Goal: Task Accomplishment & Management: Manage account settings

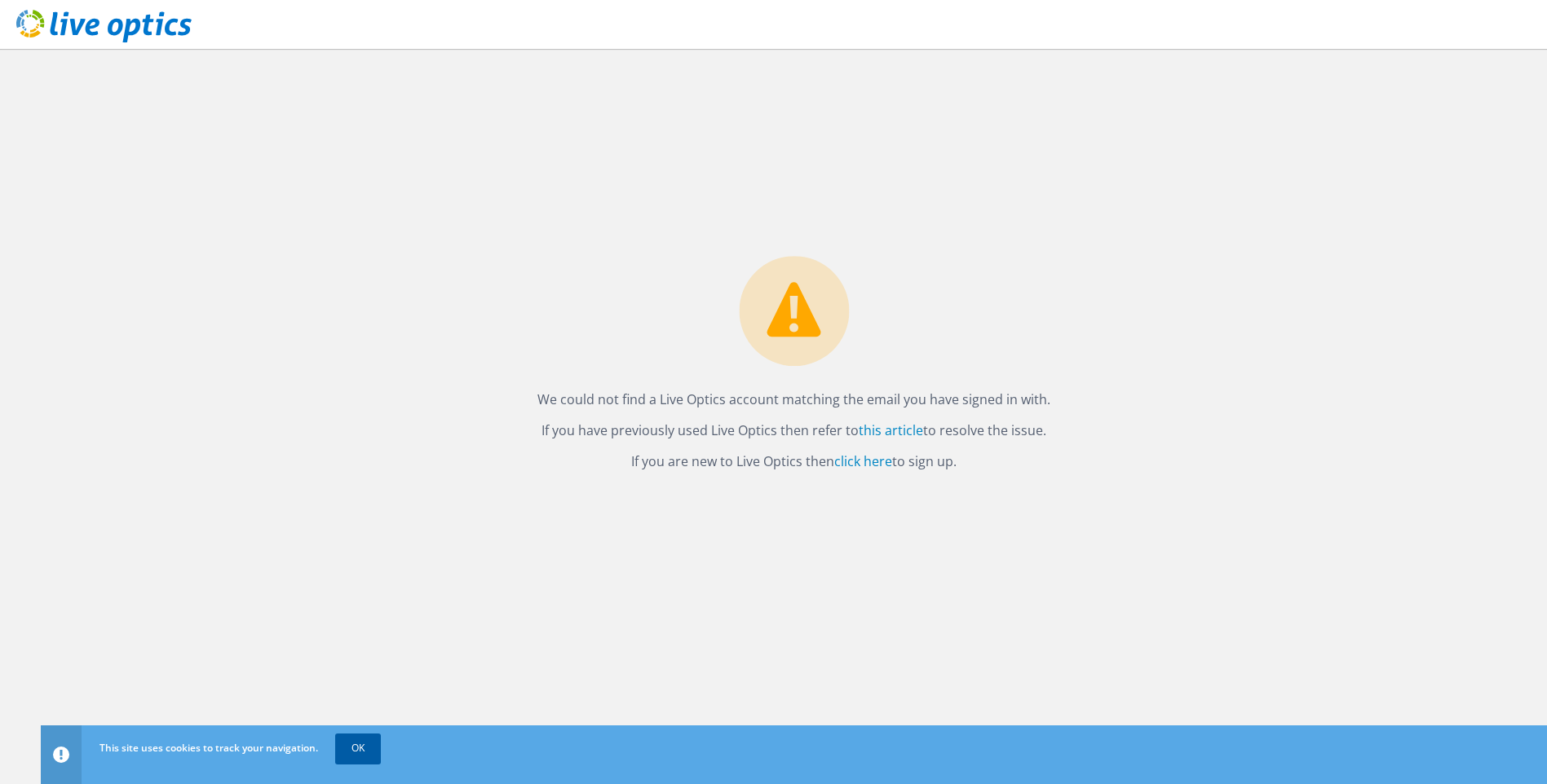
click at [359, 752] on link "OK" at bounding box center [357, 749] width 45 height 30
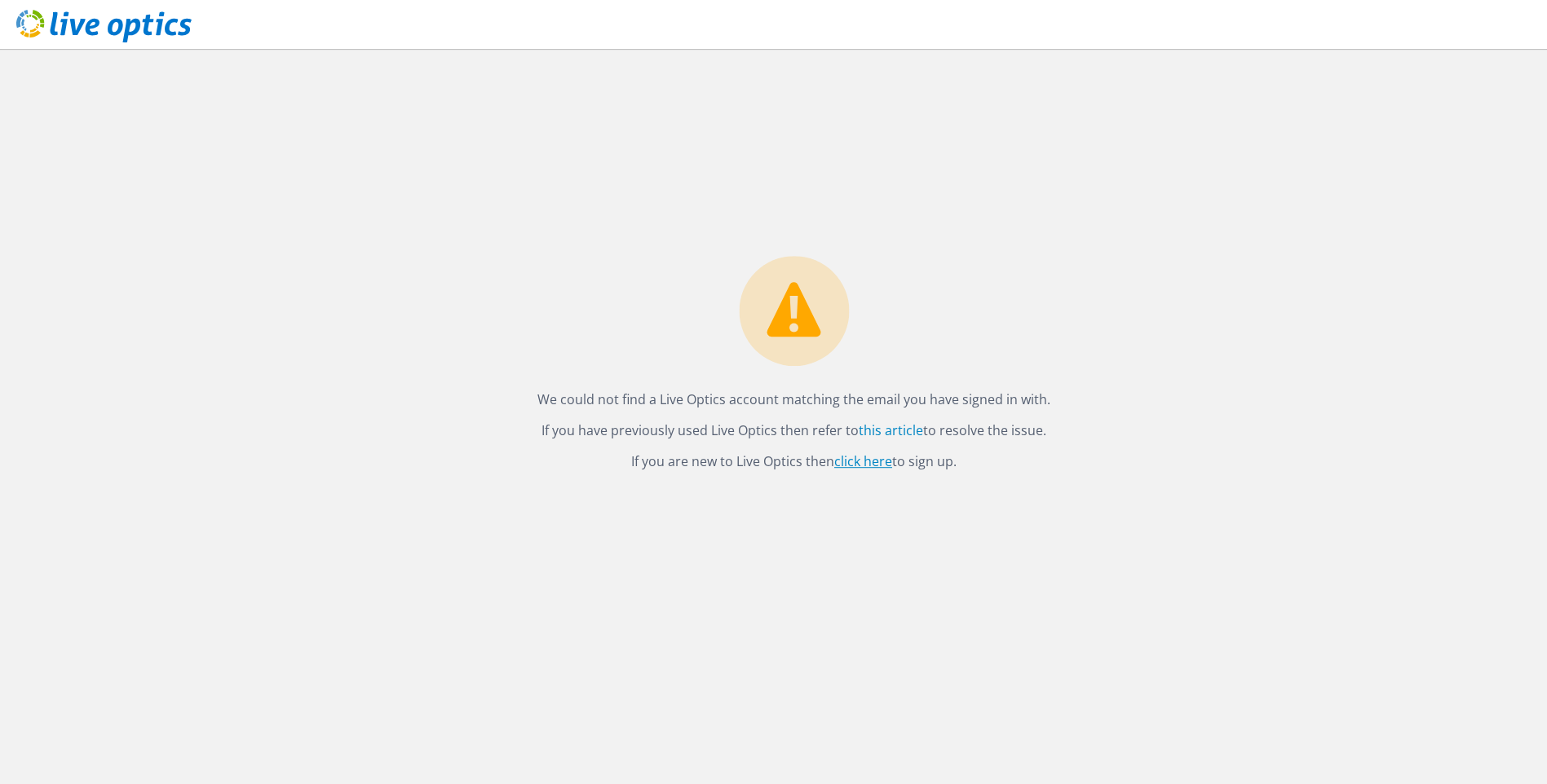
click at [856, 465] on link "click here" at bounding box center [863, 461] width 58 height 18
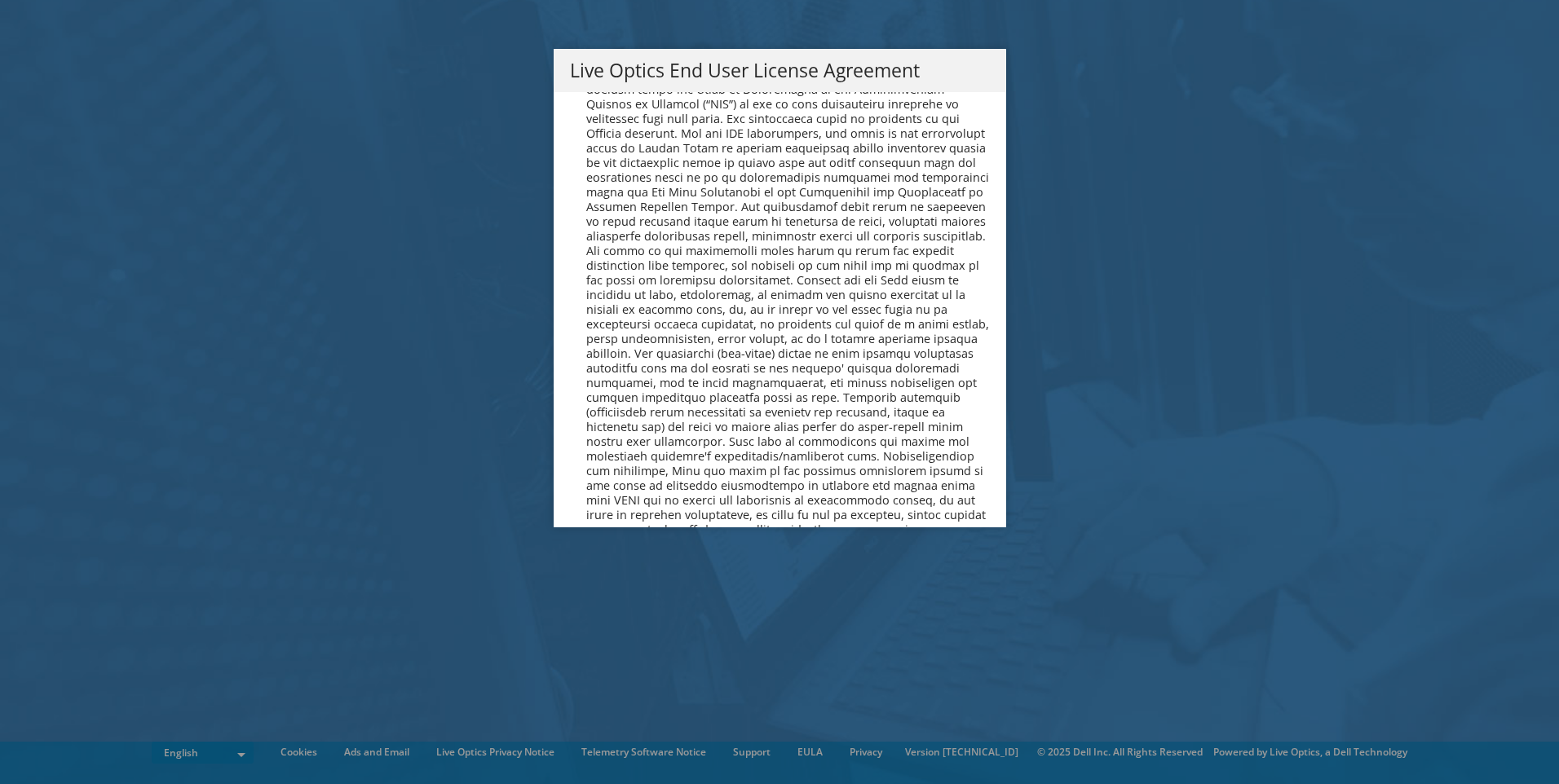
scroll to position [6166, 0]
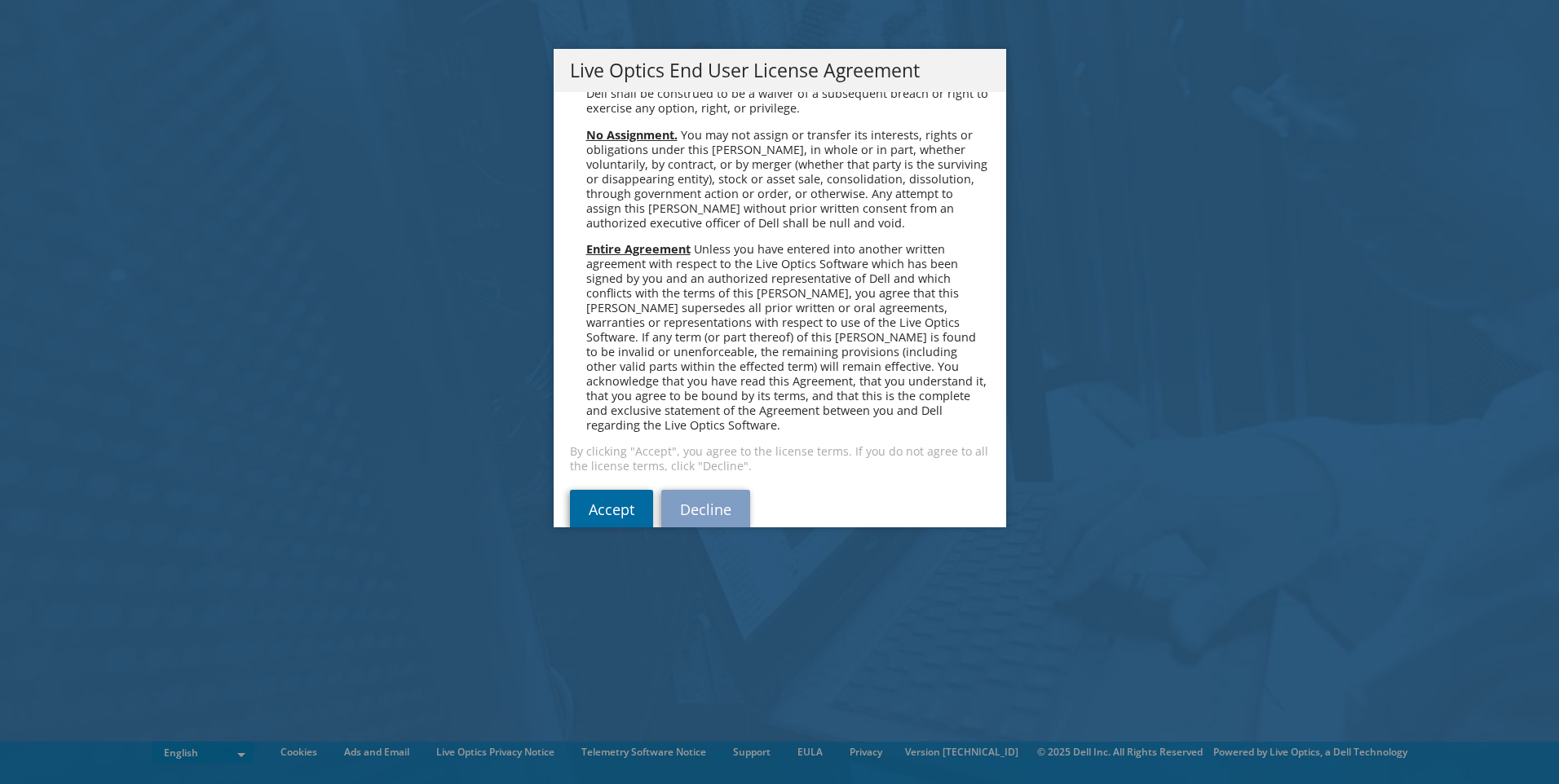
click at [597, 490] on link "Accept" at bounding box center [612, 509] width 84 height 39
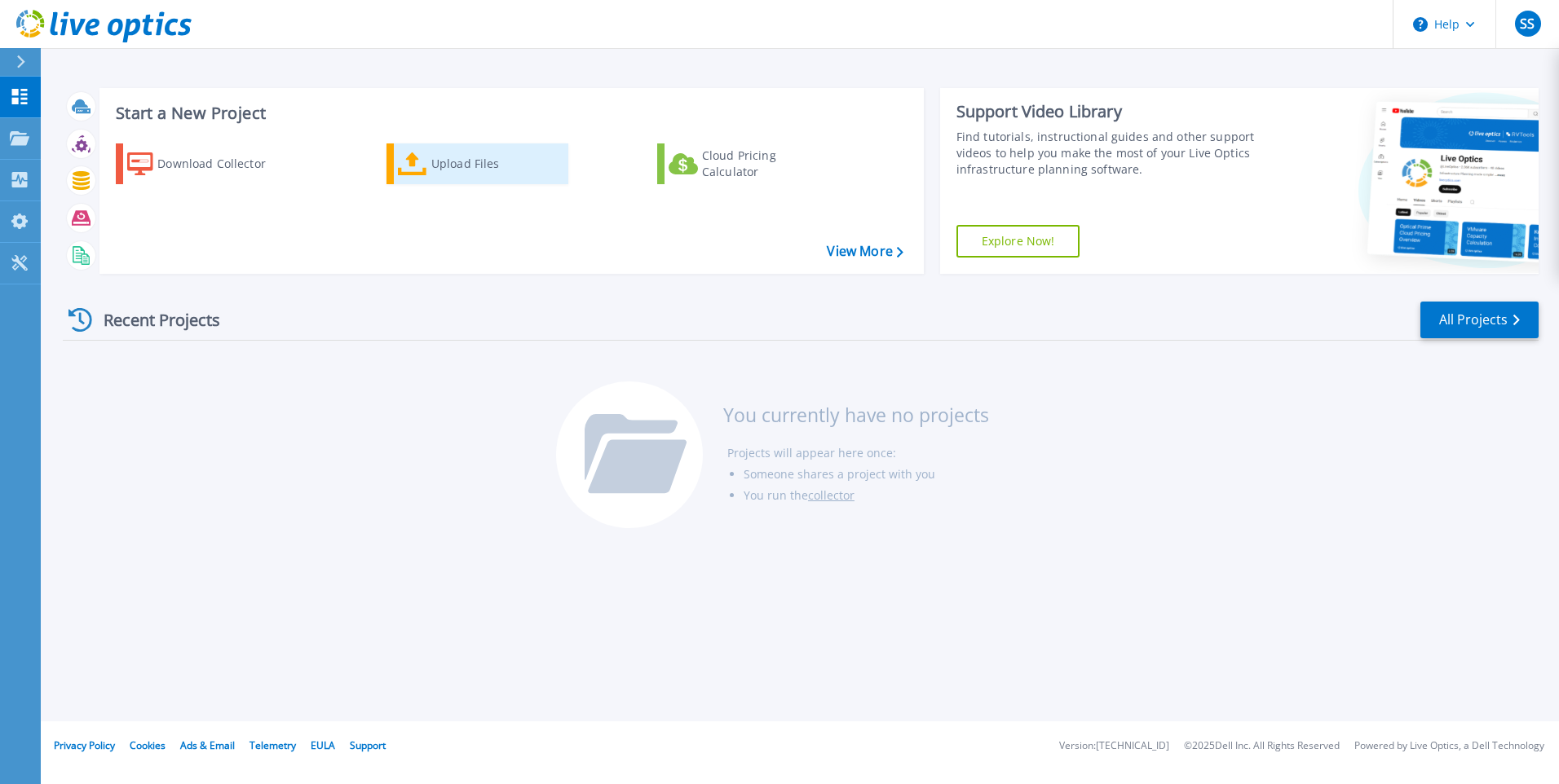
click at [482, 171] on div "Upload Files" at bounding box center [496, 163] width 131 height 32
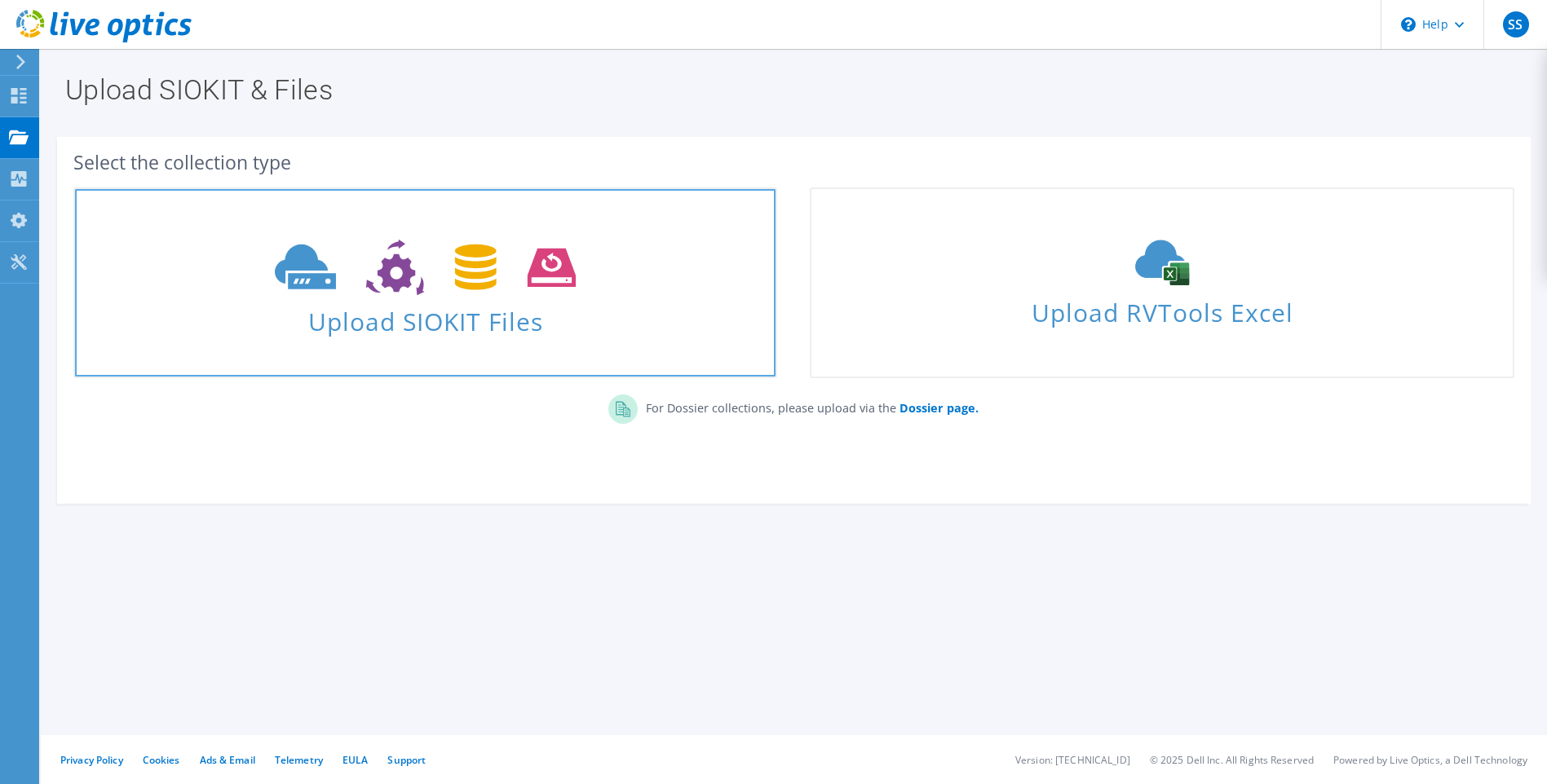
click at [434, 332] on span "Upload SIOKIT Files" at bounding box center [425, 317] width 701 height 35
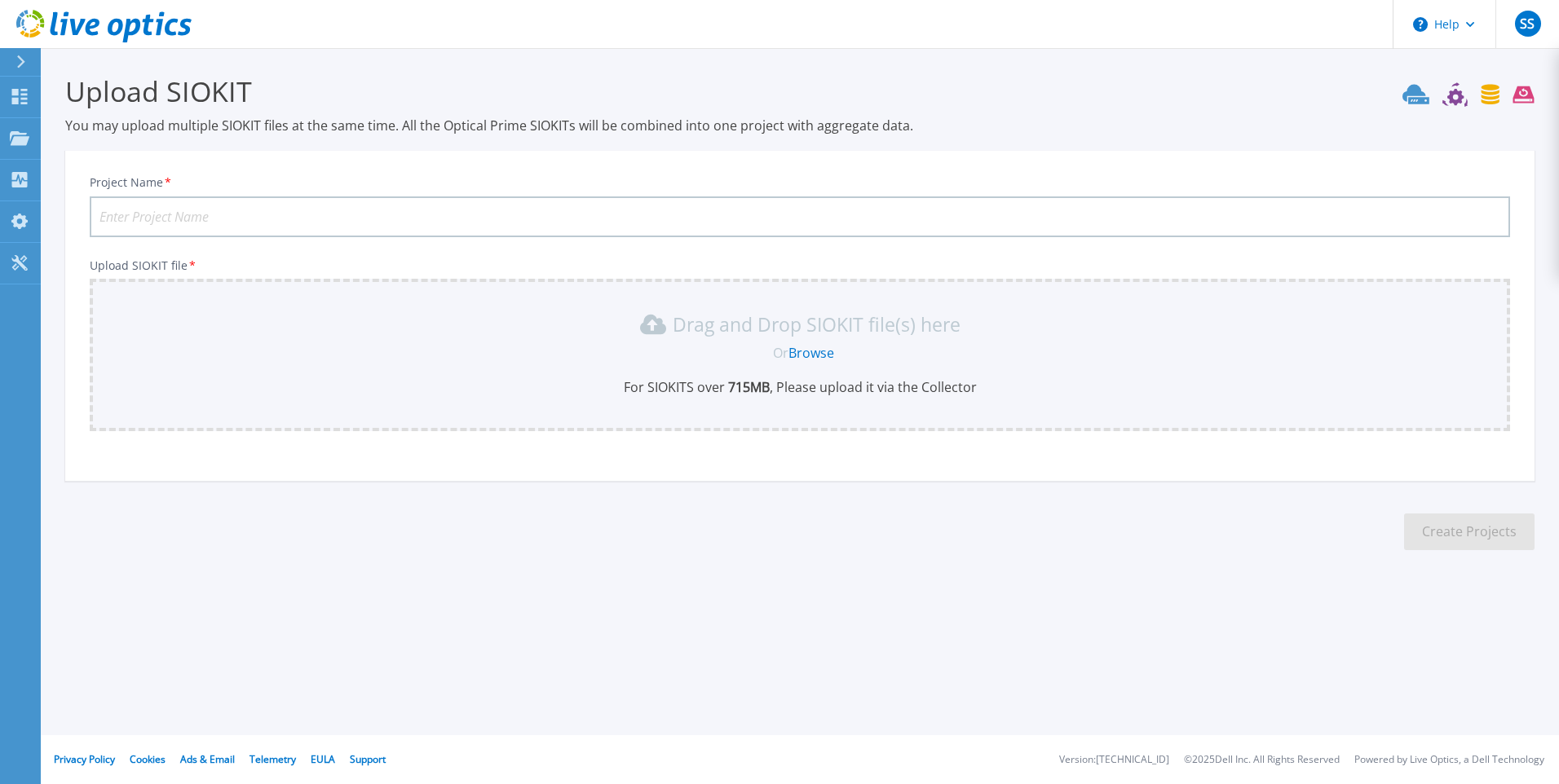
click at [809, 353] on link "Browse" at bounding box center [811, 353] width 45 height 18
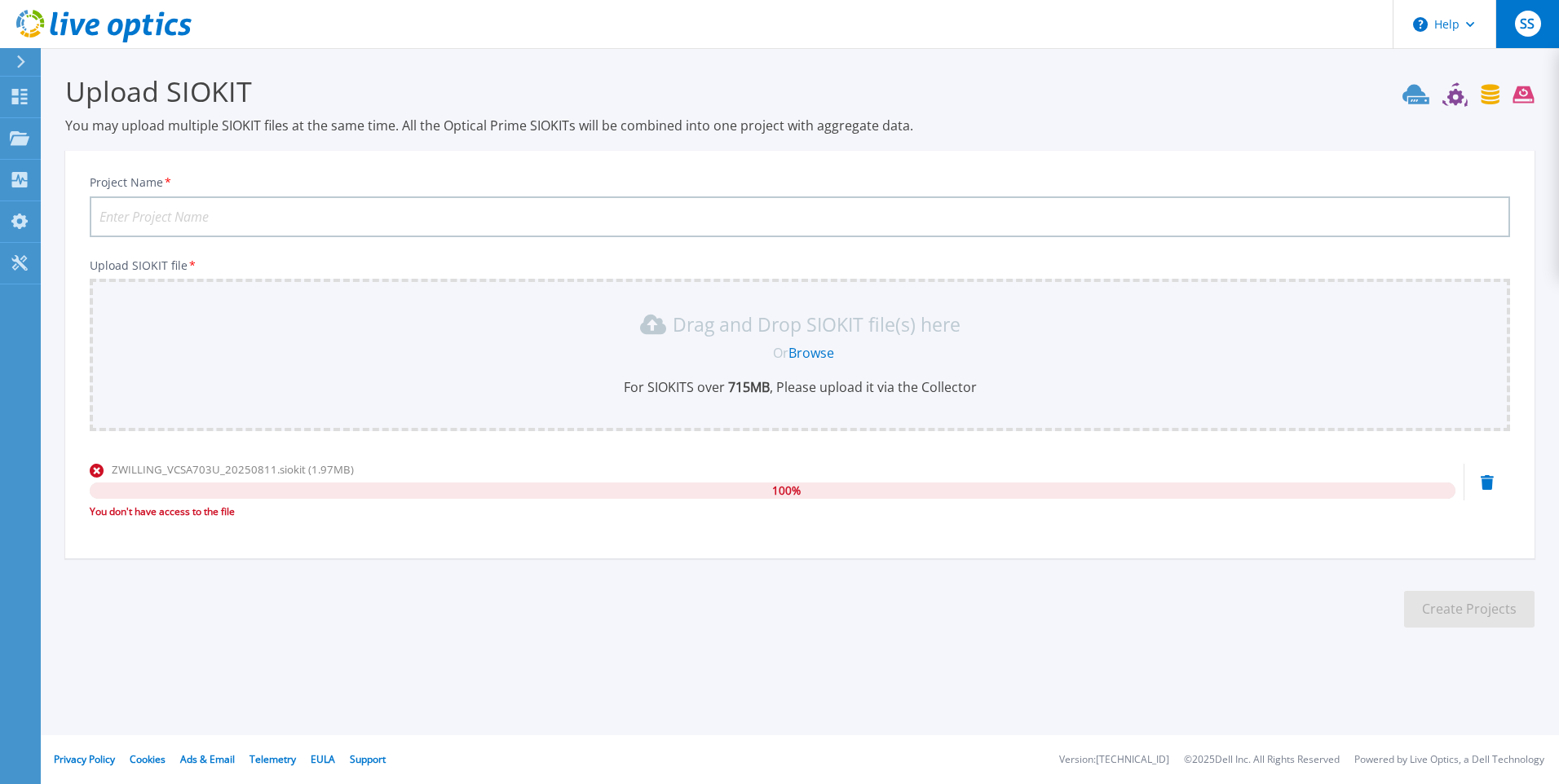
click at [1526, 38] on button "SS" at bounding box center [1527, 24] width 64 height 48
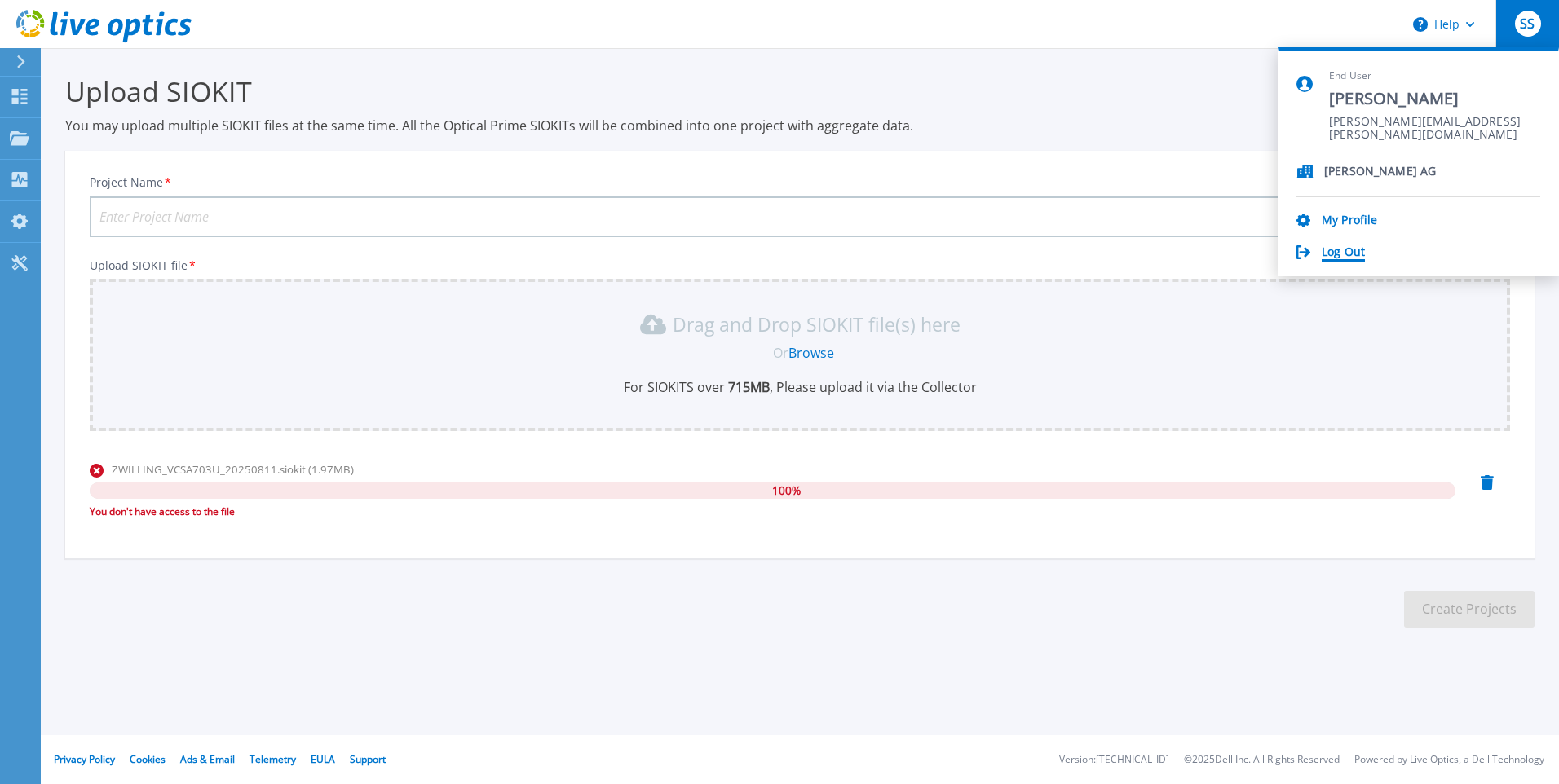
click at [1342, 254] on link "Log Out" at bounding box center [1344, 253] width 44 height 16
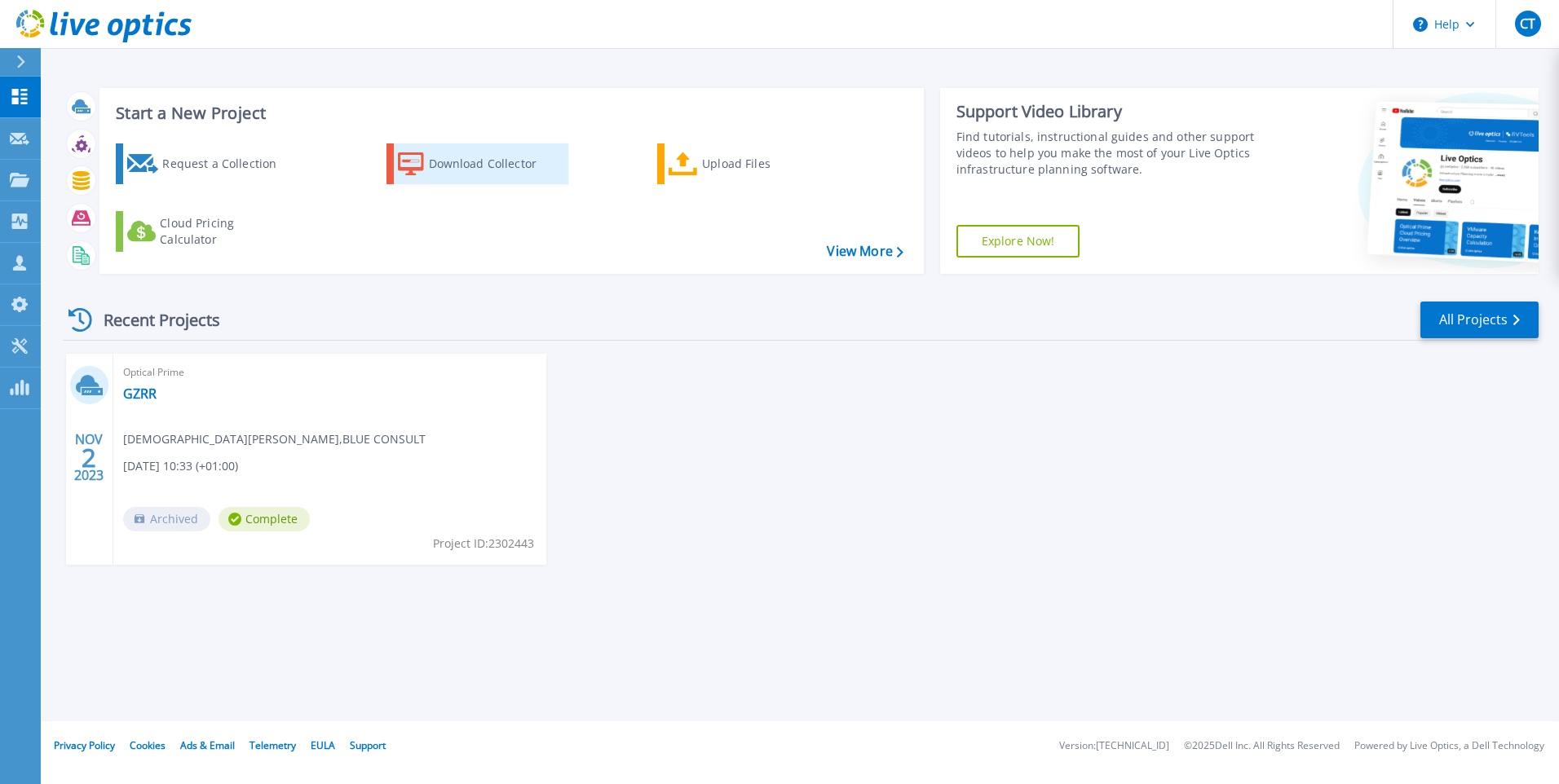
click at [485, 164] on div "Download Collector" at bounding box center [494, 163] width 131 height 32
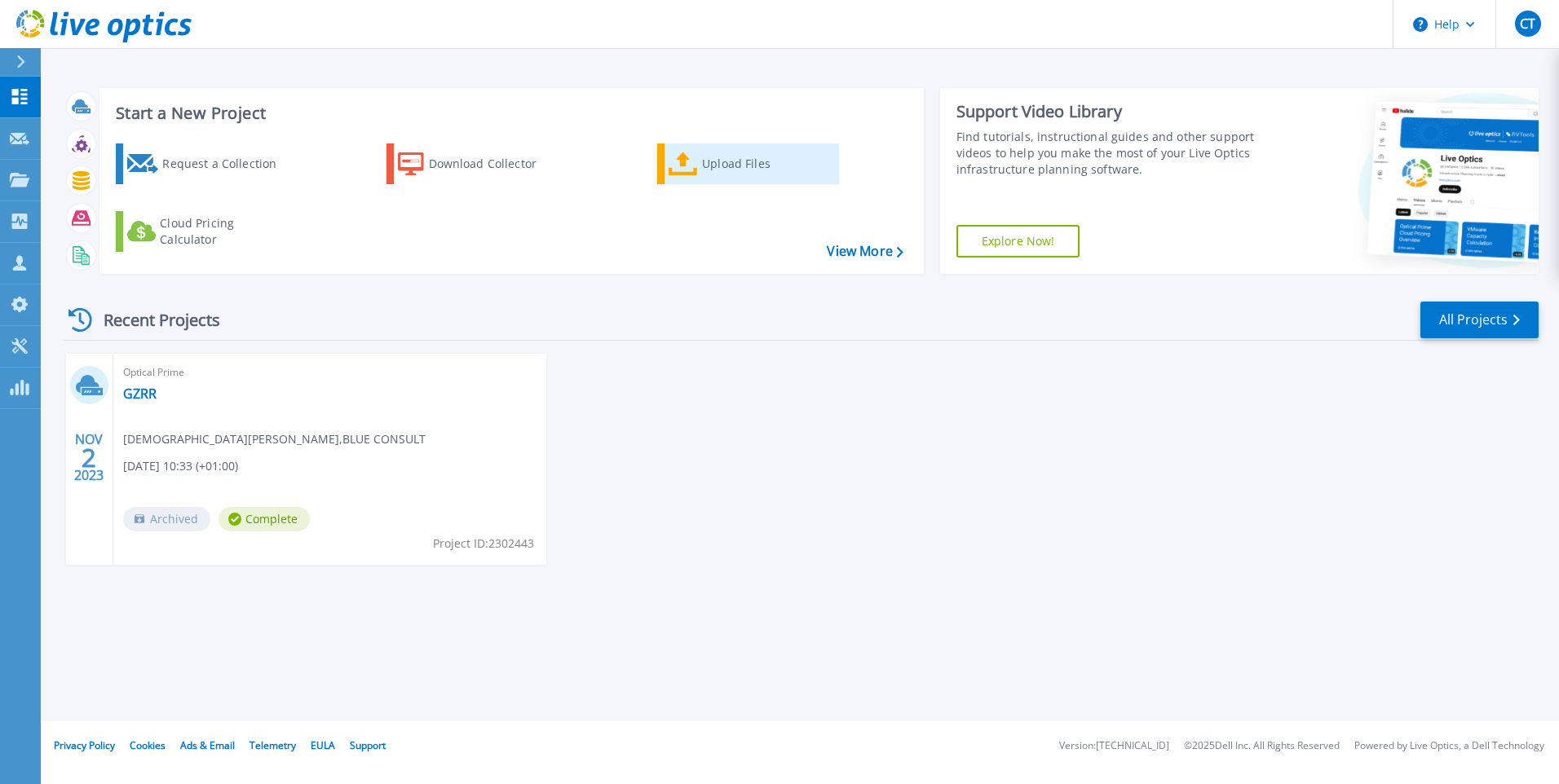
click at [699, 165] on link "Upload Files" at bounding box center [748, 164] width 182 height 41
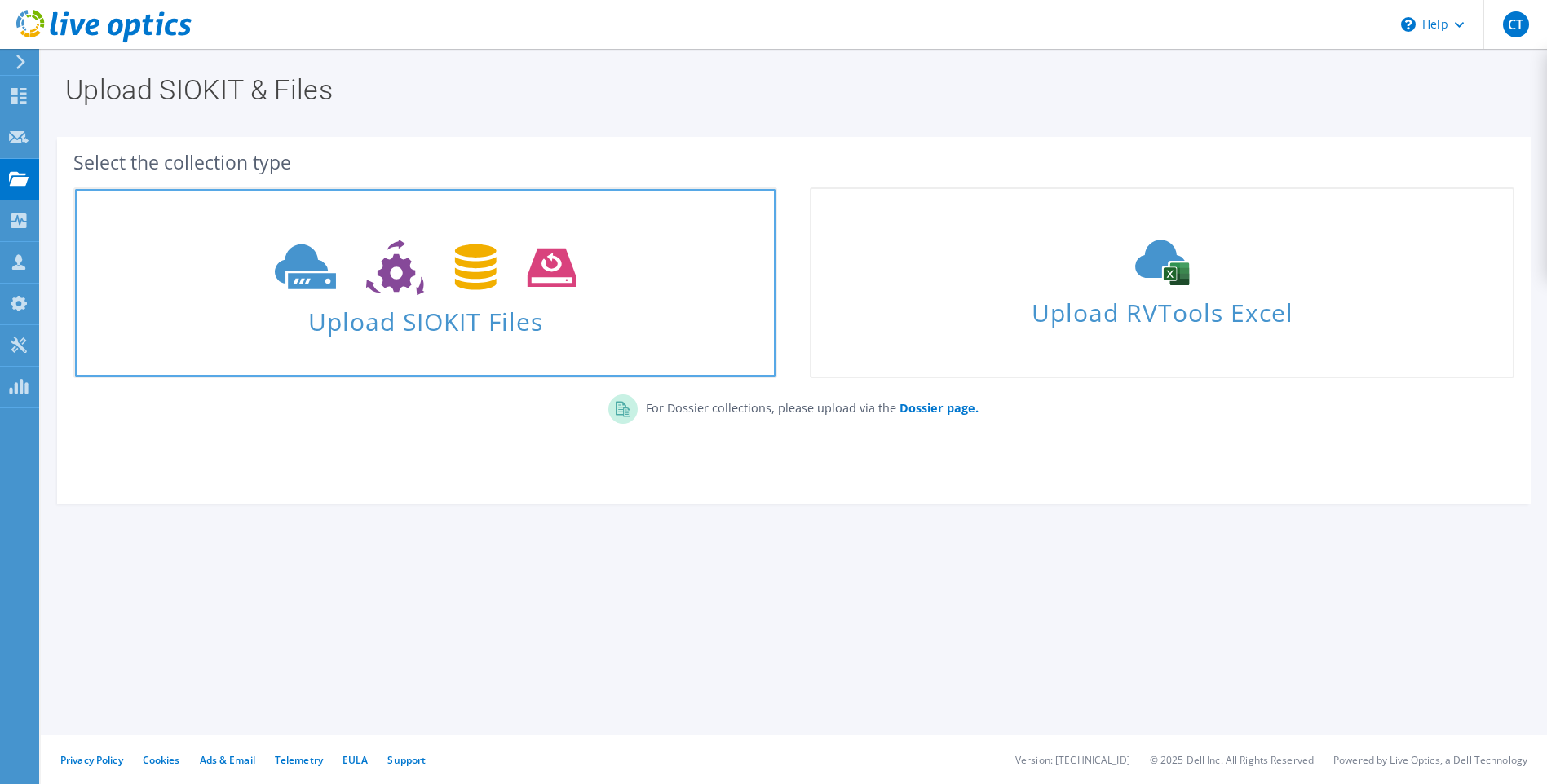
click at [390, 280] on use at bounding box center [425, 267] width 301 height 57
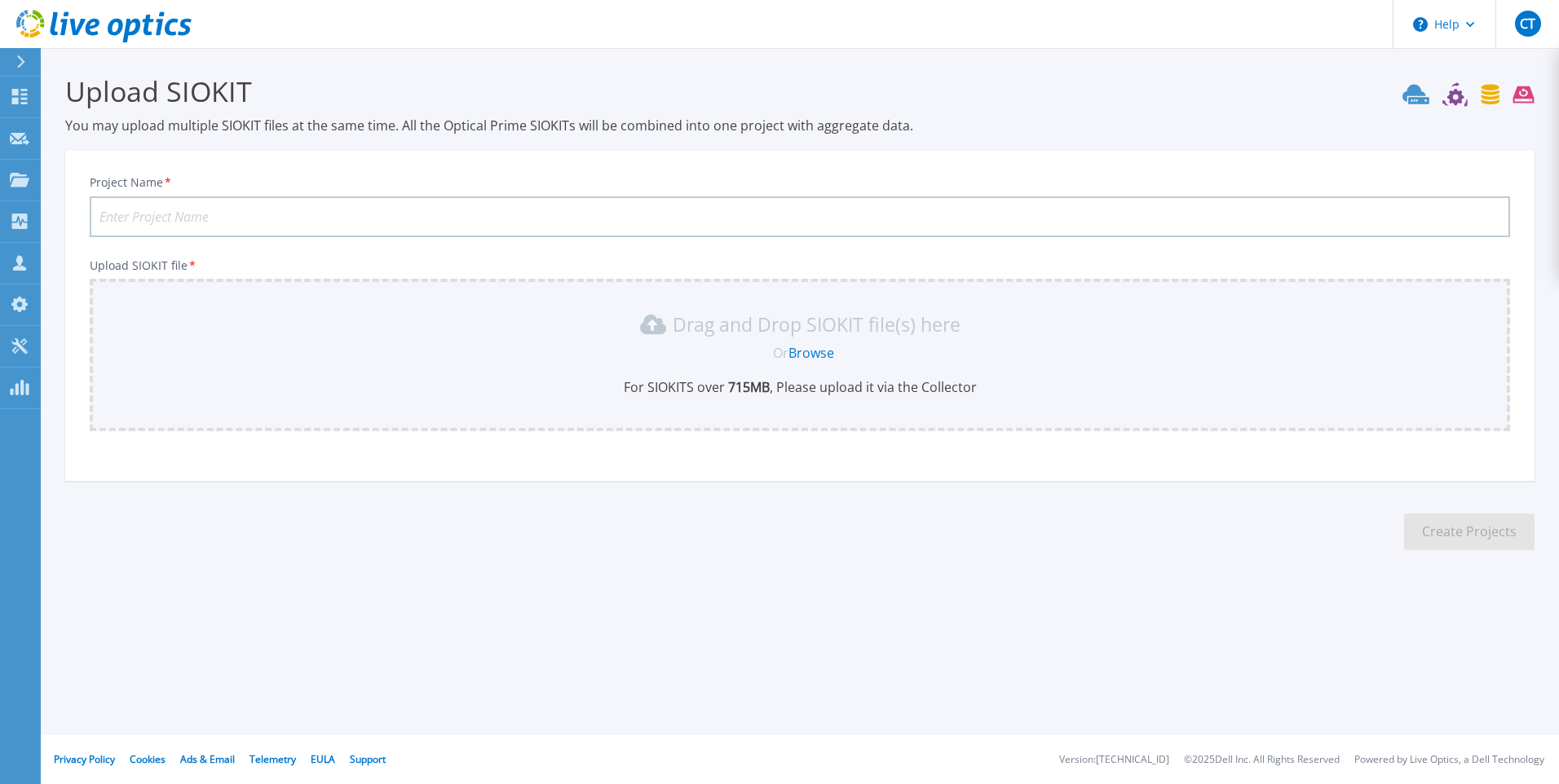
click at [266, 221] on input "Project Name *" at bounding box center [800, 217] width 1421 height 41
click at [200, 222] on input "ZWILLING VM MIgration Projekt 2025" at bounding box center [800, 217] width 1421 height 41
type input "ZWILLING VM Migration Projekt 2025"
click at [610, 353] on div "Or Browse" at bounding box center [803, 353] width 1395 height 18
click at [799, 353] on link "Browse" at bounding box center [811, 353] width 45 height 18
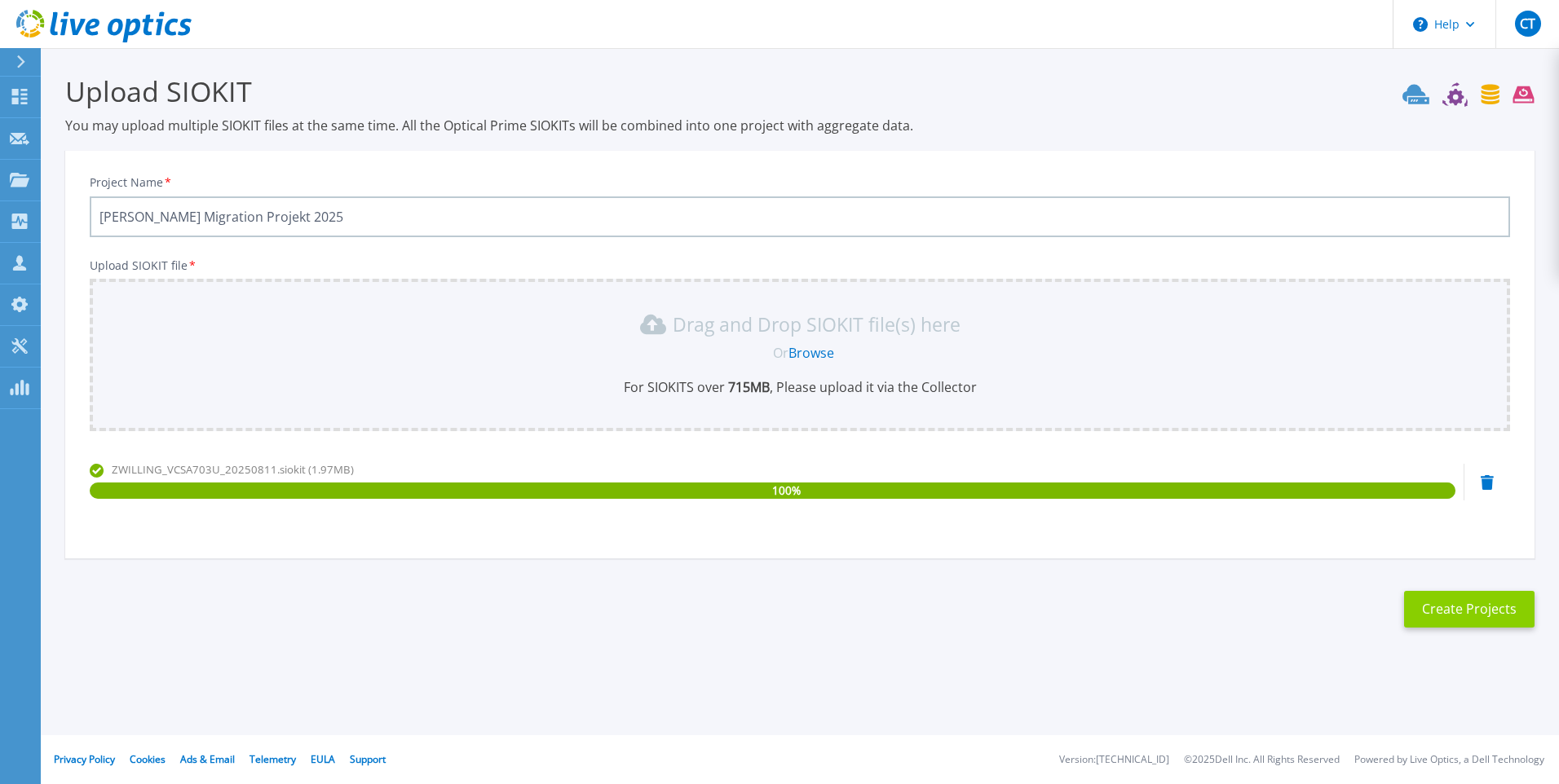
click at [1474, 614] on button "Create Projects" at bounding box center [1469, 610] width 131 height 37
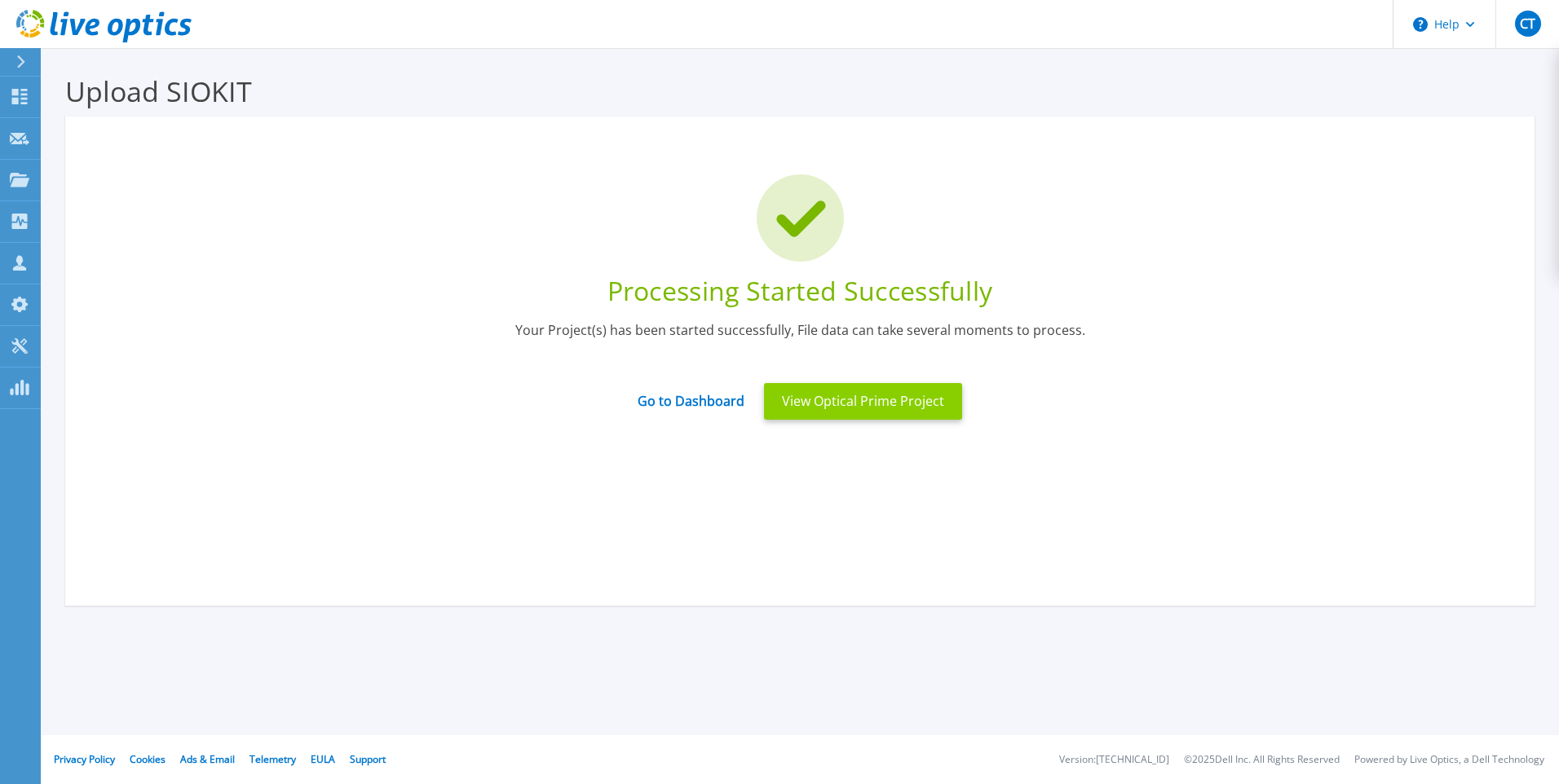
click at [892, 401] on button "View Optical Prime Project" at bounding box center [864, 402] width 199 height 37
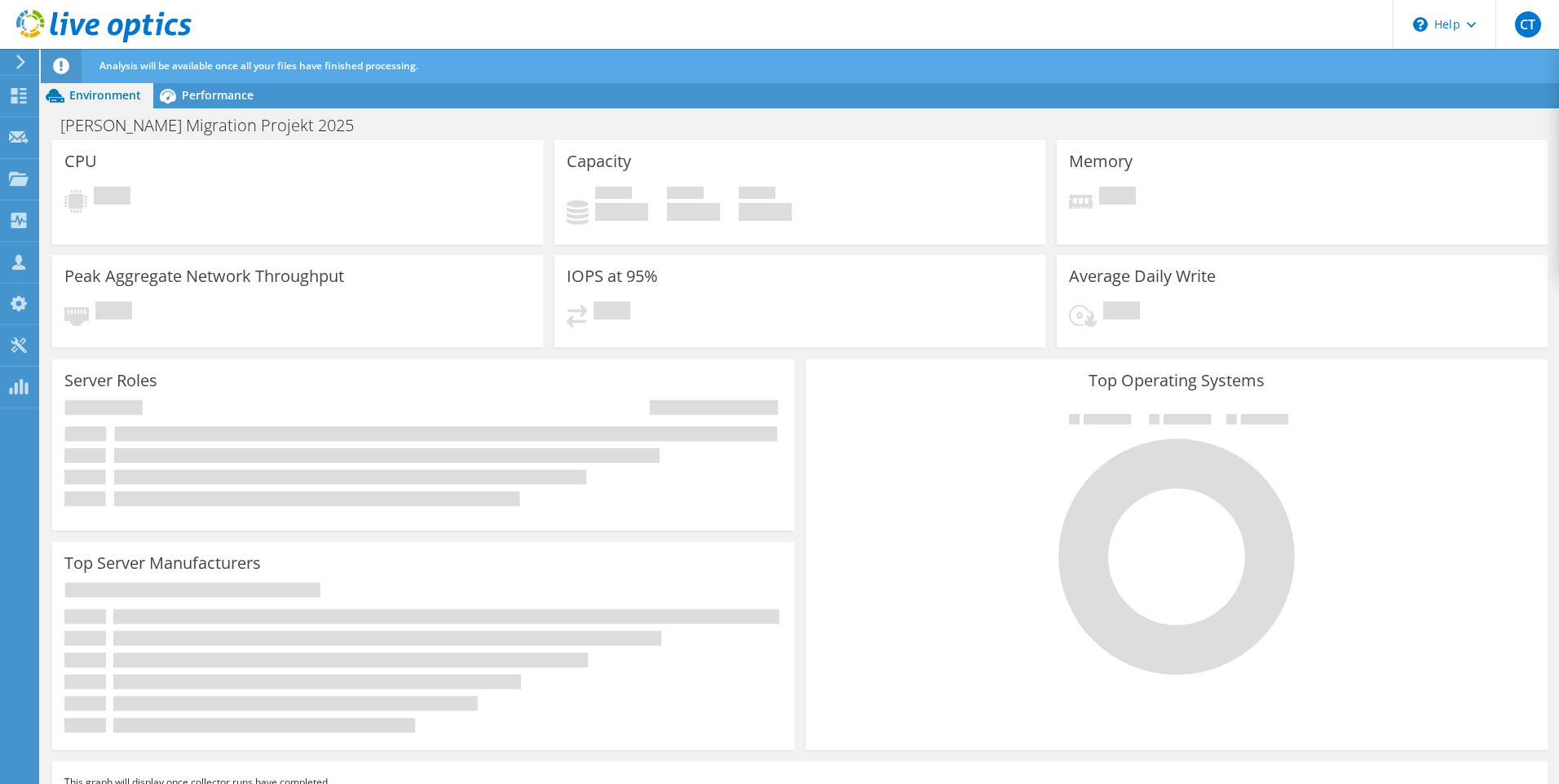
click at [21, 63] on icon at bounding box center [20, 62] width 12 height 15
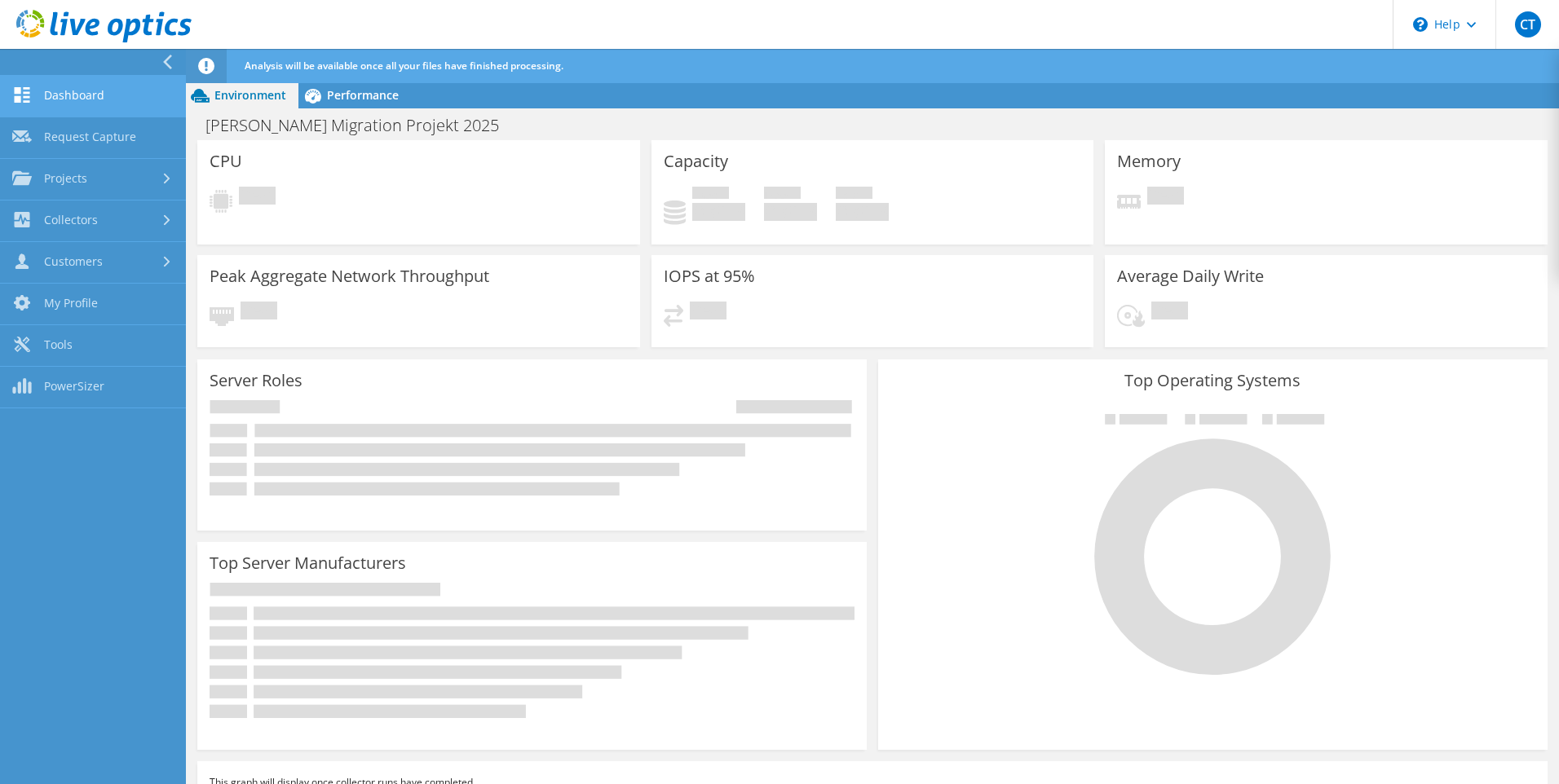
click at [71, 93] on link "Dashboard" at bounding box center [93, 96] width 186 height 42
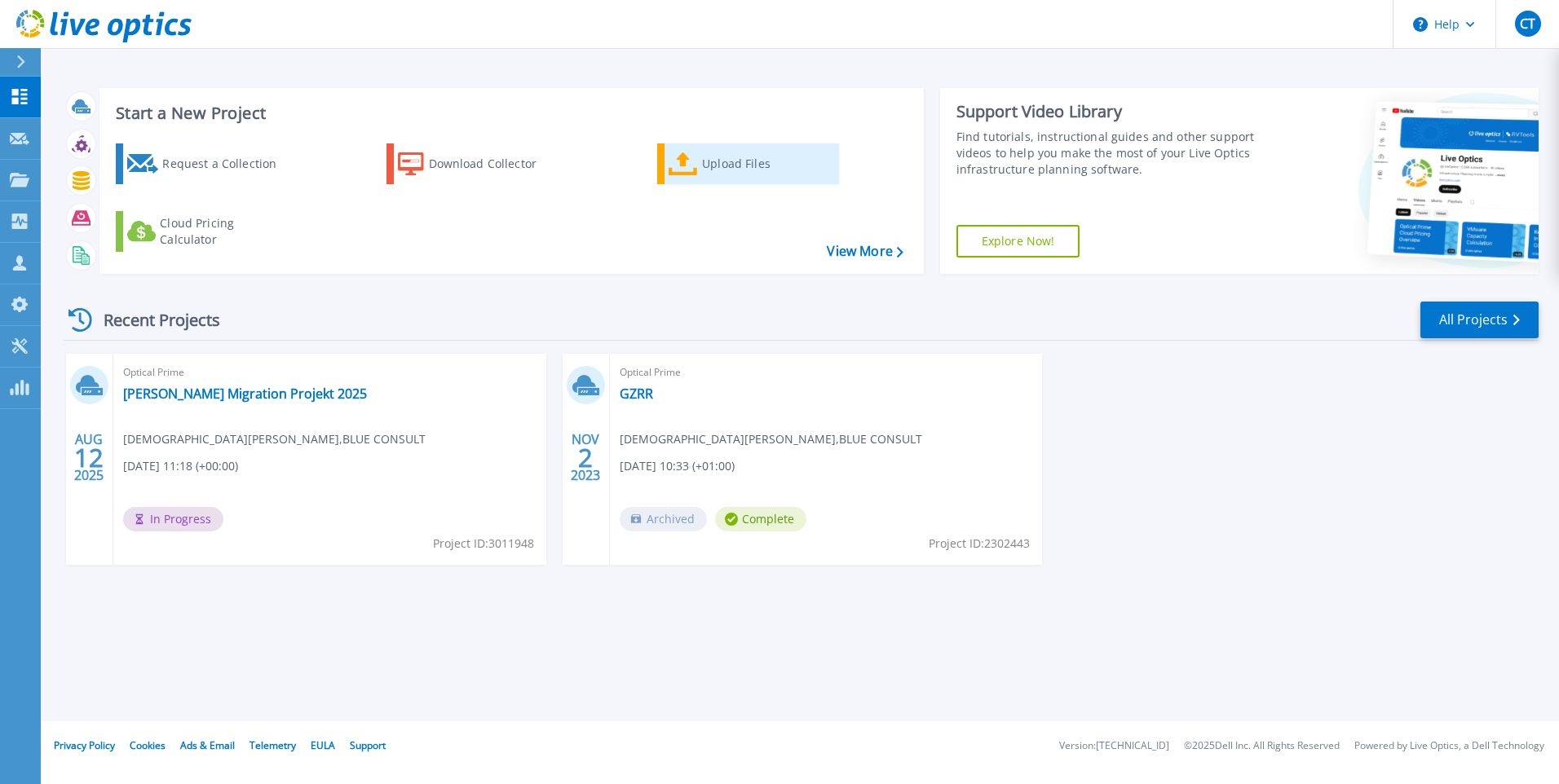
click at [718, 172] on div "Upload Files" at bounding box center [767, 163] width 131 height 32
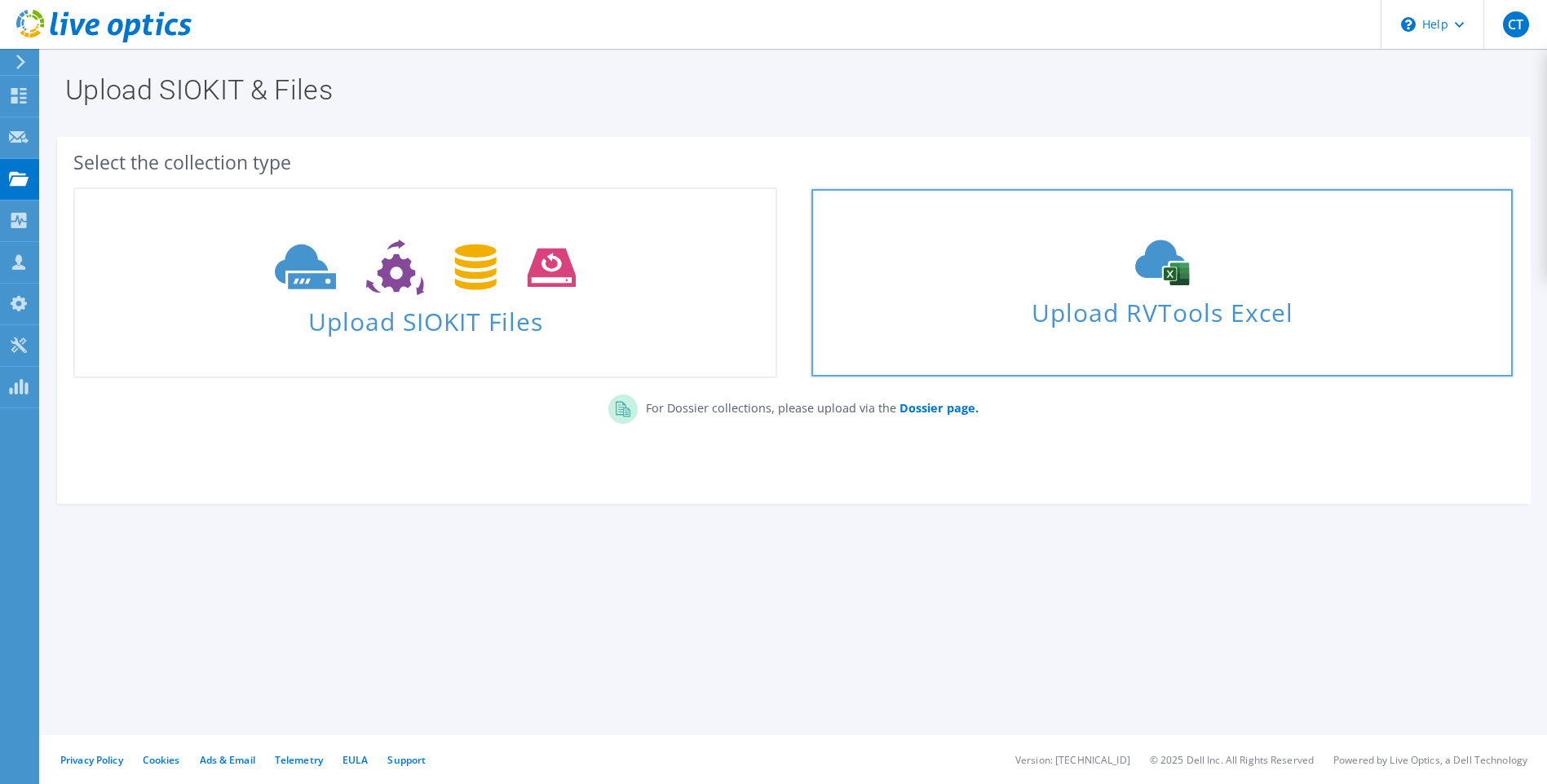
click at [1134, 291] on div "Upload RVTools Excel" at bounding box center [1161, 282] width 701 height 86
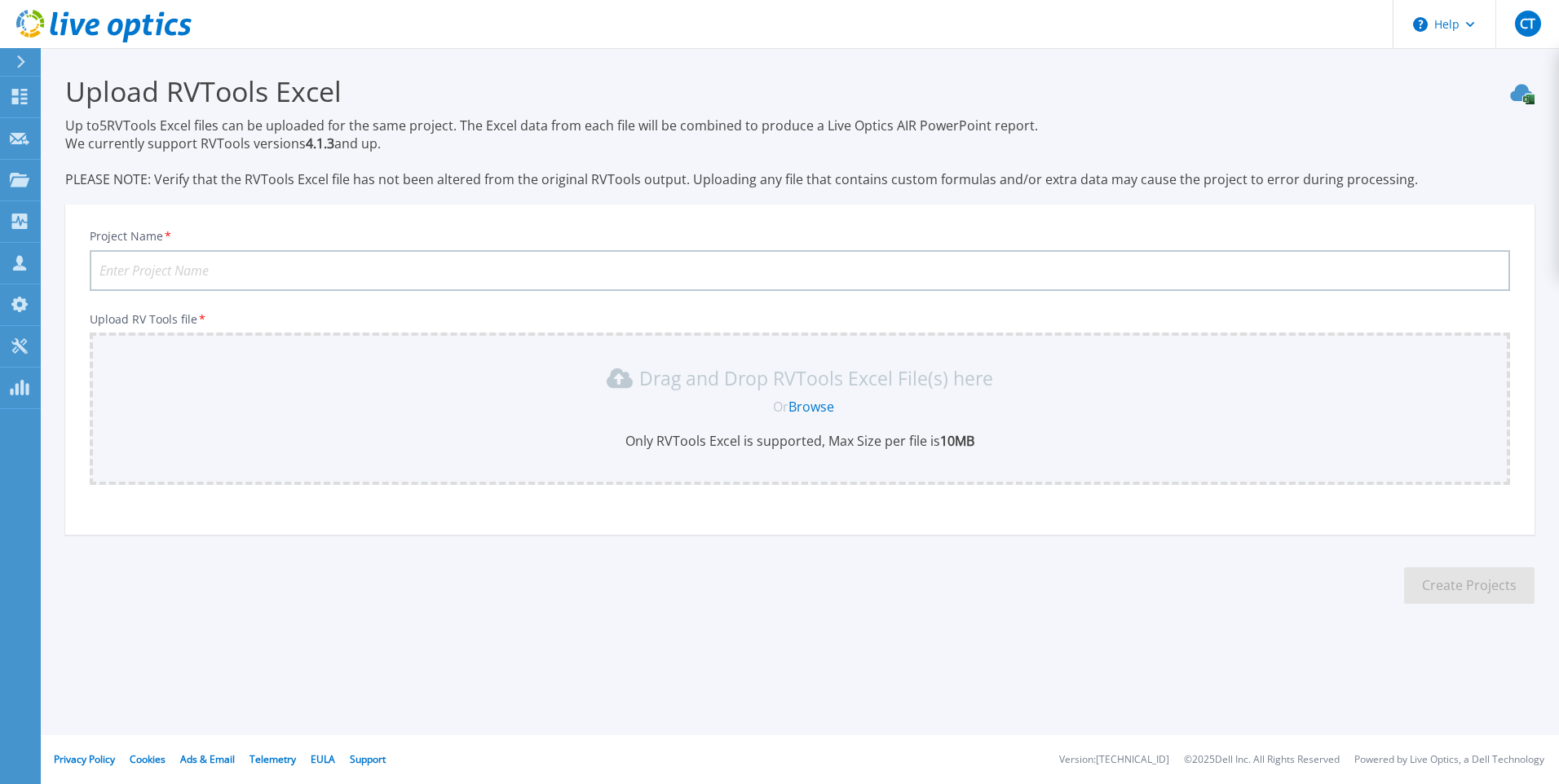
click at [16, 65] on div at bounding box center [28, 62] width 26 height 28
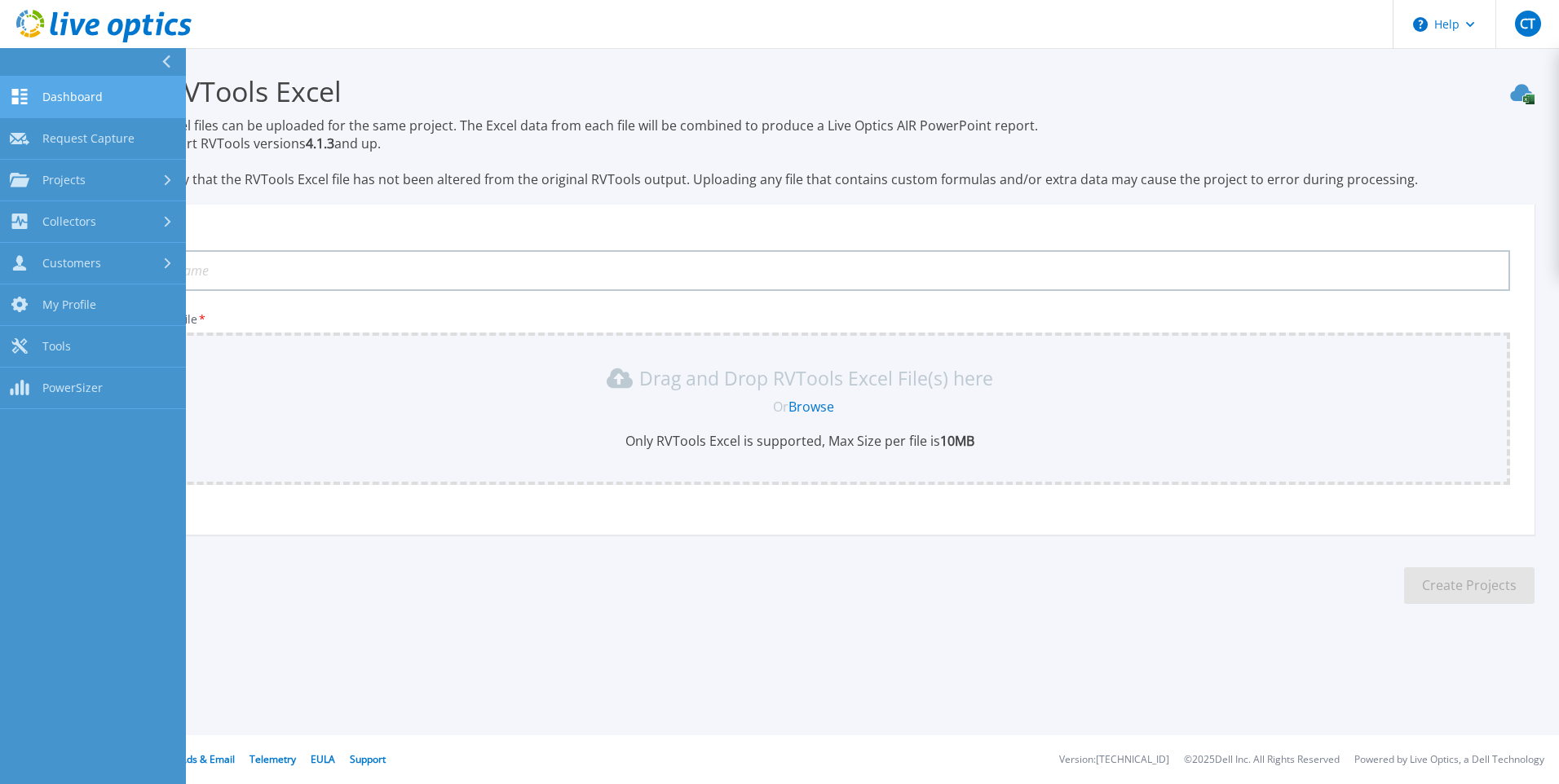
click at [59, 96] on span "Dashboard" at bounding box center [72, 97] width 60 height 15
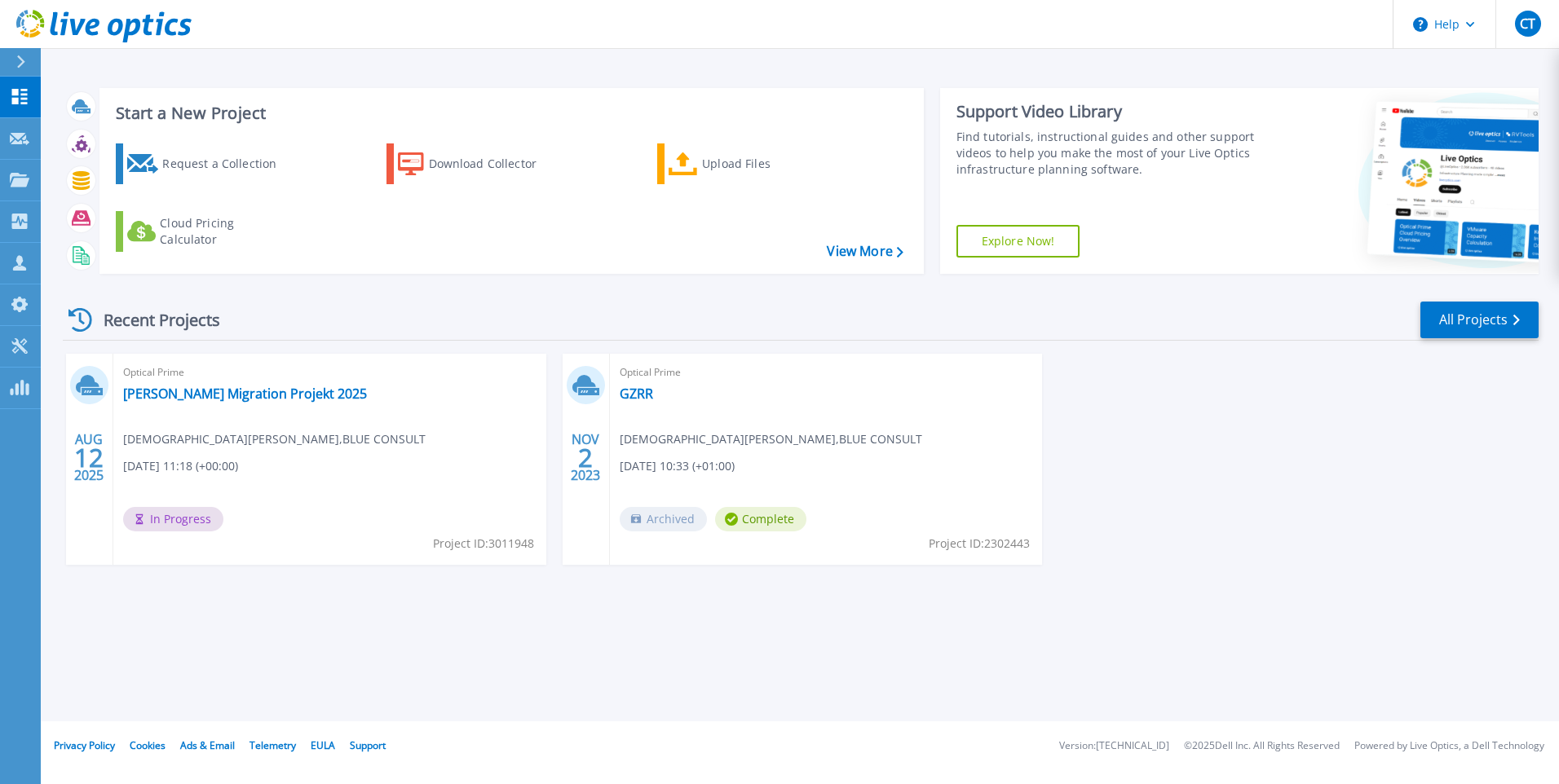
click at [350, 618] on div "Start a New Project Request a Collection Download Collector Upload Files Cloud …" at bounding box center [800, 361] width 1518 height 722
click at [7, 101] on link "Dashboard Dashboard" at bounding box center [20, 97] width 41 height 42
click at [883, 247] on link "View More" at bounding box center [865, 251] width 76 height 16
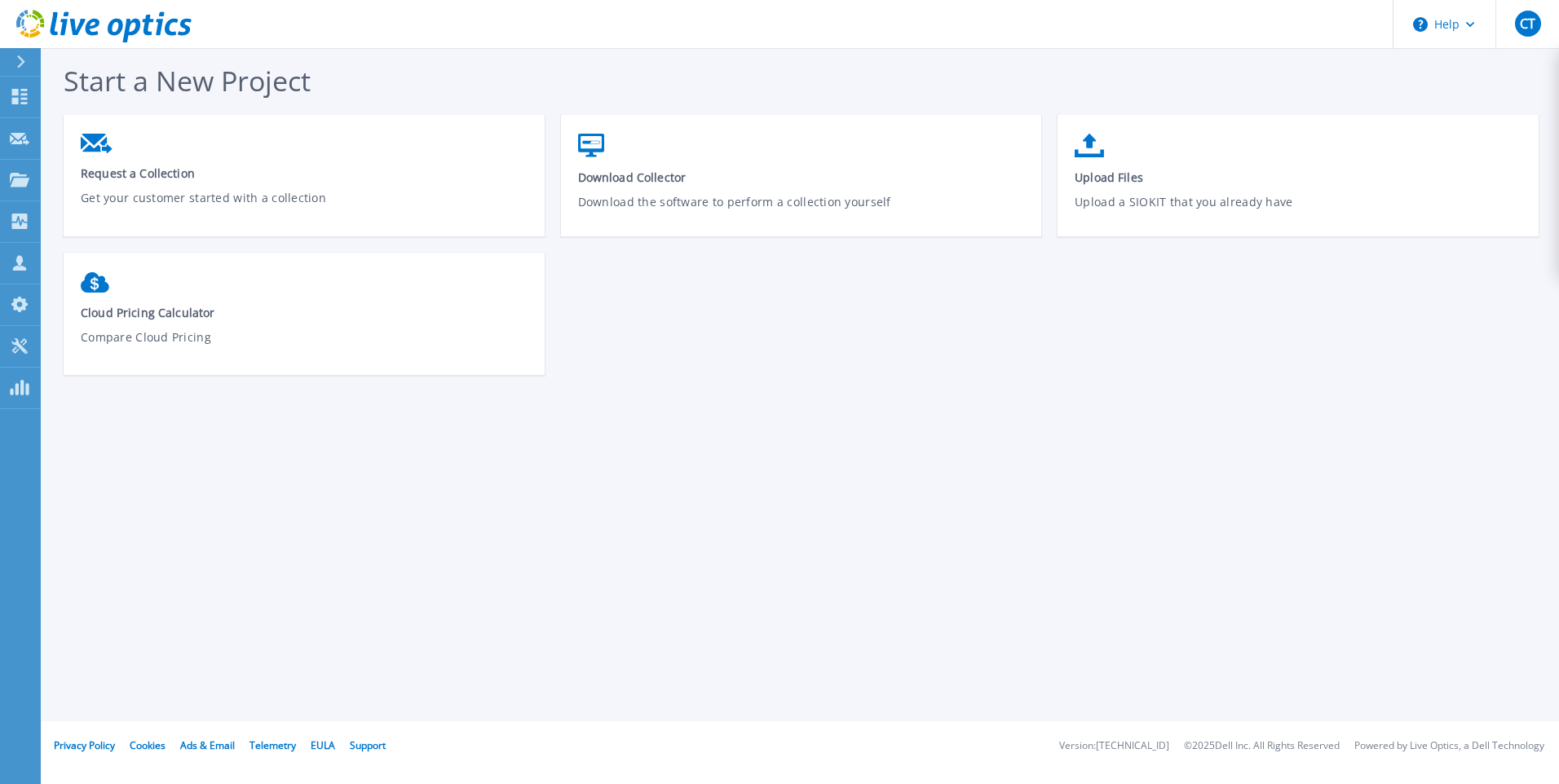
click at [16, 61] on div at bounding box center [28, 62] width 26 height 28
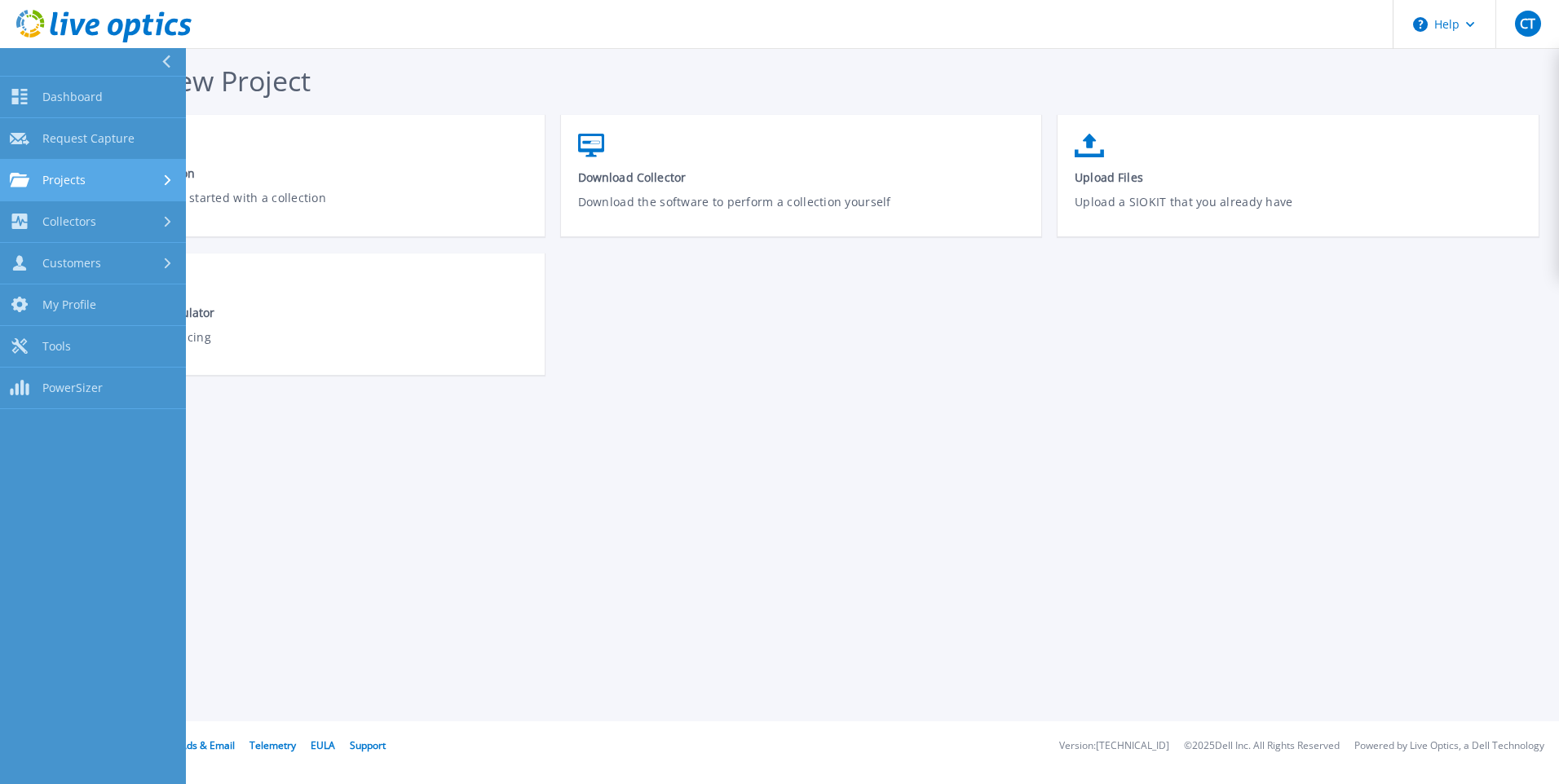
click at [57, 182] on span "Projects" at bounding box center [64, 180] width 44 height 15
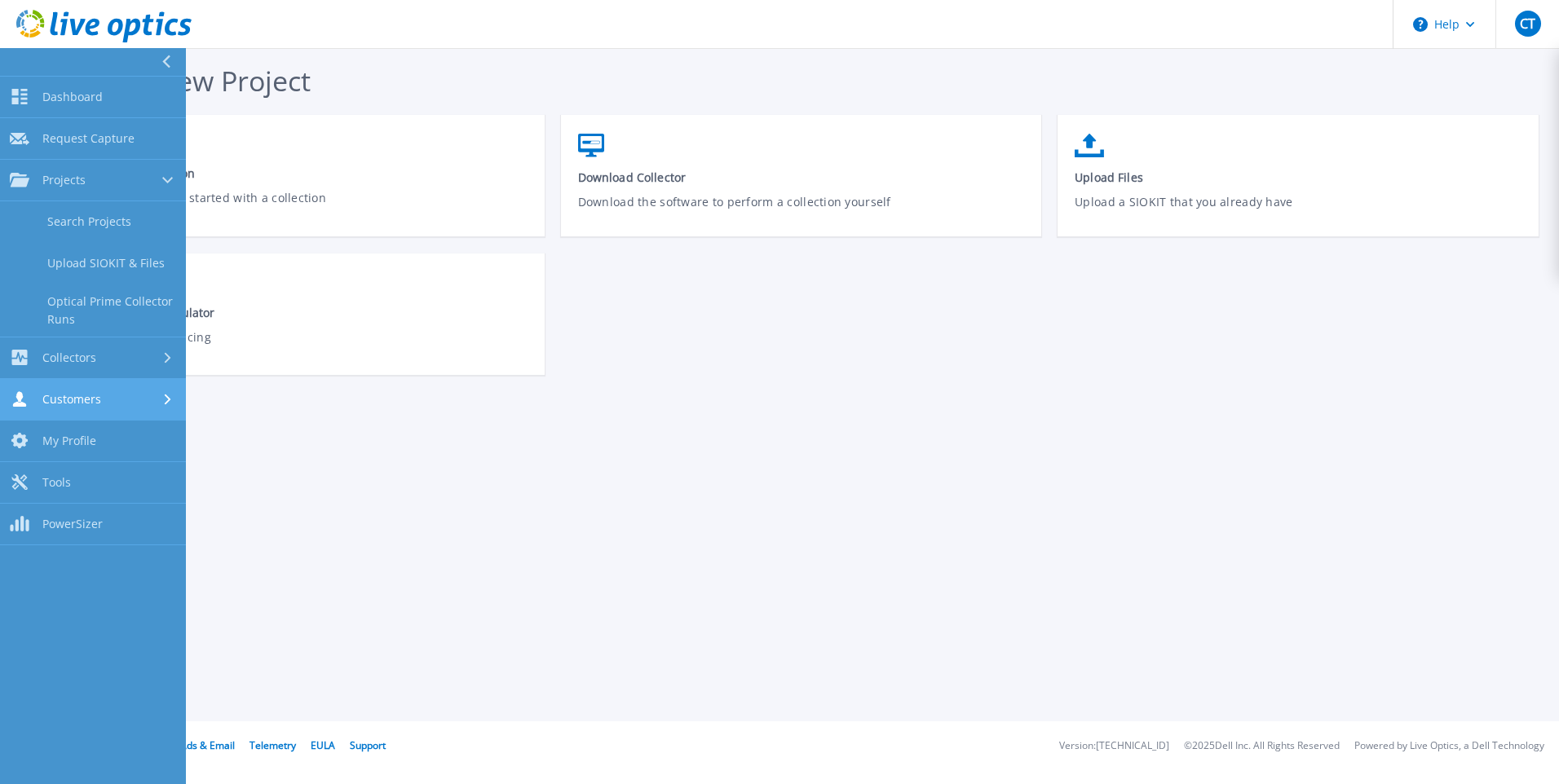
click at [97, 404] on span "Customers" at bounding box center [71, 400] width 58 height 15
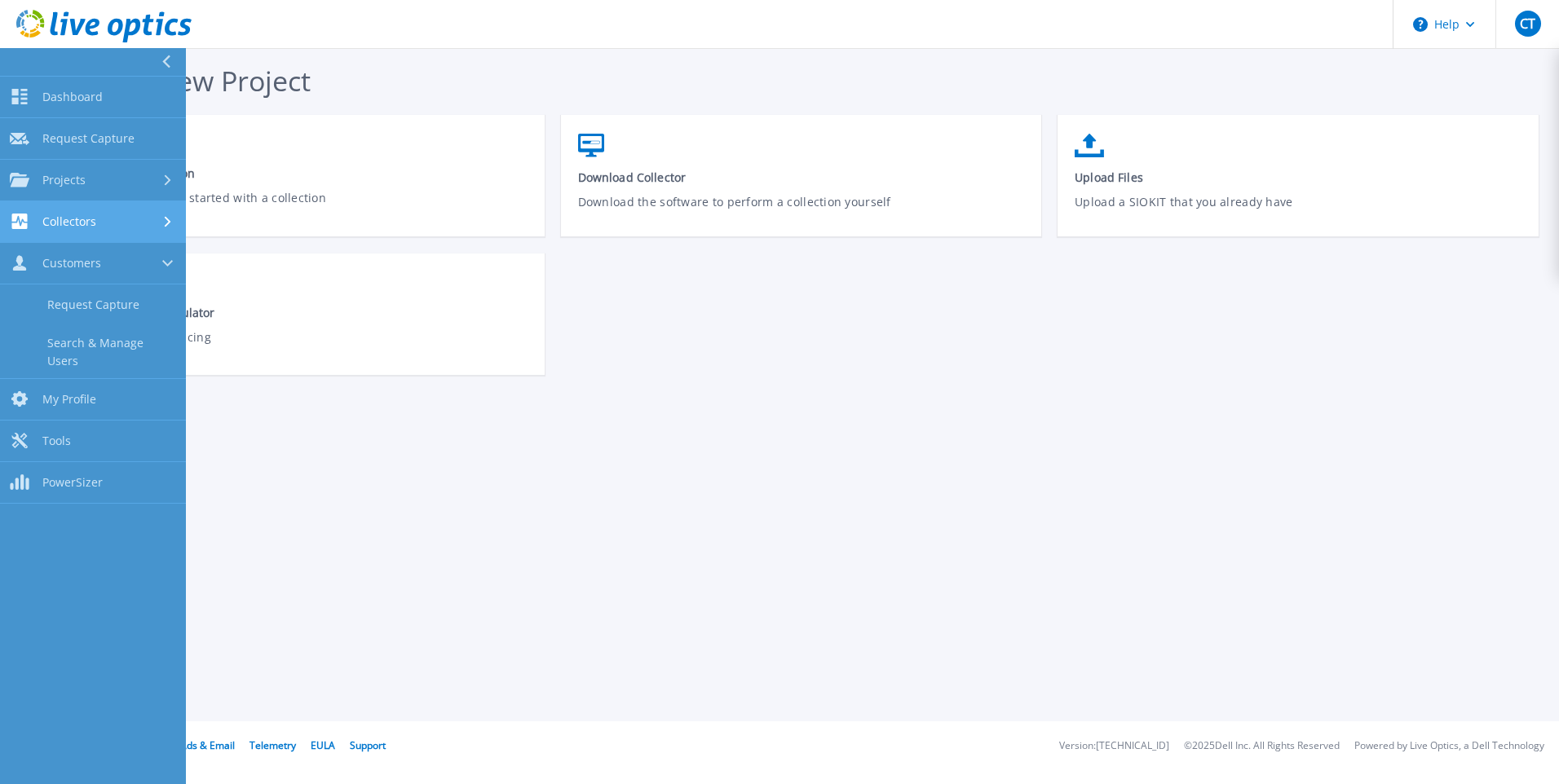
click at [69, 222] on span "Collectors" at bounding box center [70, 222] width 54 height 15
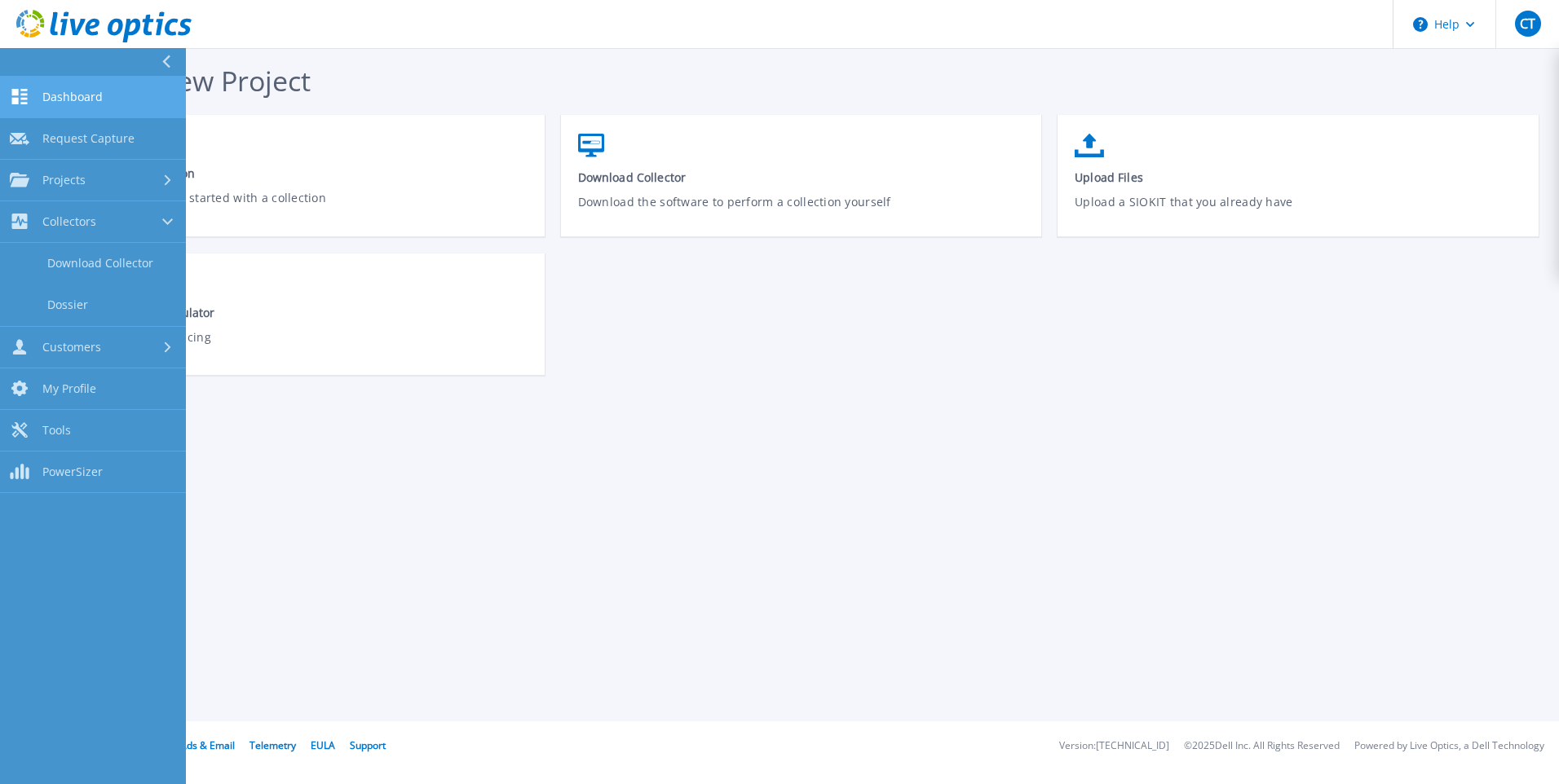
click at [56, 109] on link "Dashboard Dashboard" at bounding box center [93, 97] width 186 height 42
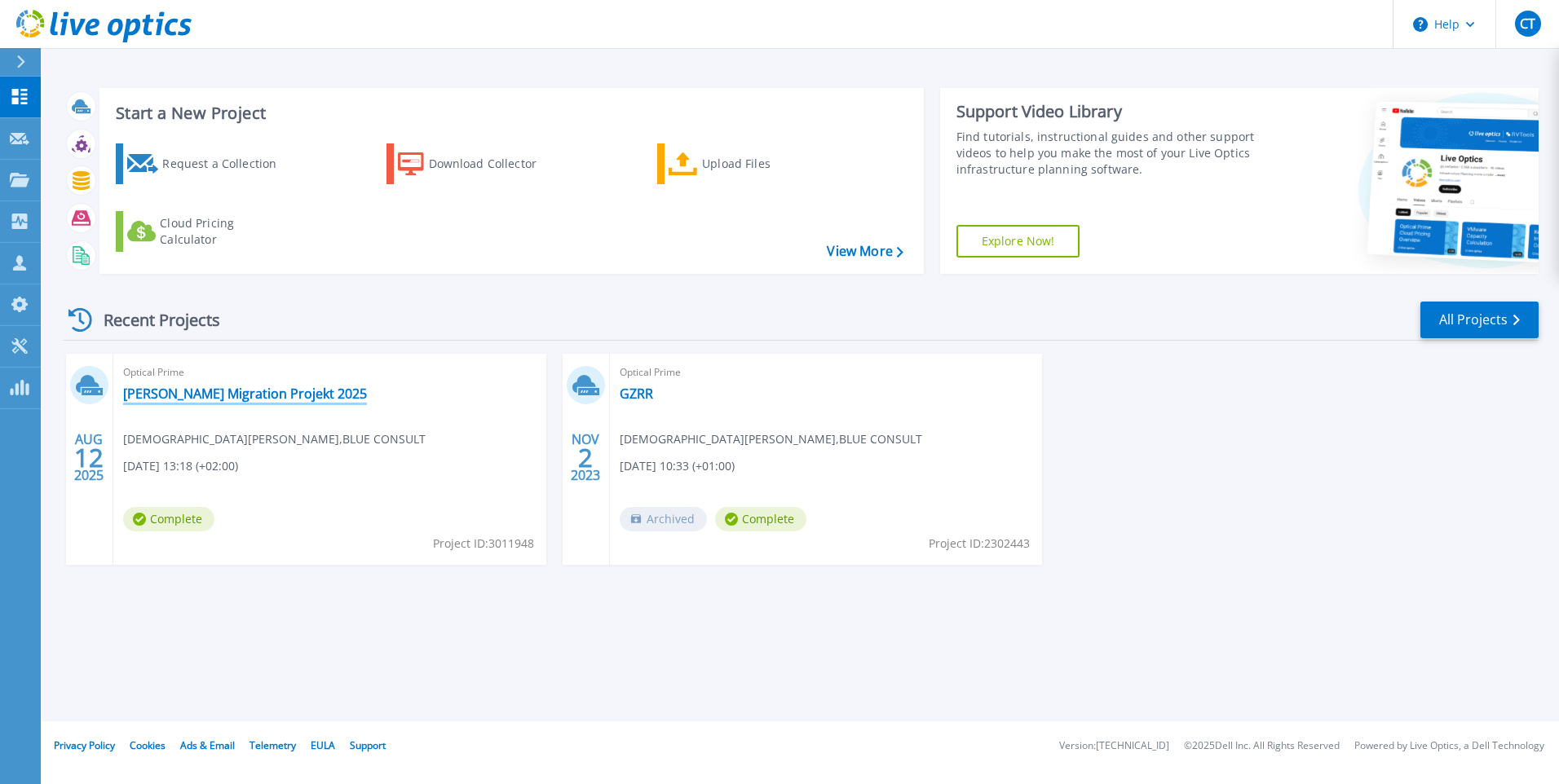
click at [197, 400] on link "[PERSON_NAME] Migration Projekt 2025" at bounding box center [245, 394] width 244 height 17
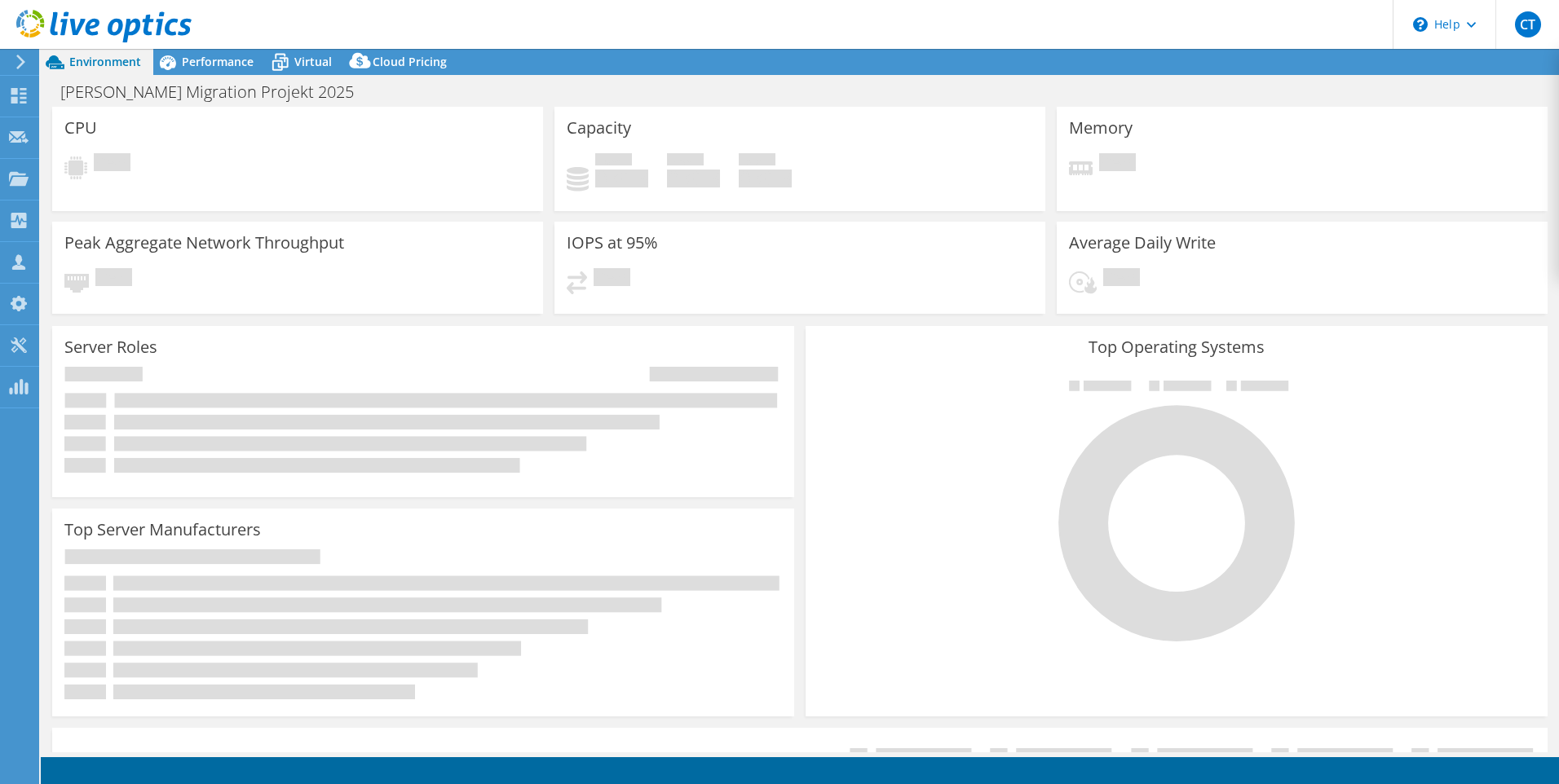
select select "USD"
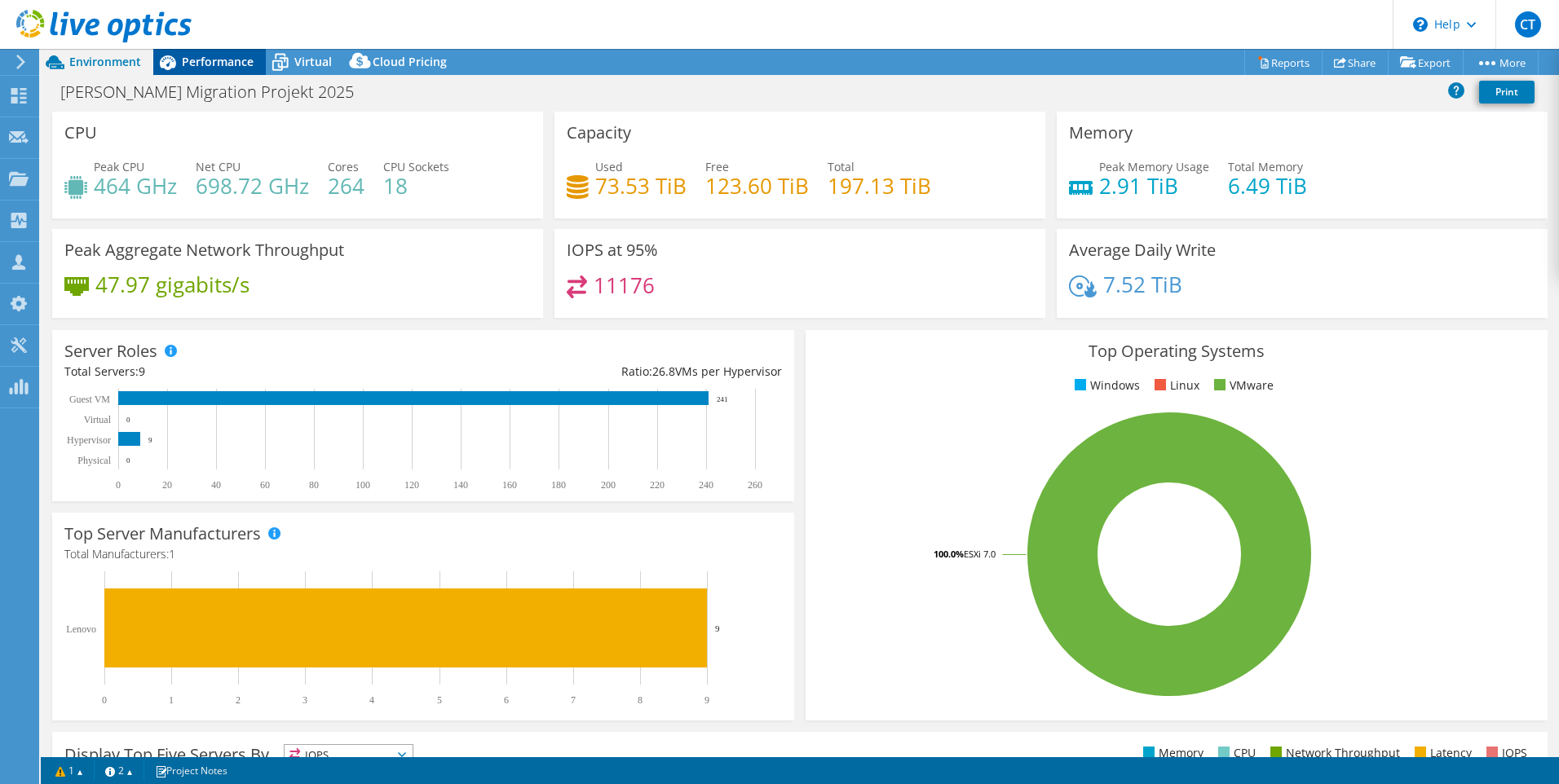
click at [194, 67] on span "Performance" at bounding box center [217, 61] width 71 height 16
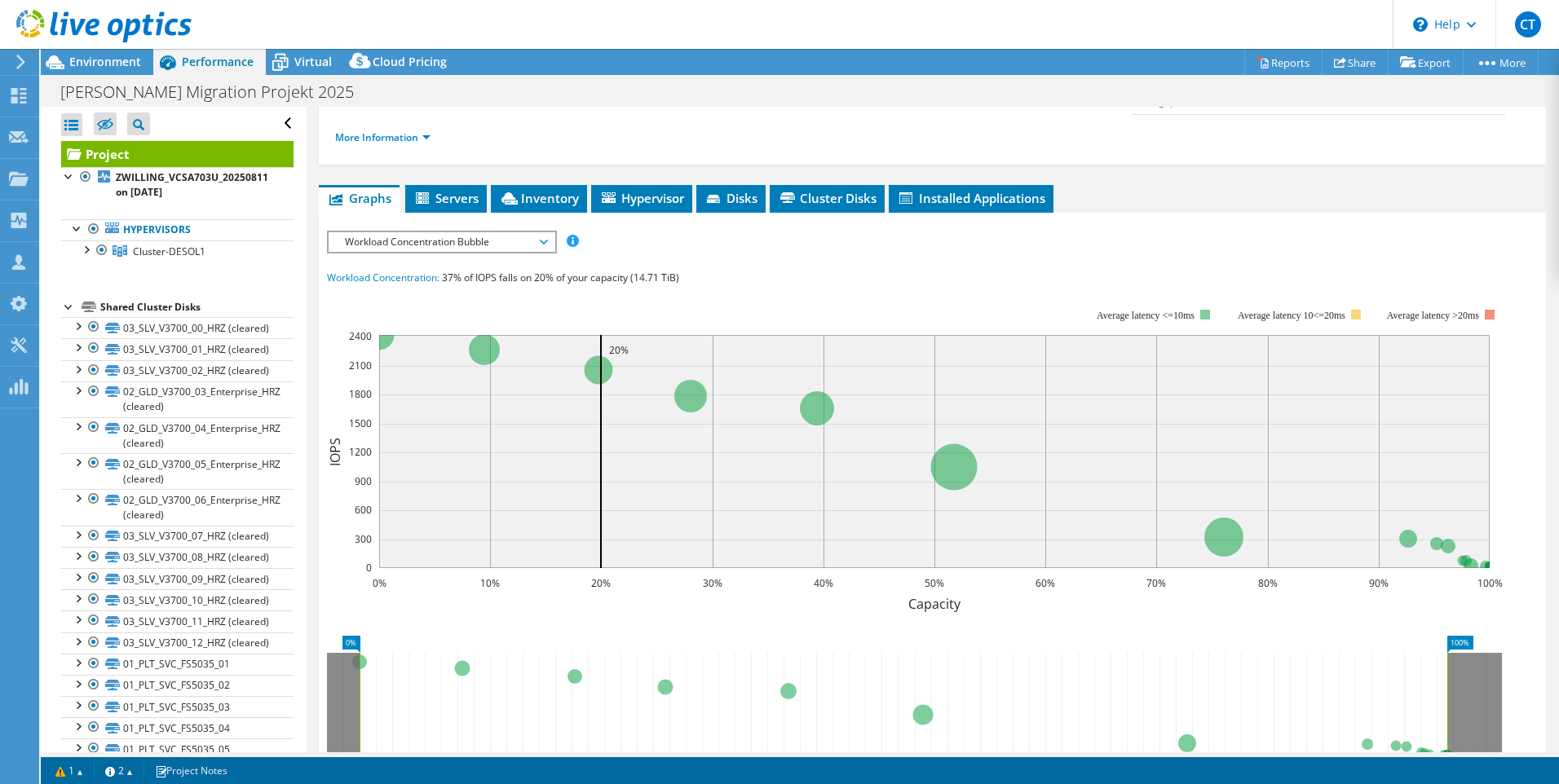
scroll to position [406, 0]
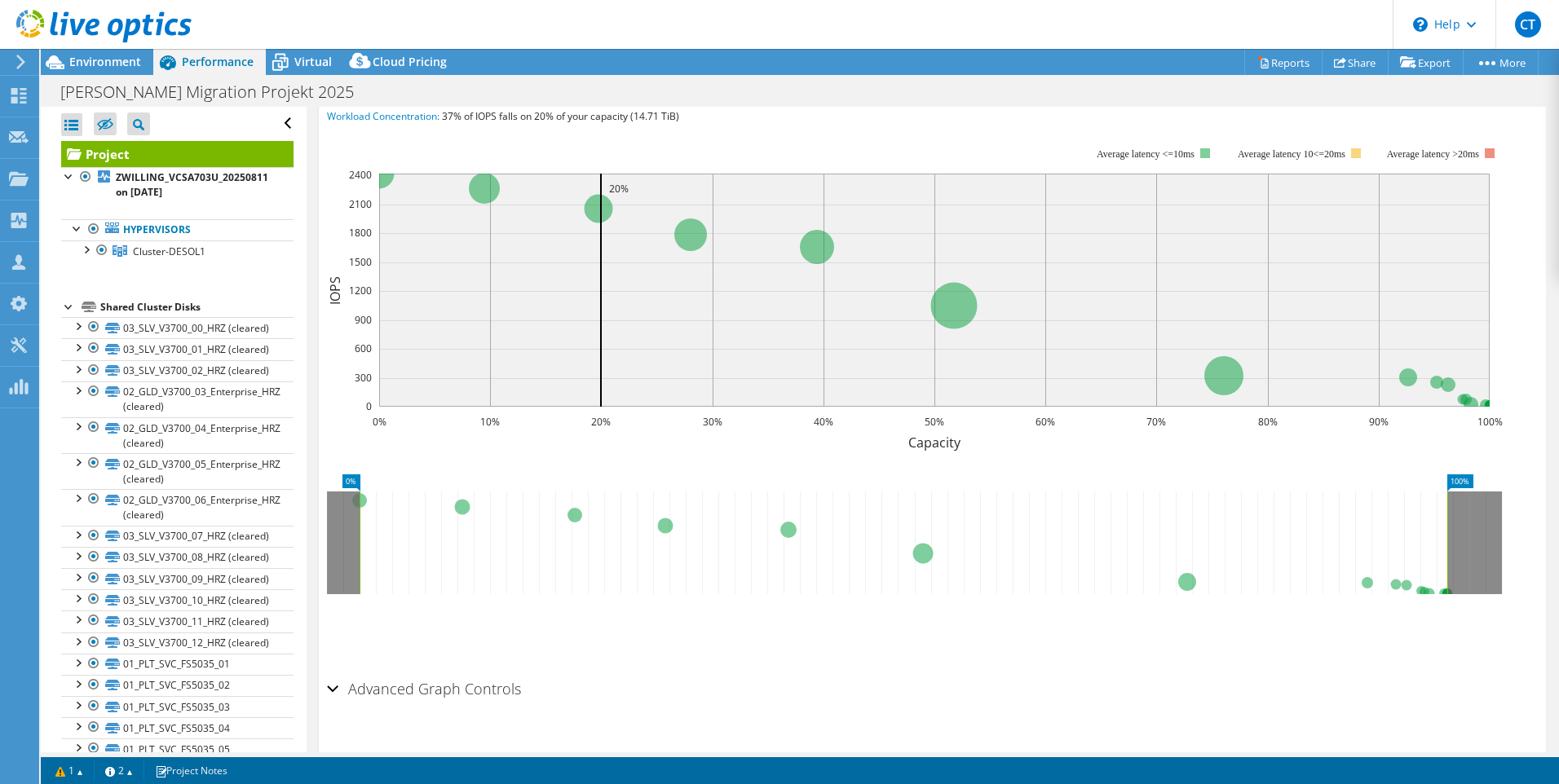
click at [333, 673] on div "Advanced Graph Controls" at bounding box center [932, 690] width 1211 height 35
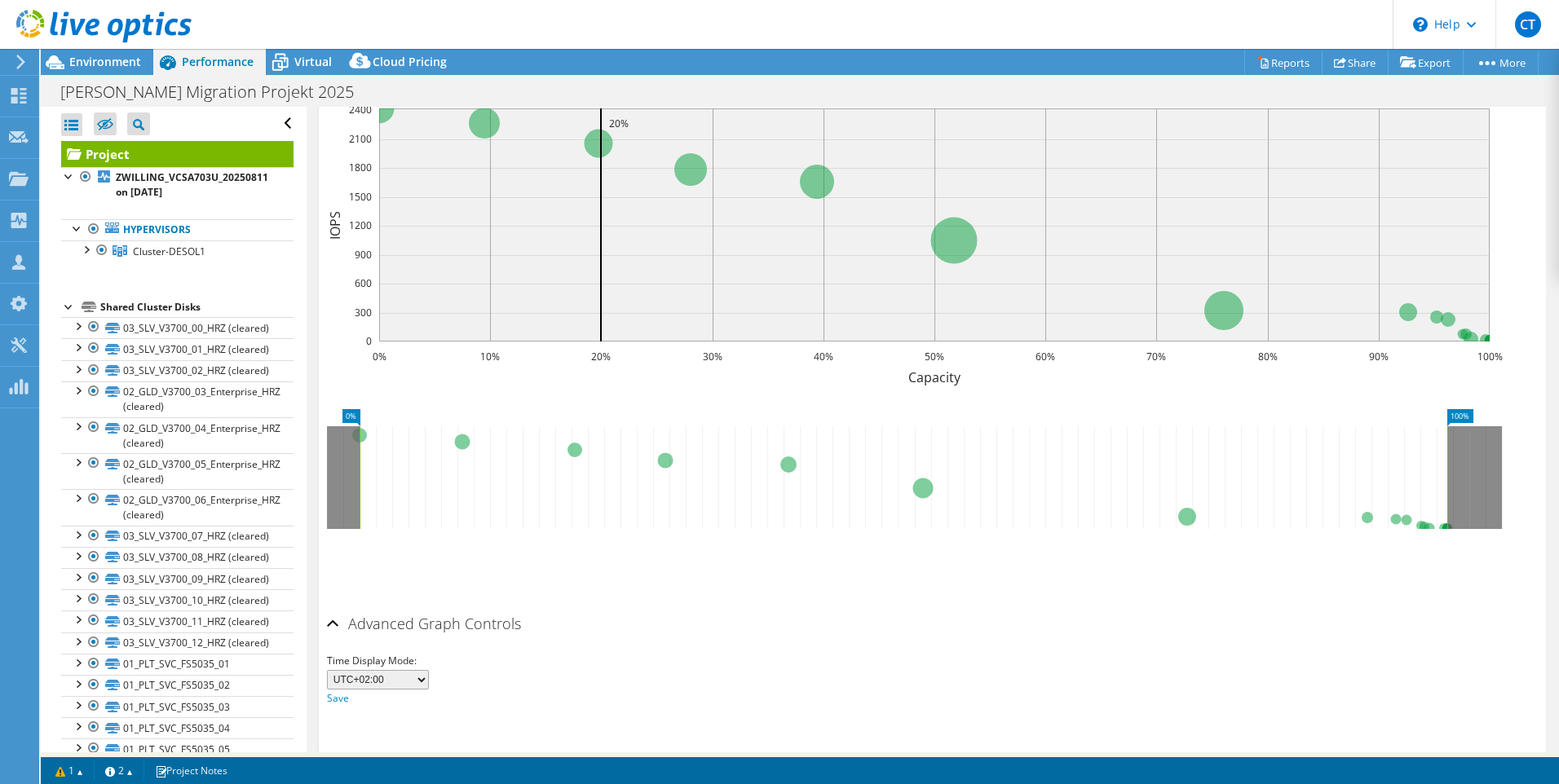
scroll to position [64, 0]
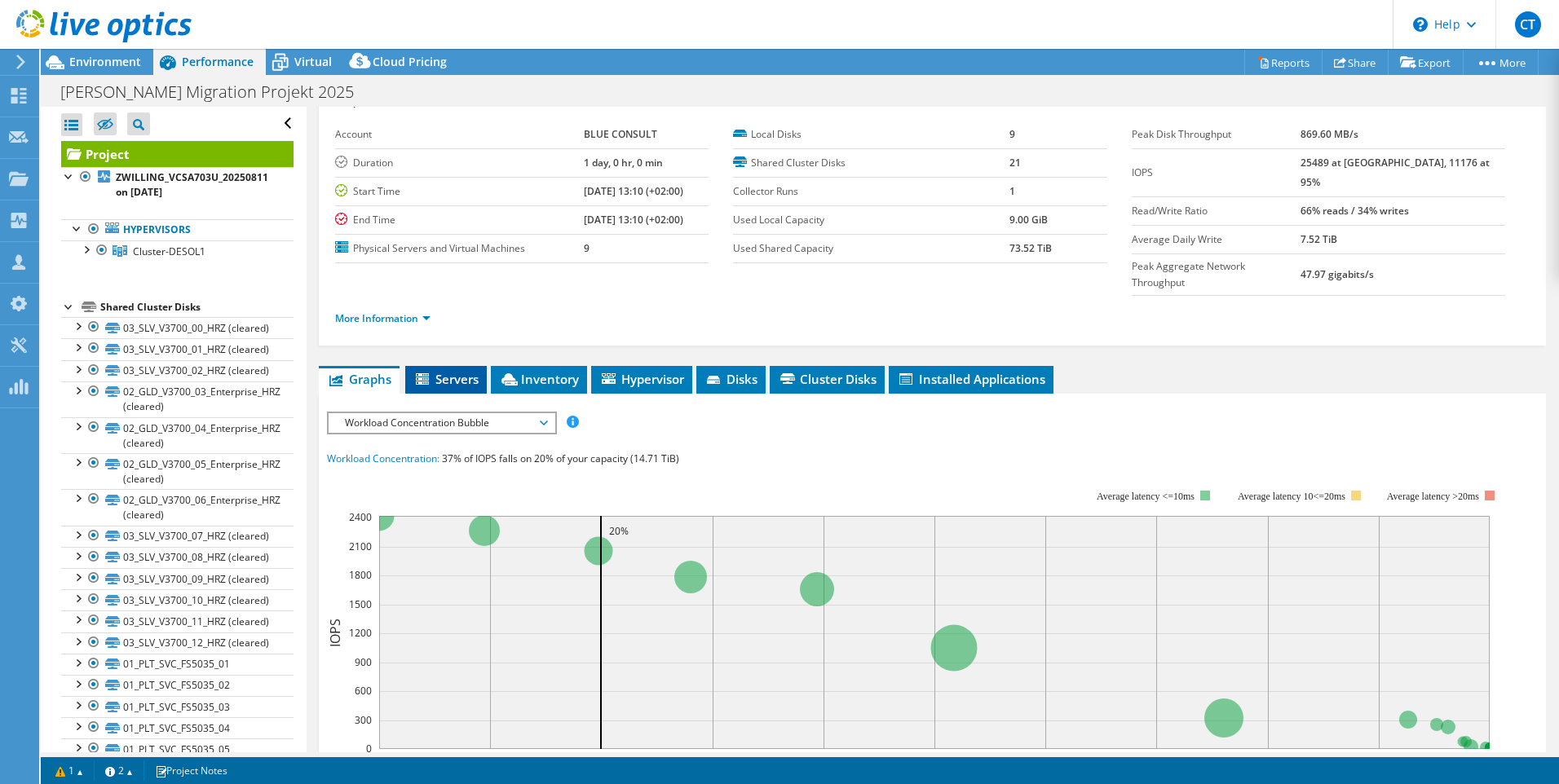
click at [448, 371] on span "Servers" at bounding box center [446, 379] width 65 height 17
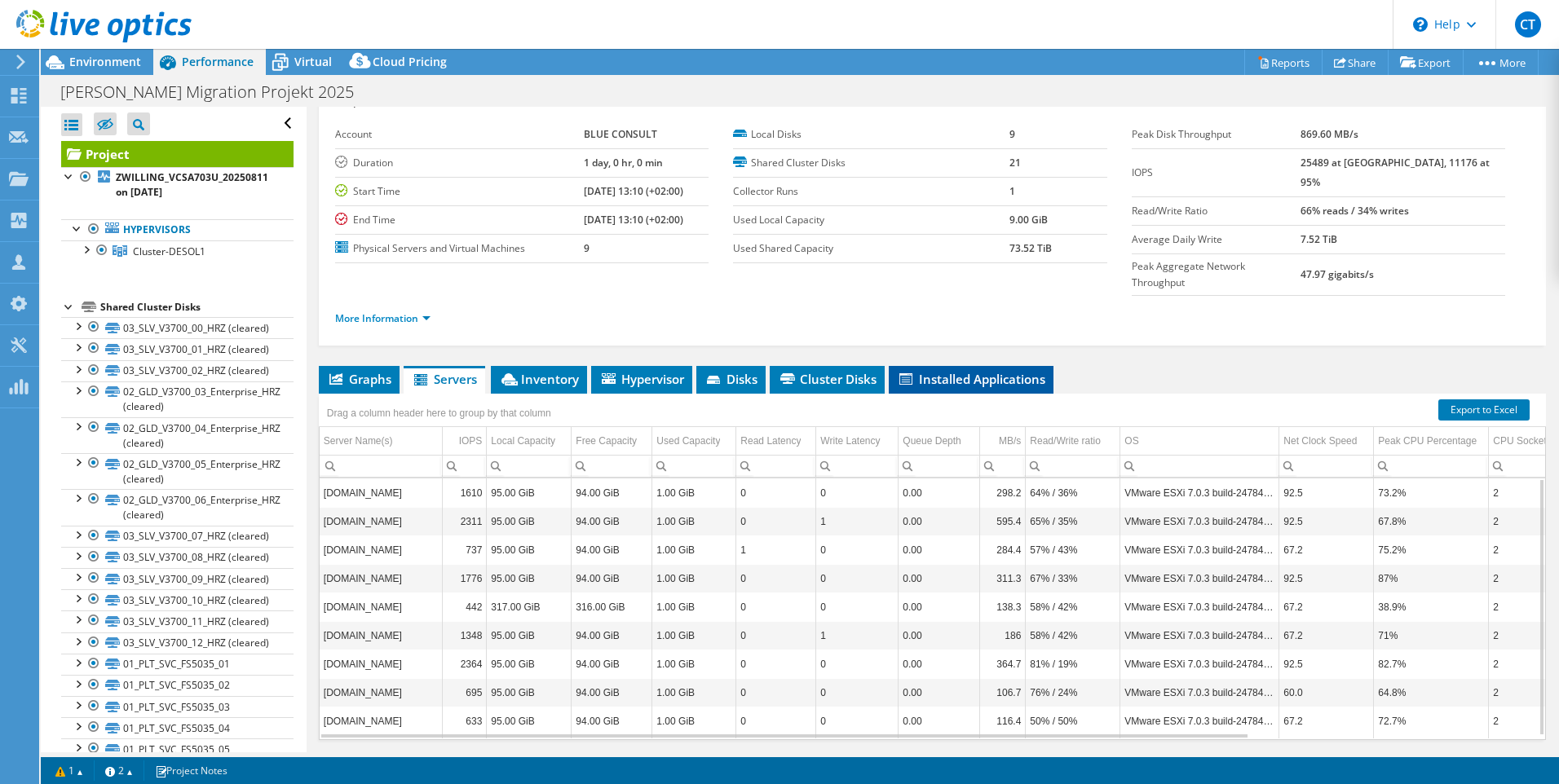
click at [976, 371] on span "Installed Applications" at bounding box center [972, 379] width 148 height 17
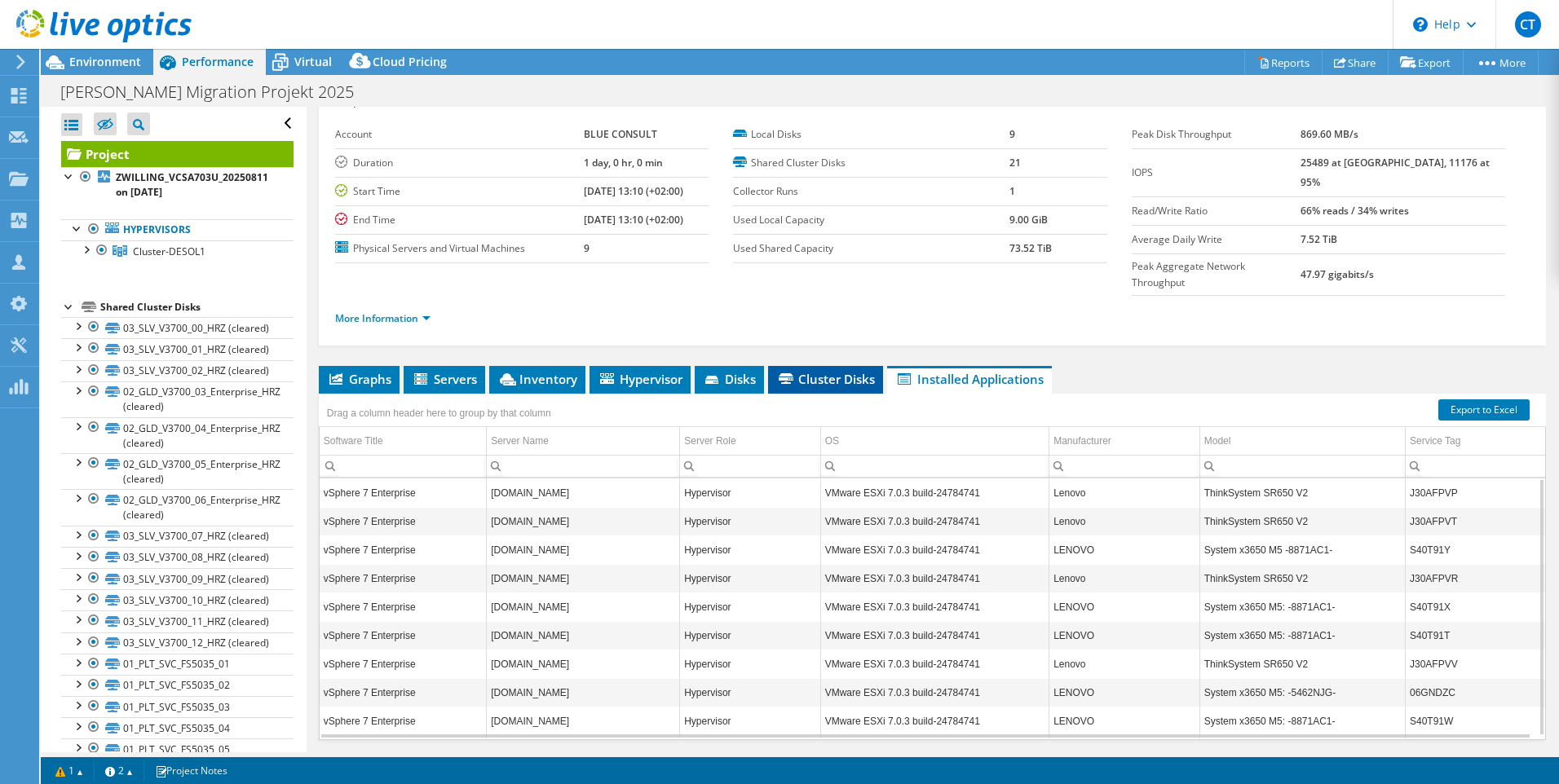
click at [831, 371] on span "Cluster Disks" at bounding box center [826, 379] width 98 height 17
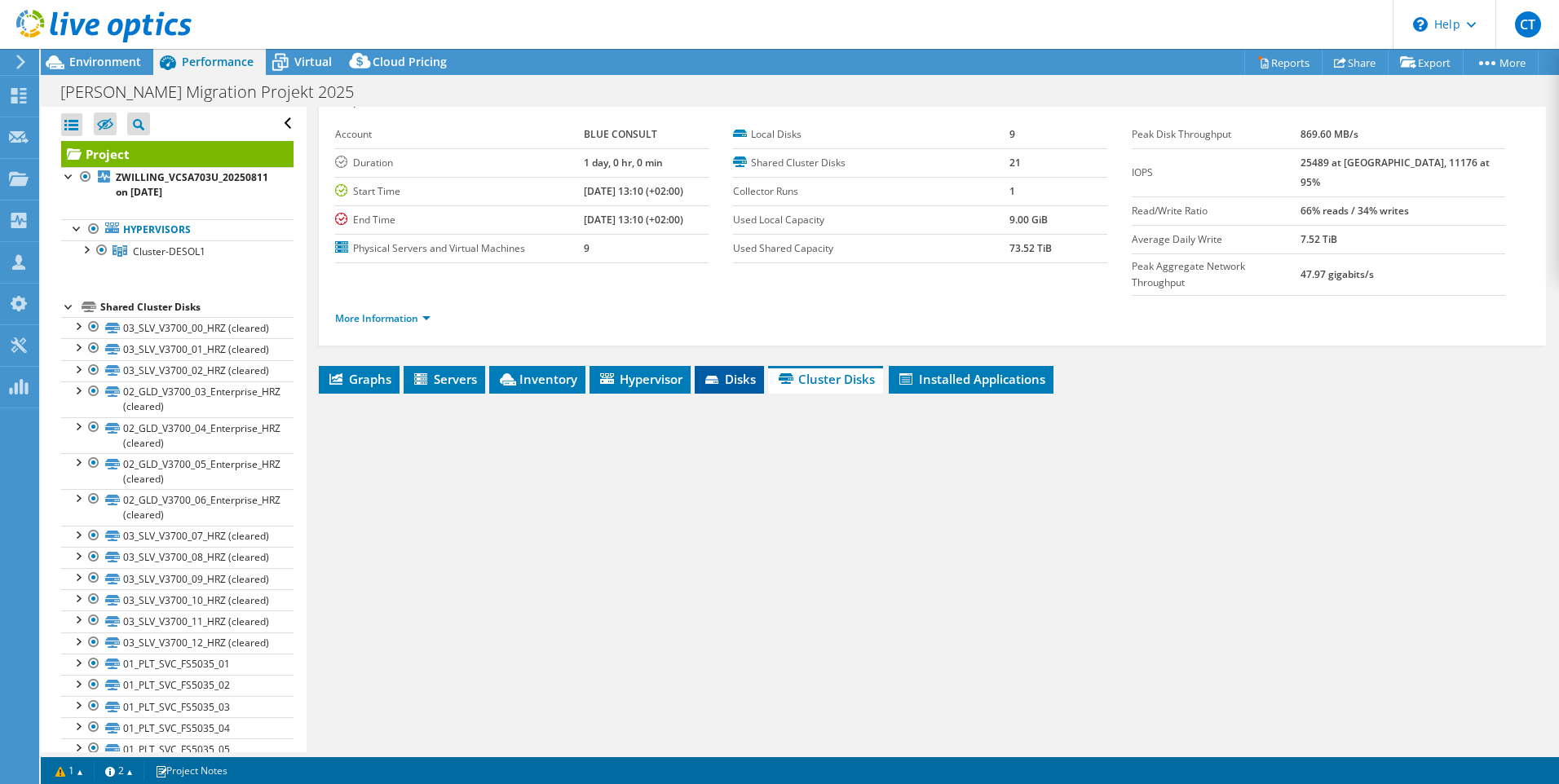
click at [722, 376] on icon at bounding box center [714, 380] width 17 height 10
click at [651, 371] on span "Hypervisor" at bounding box center [639, 379] width 84 height 17
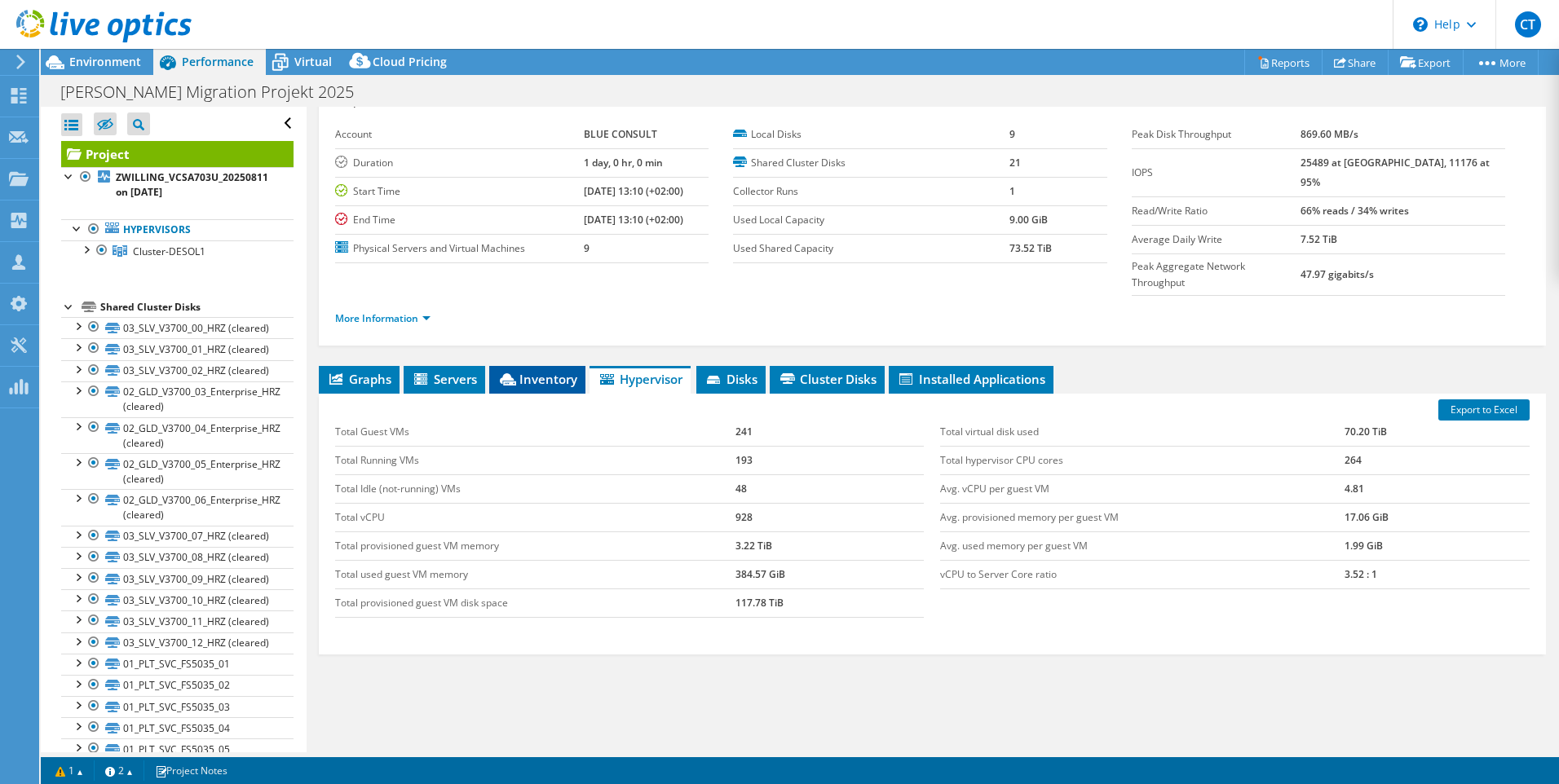
click at [543, 366] on li "Inventory" at bounding box center [537, 380] width 97 height 28
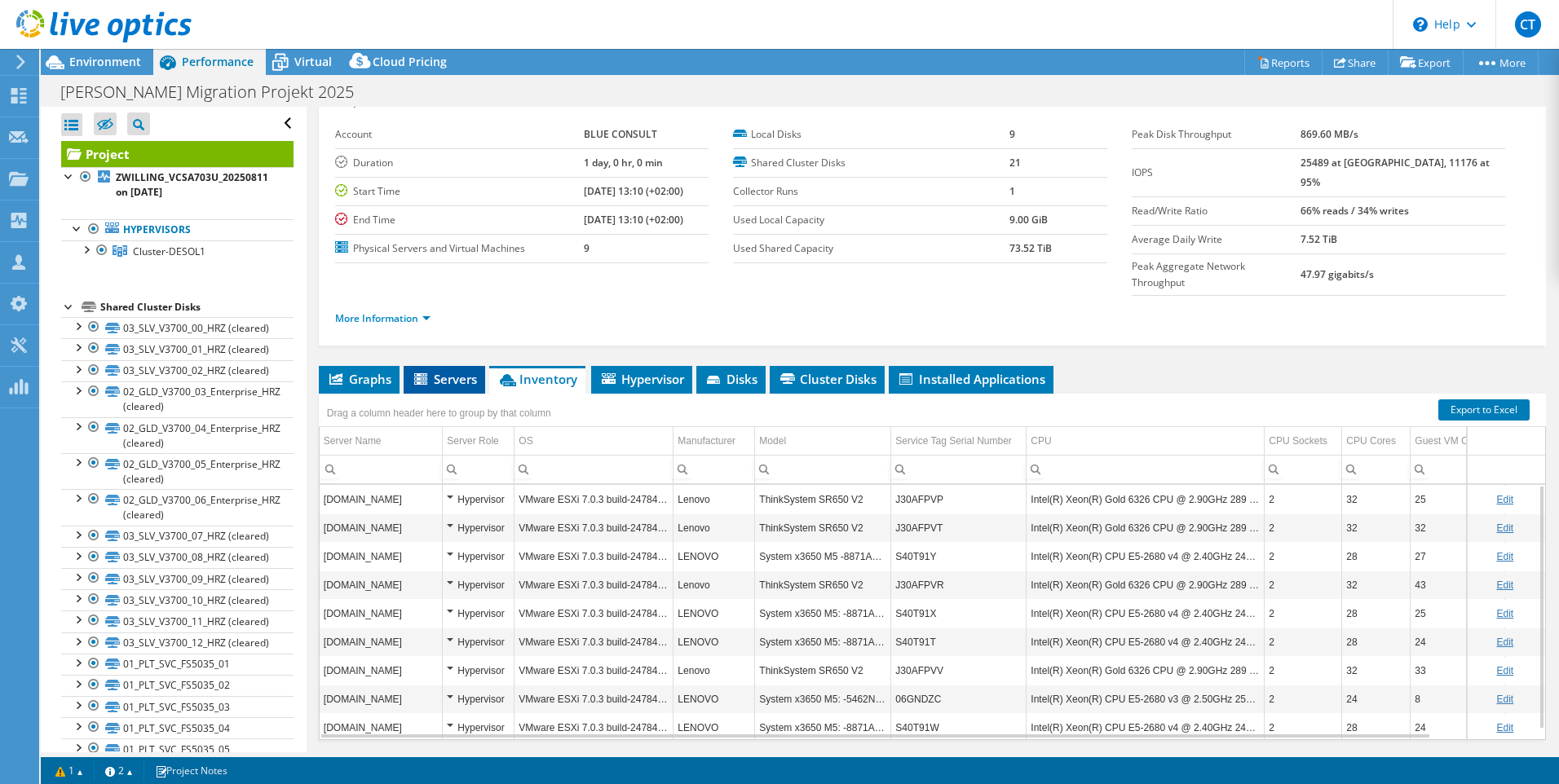
click at [436, 371] on span "Servers" at bounding box center [445, 379] width 65 height 17
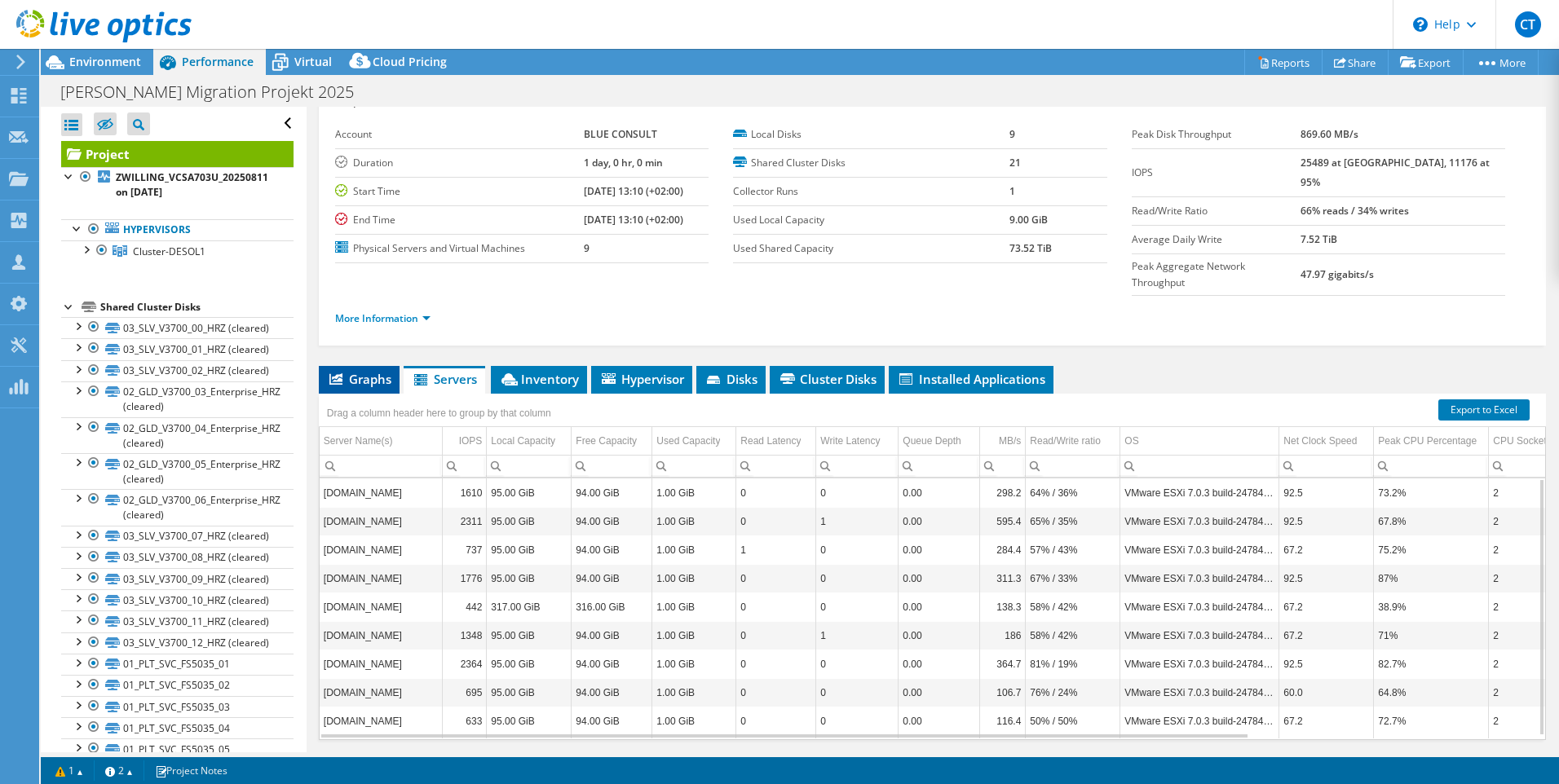
click at [344, 371] on span "Graphs" at bounding box center [358, 379] width 64 height 17
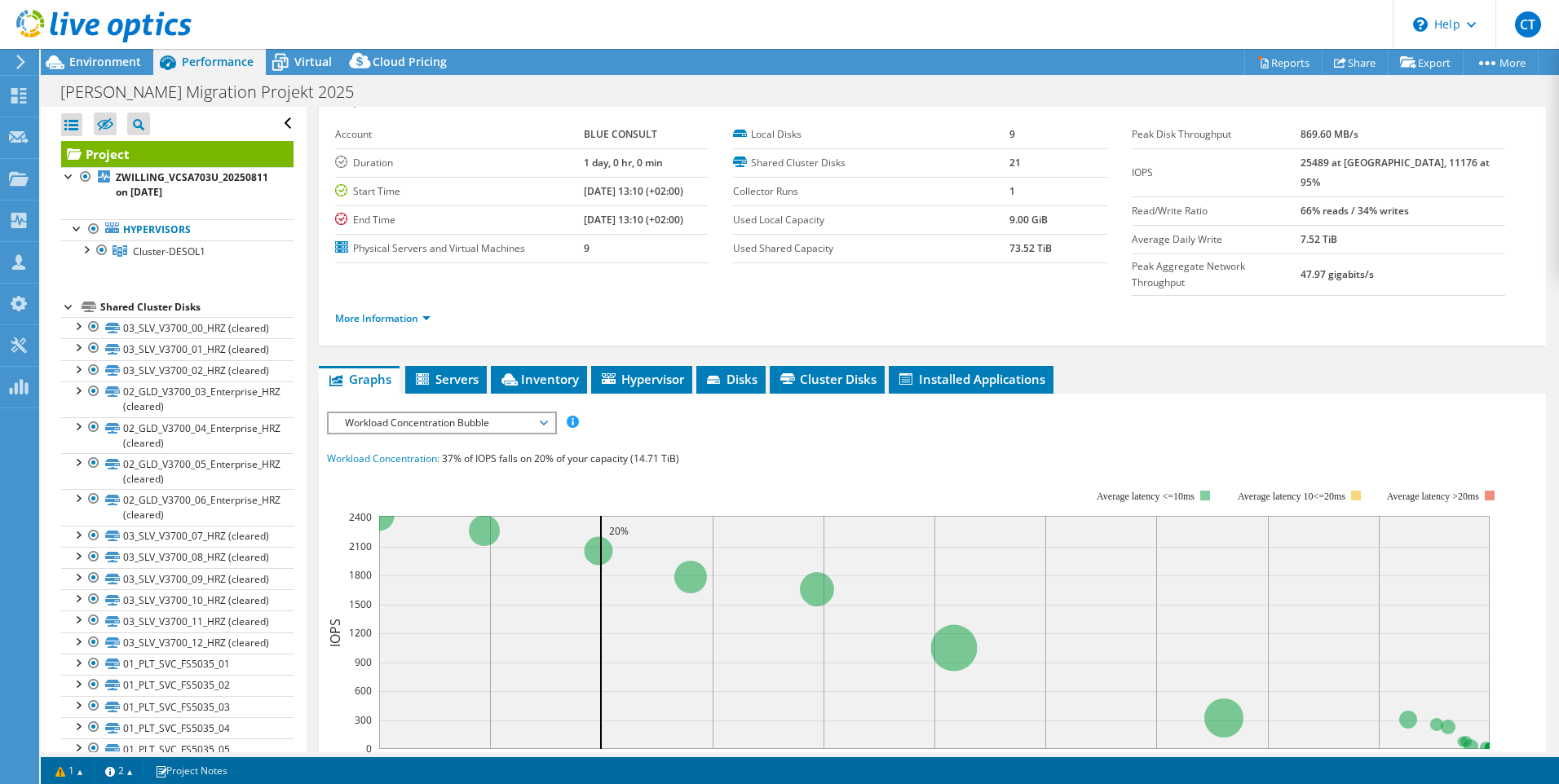
scroll to position [0, 0]
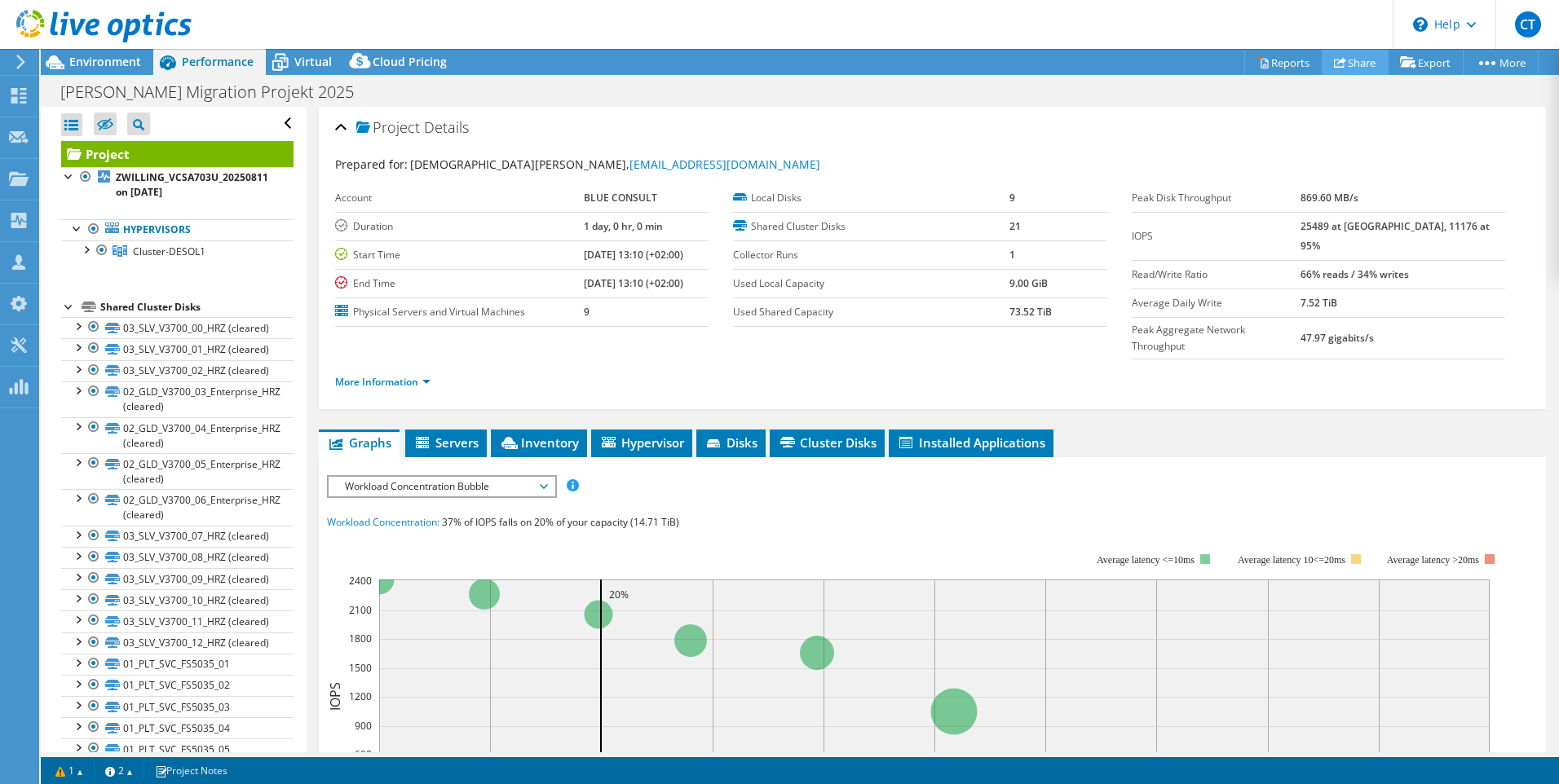
click at [1342, 58] on link "Share" at bounding box center [1356, 62] width 67 height 25
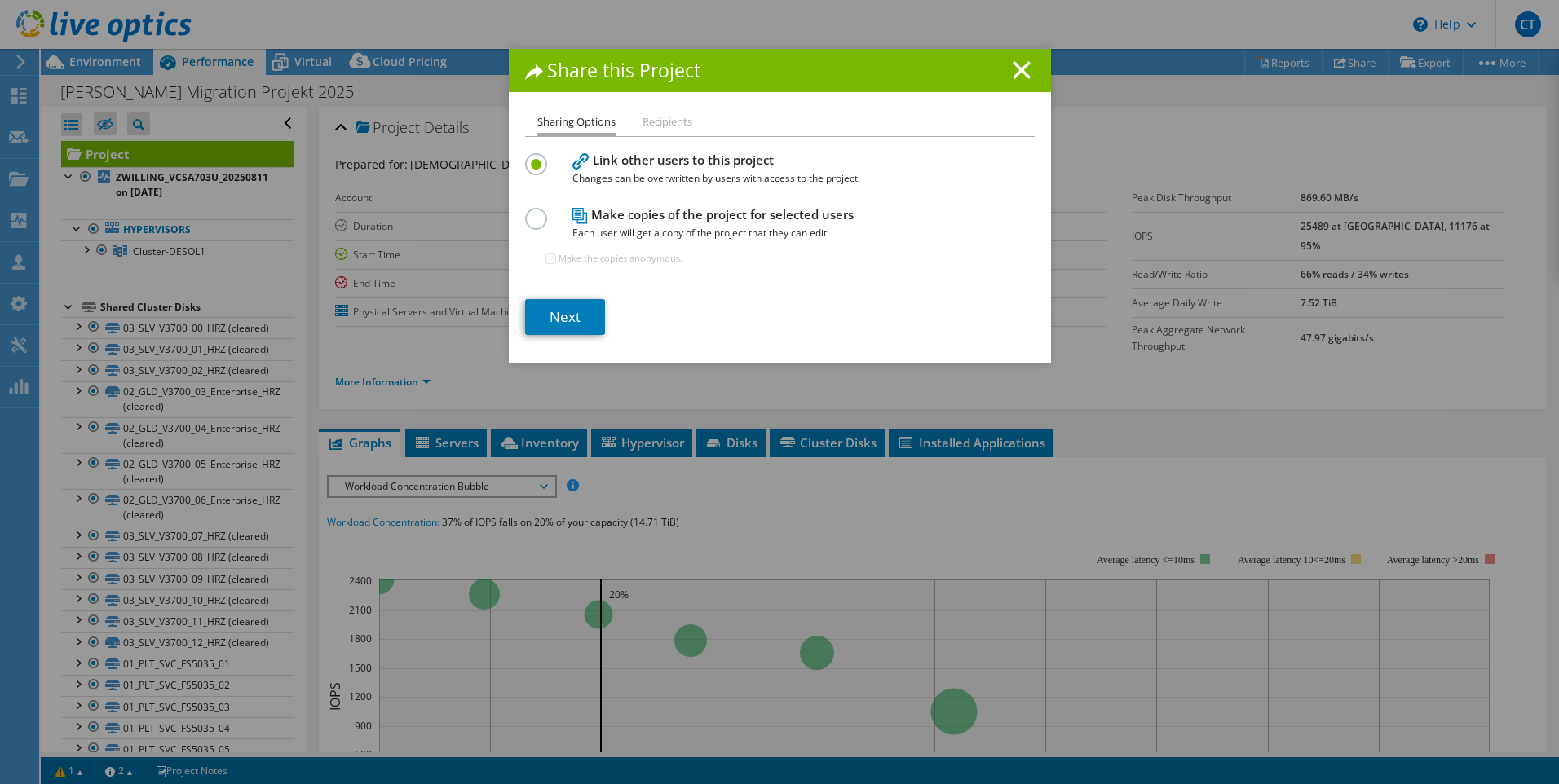
click at [537, 212] on label at bounding box center [539, 210] width 29 height 4
click at [0, 0] on input "radio" at bounding box center [0, 0] width 0 height 0
click at [534, 212] on label at bounding box center [539, 210] width 29 height 4
click at [0, 0] on input "radio" at bounding box center [0, 0] width 0 height 0
click at [582, 313] on link "Next" at bounding box center [565, 317] width 80 height 36
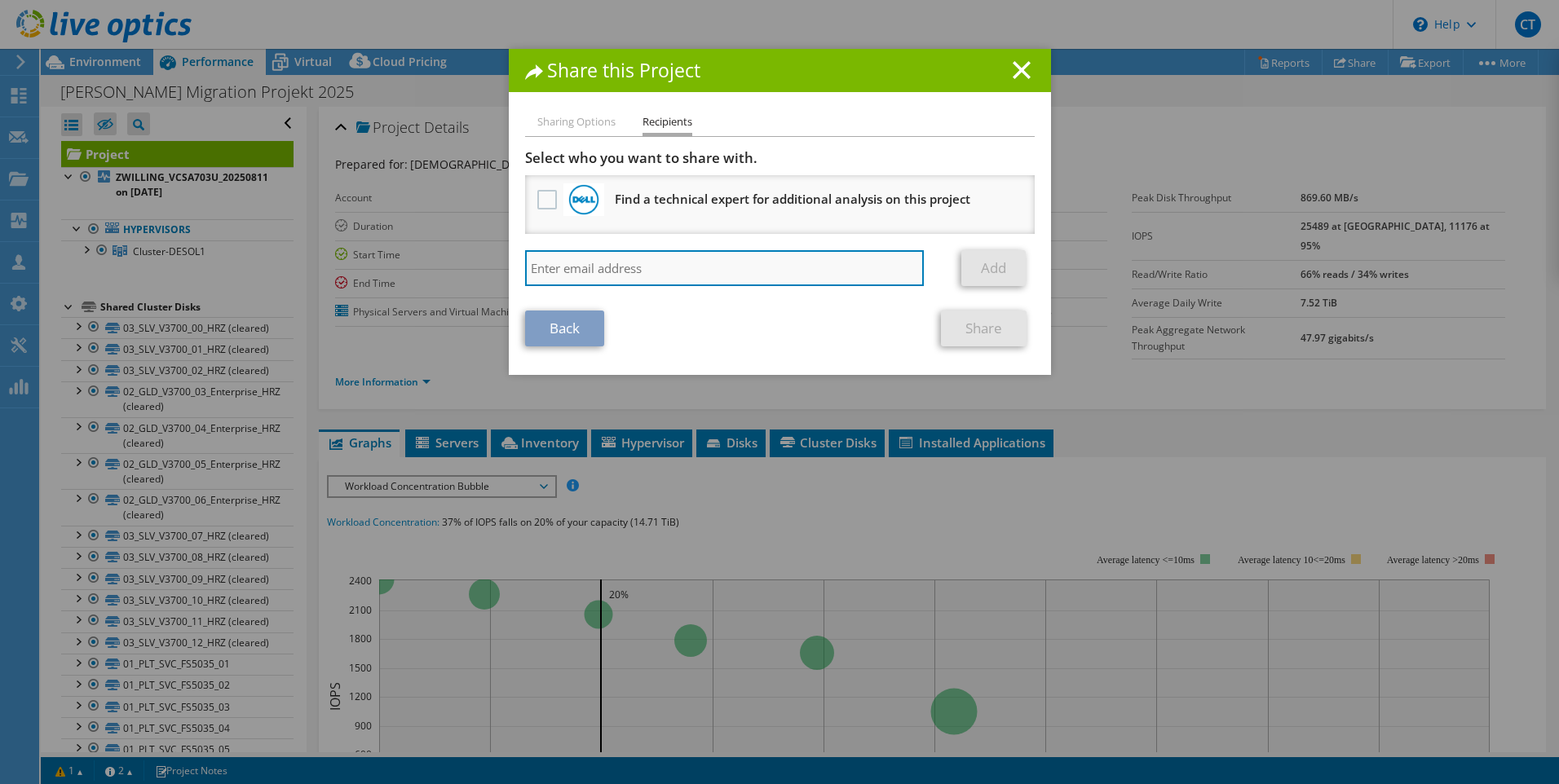
click at [595, 274] on input "search" at bounding box center [725, 268] width 400 height 36
type input "[PERSON_NAME][EMAIL_ADDRESS][PERSON_NAME][DOMAIN_NAME]"
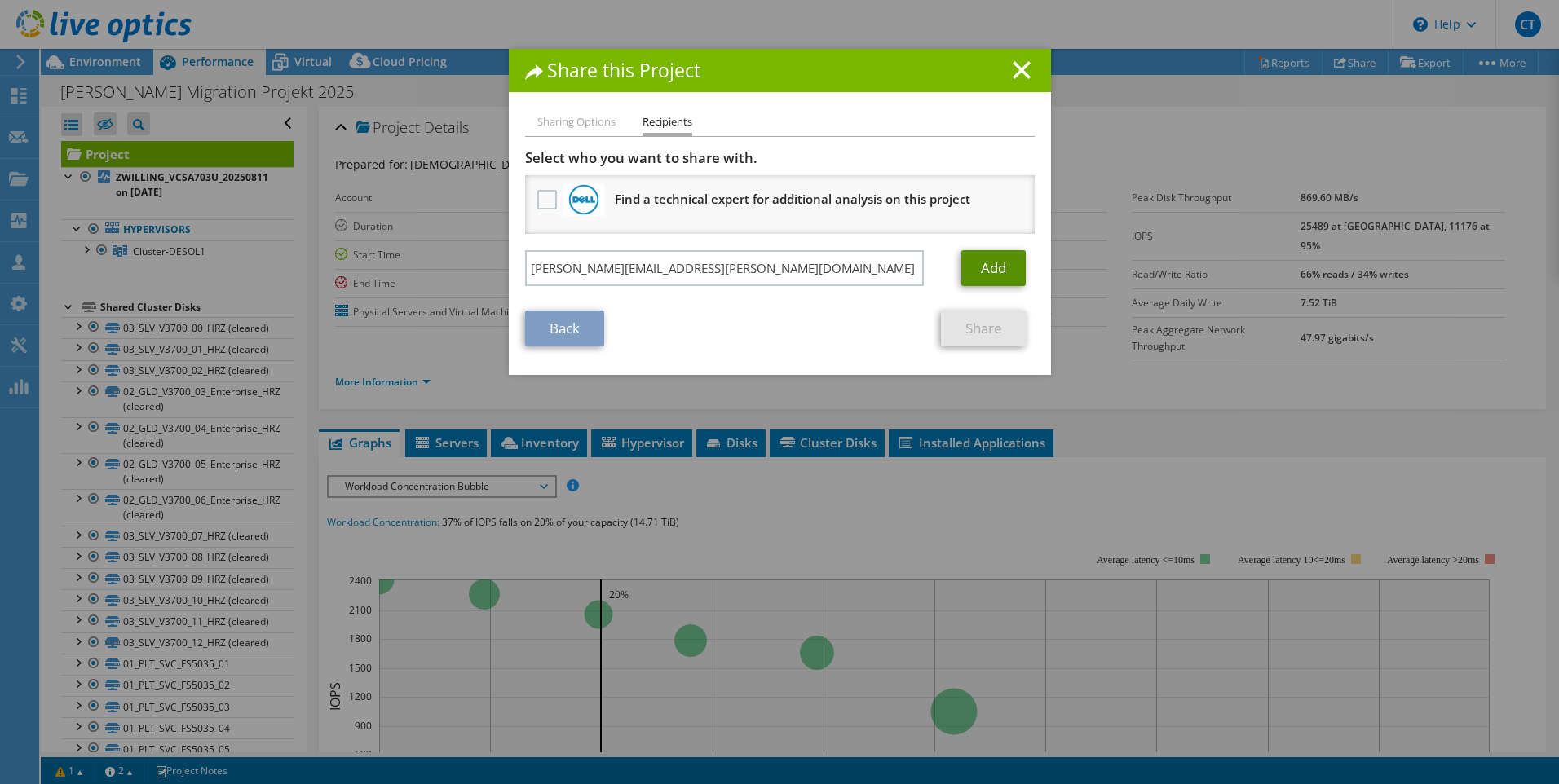
click at [1005, 263] on link "Add" at bounding box center [993, 268] width 64 height 36
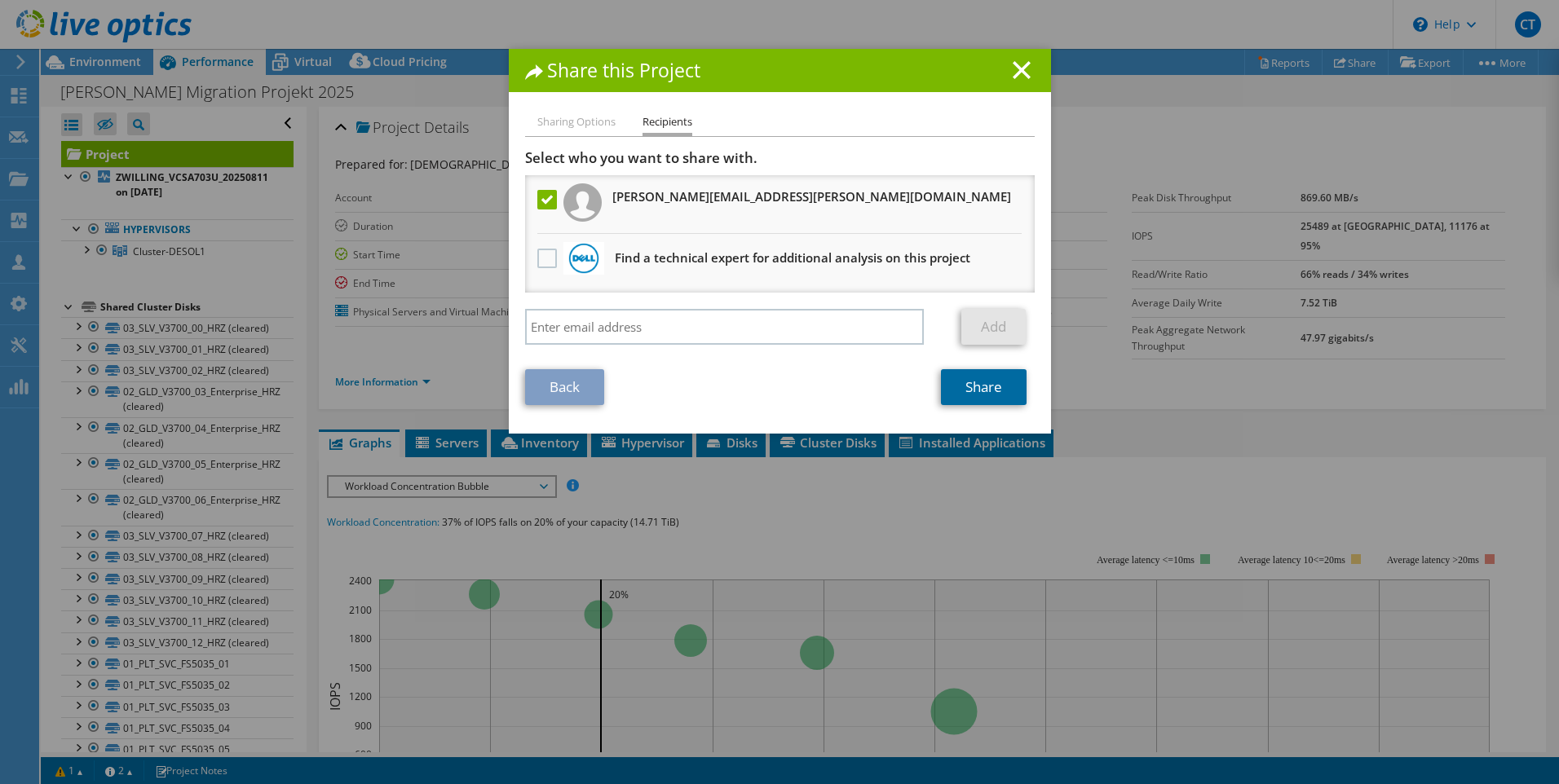
click at [973, 395] on link "Share" at bounding box center [984, 387] width 85 height 36
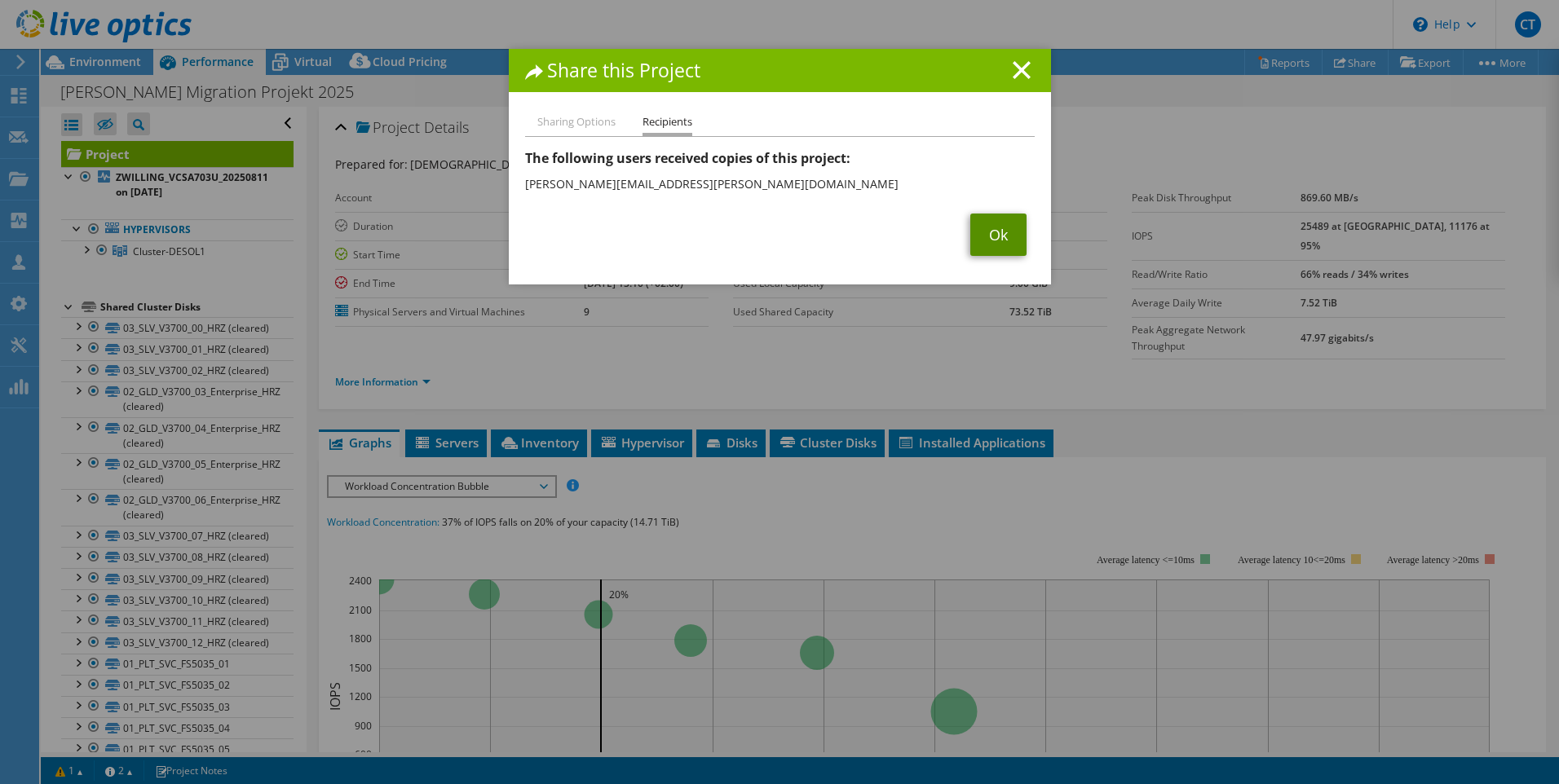
click at [989, 239] on link "Ok" at bounding box center [999, 235] width 57 height 43
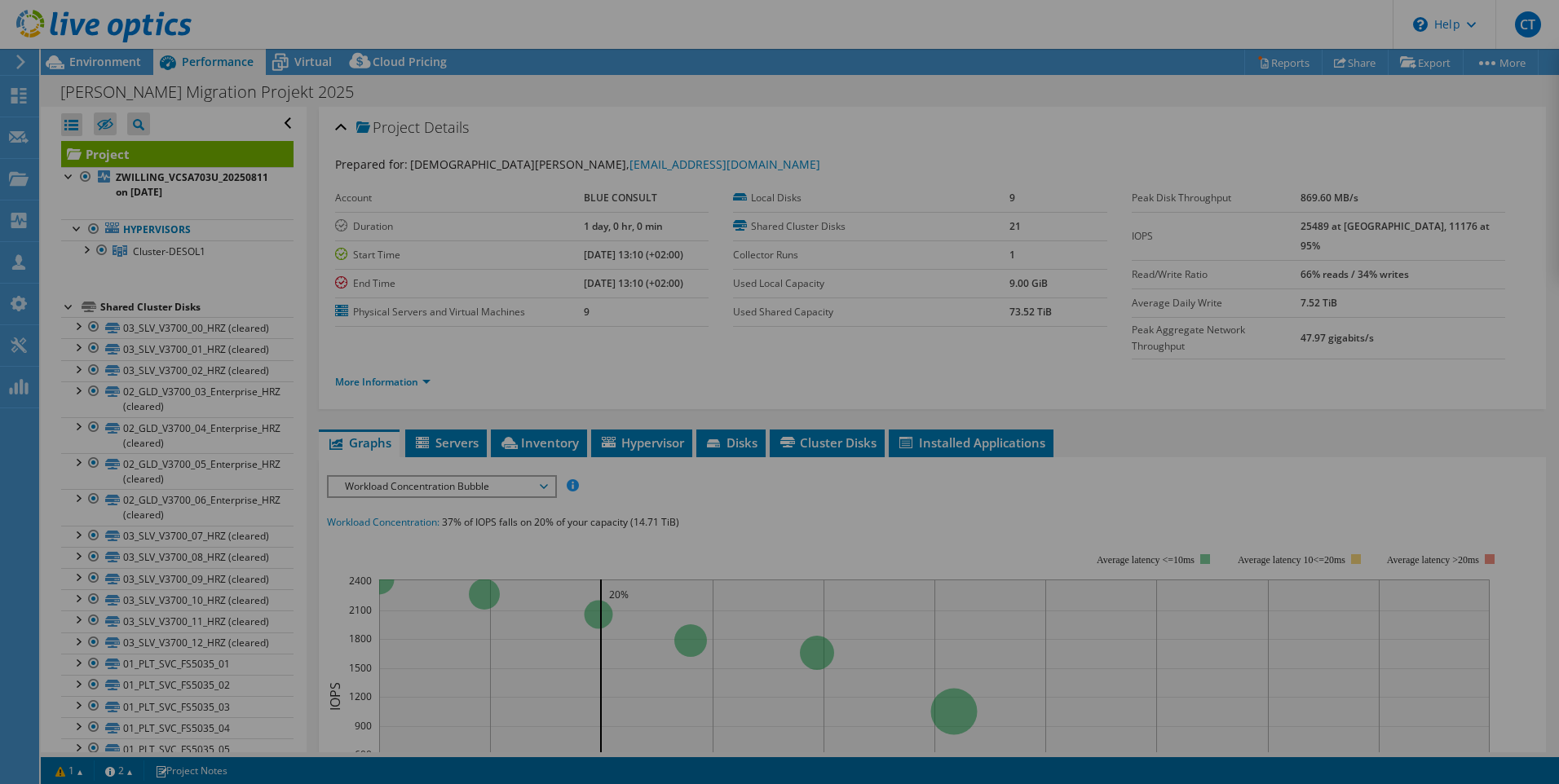
click at [989, 239] on div at bounding box center [780, 392] width 1559 height 784
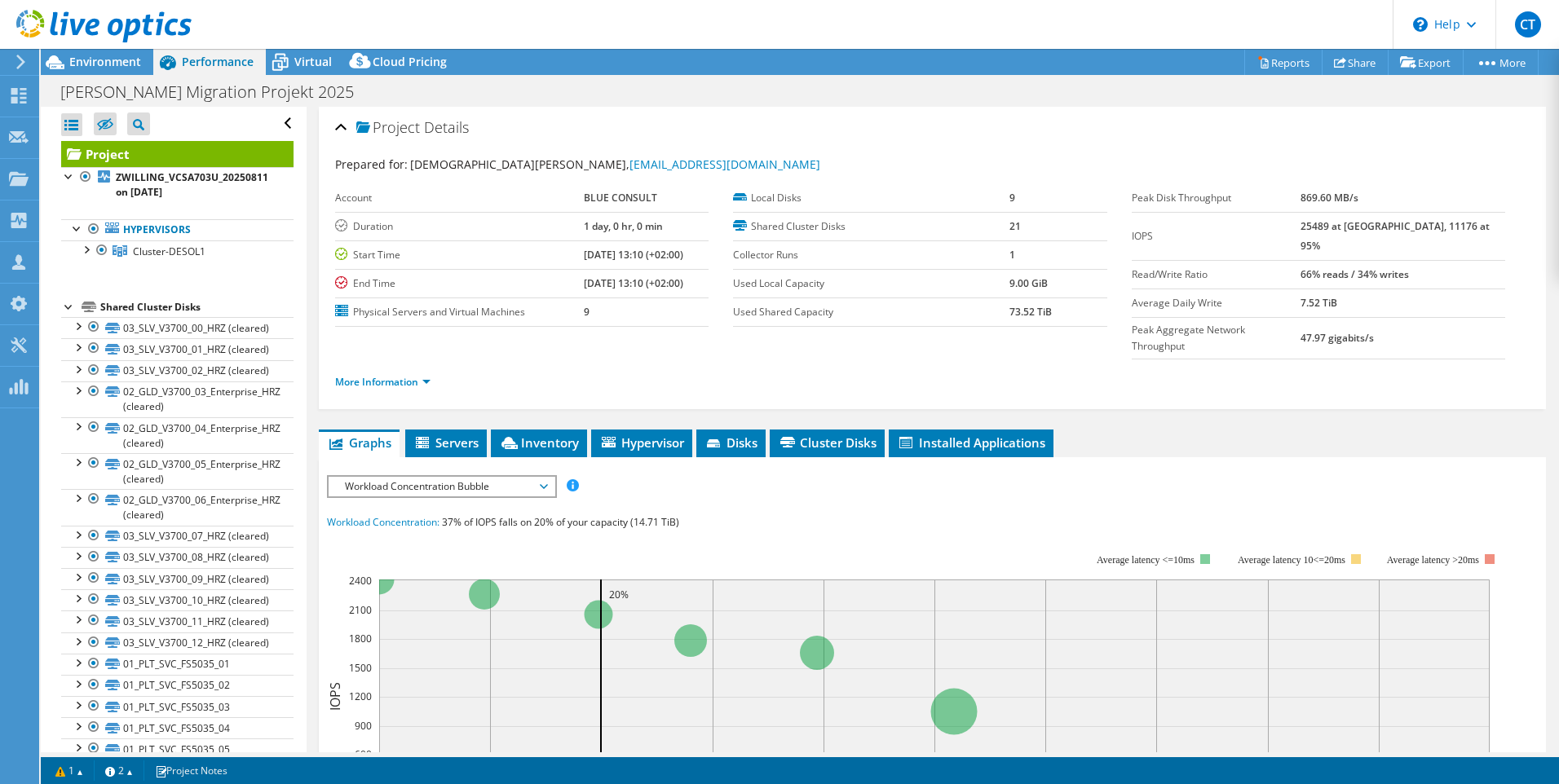
click at [732, 135] on div "Project Details" at bounding box center [933, 129] width 1195 height 35
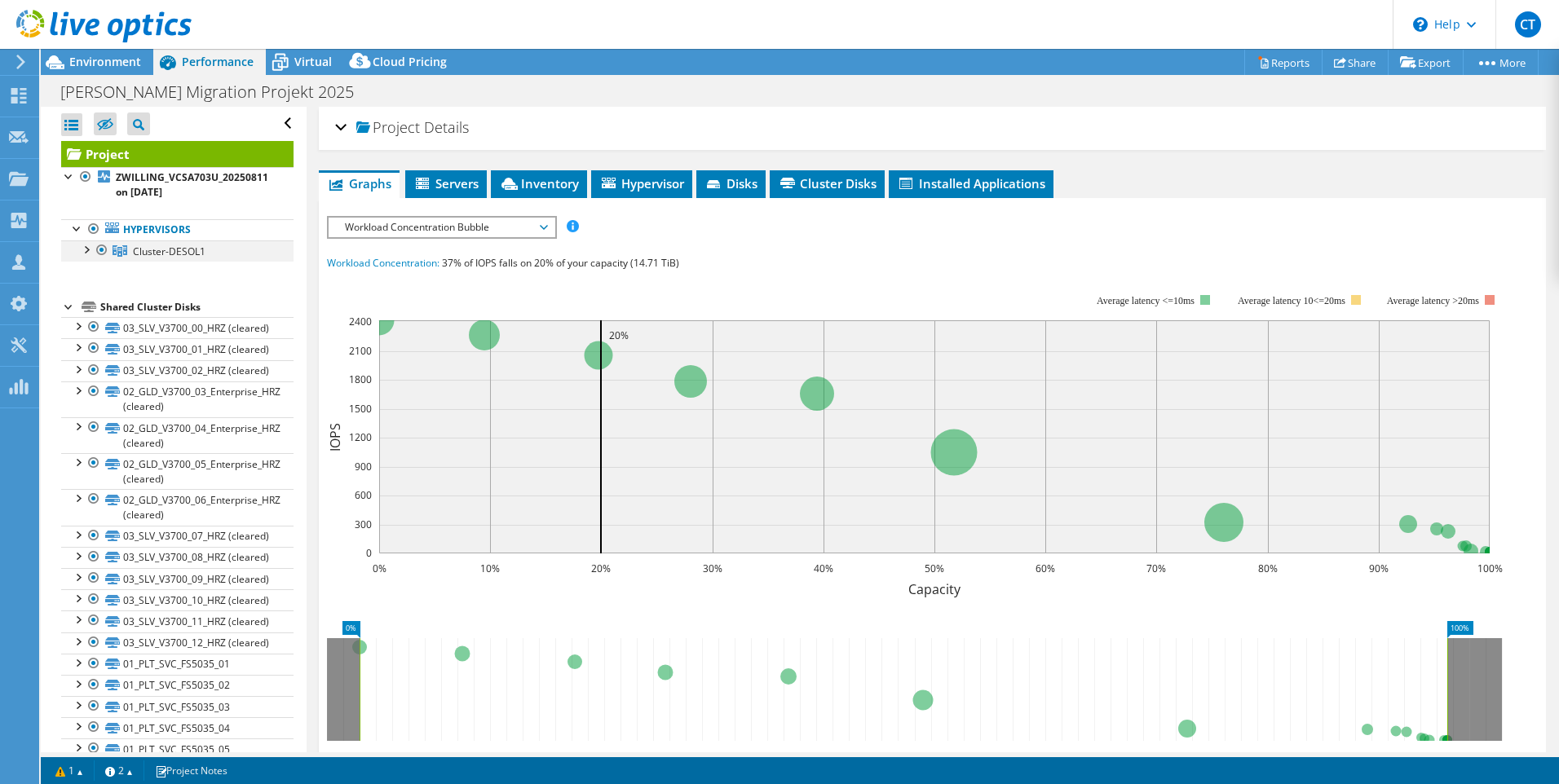
click at [85, 252] on div at bounding box center [85, 249] width 17 height 17
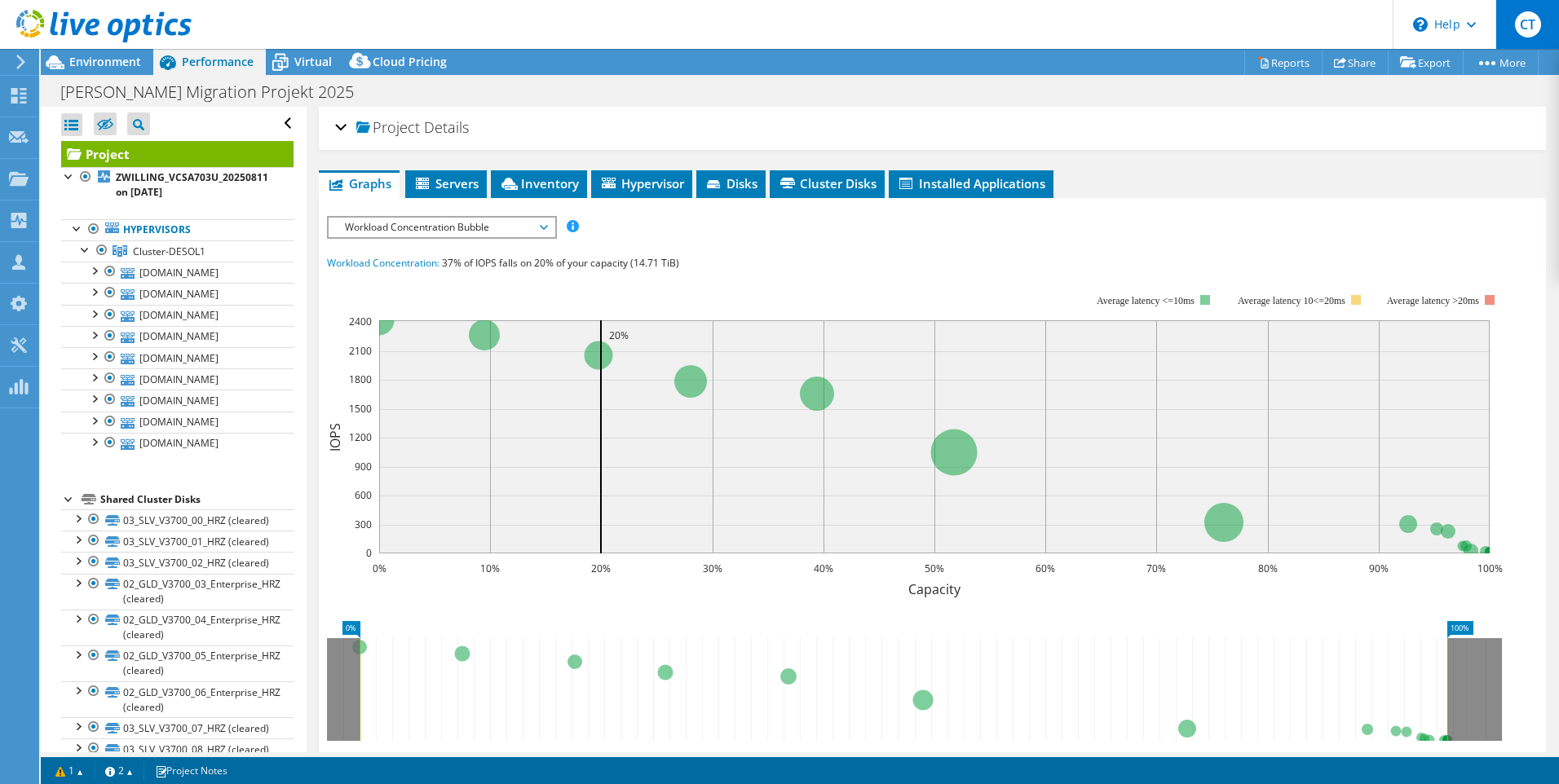
click at [1528, 21] on span "CT" at bounding box center [1528, 24] width 26 height 26
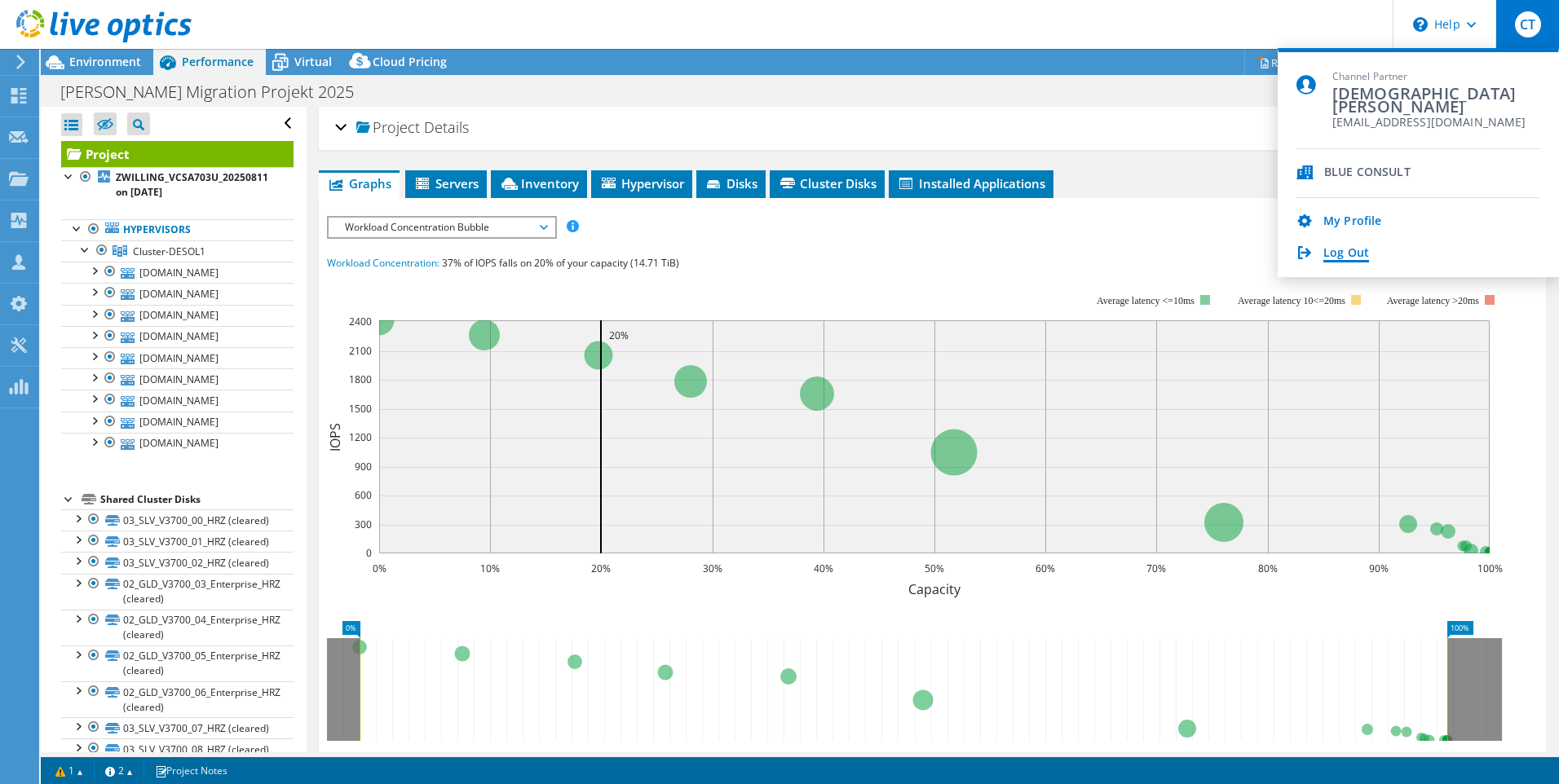
click at [1346, 256] on link "Log Out" at bounding box center [1346, 253] width 45 height 16
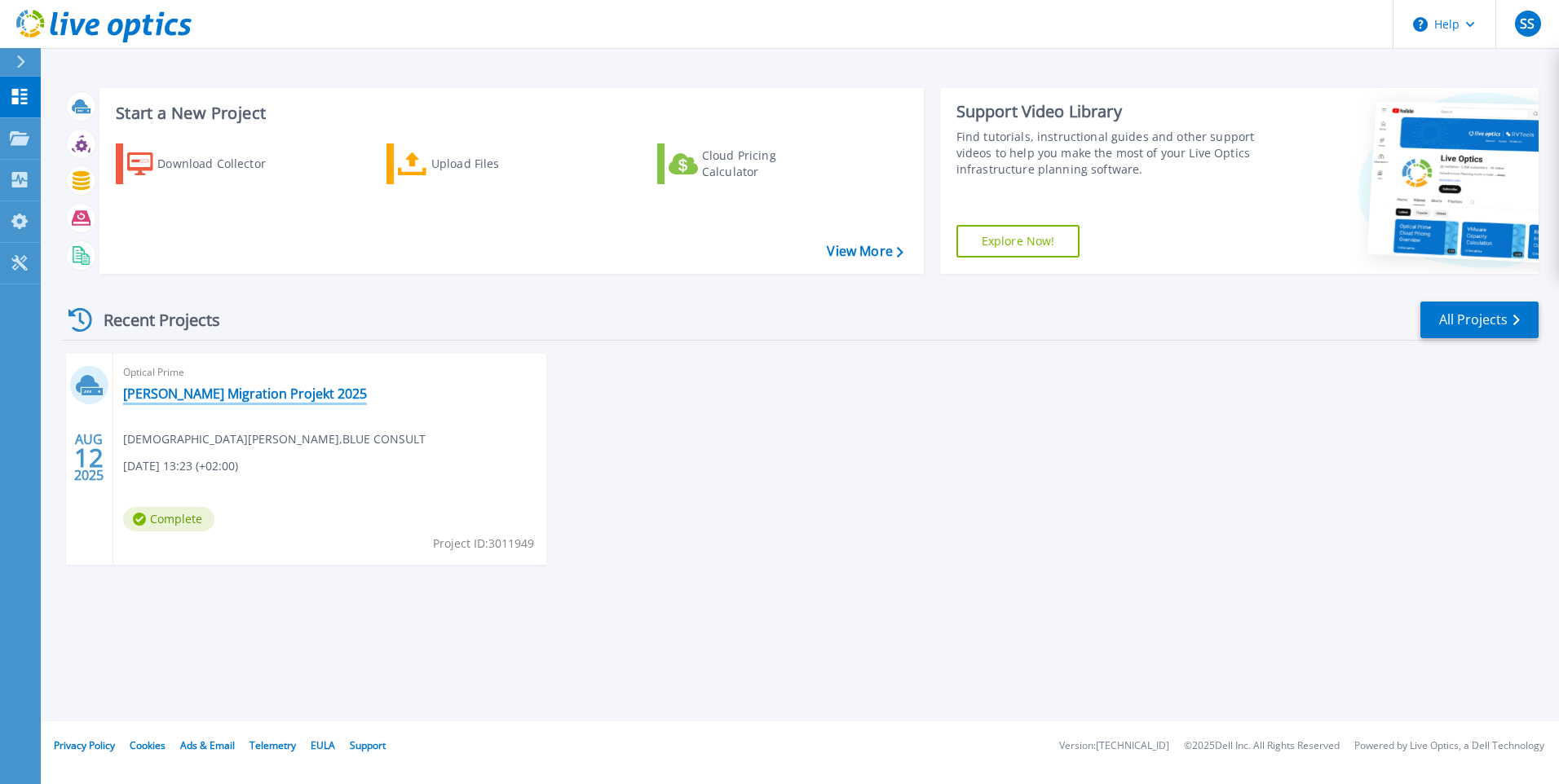
click at [169, 394] on link "[PERSON_NAME] Migration Projekt 2025" at bounding box center [245, 394] width 244 height 17
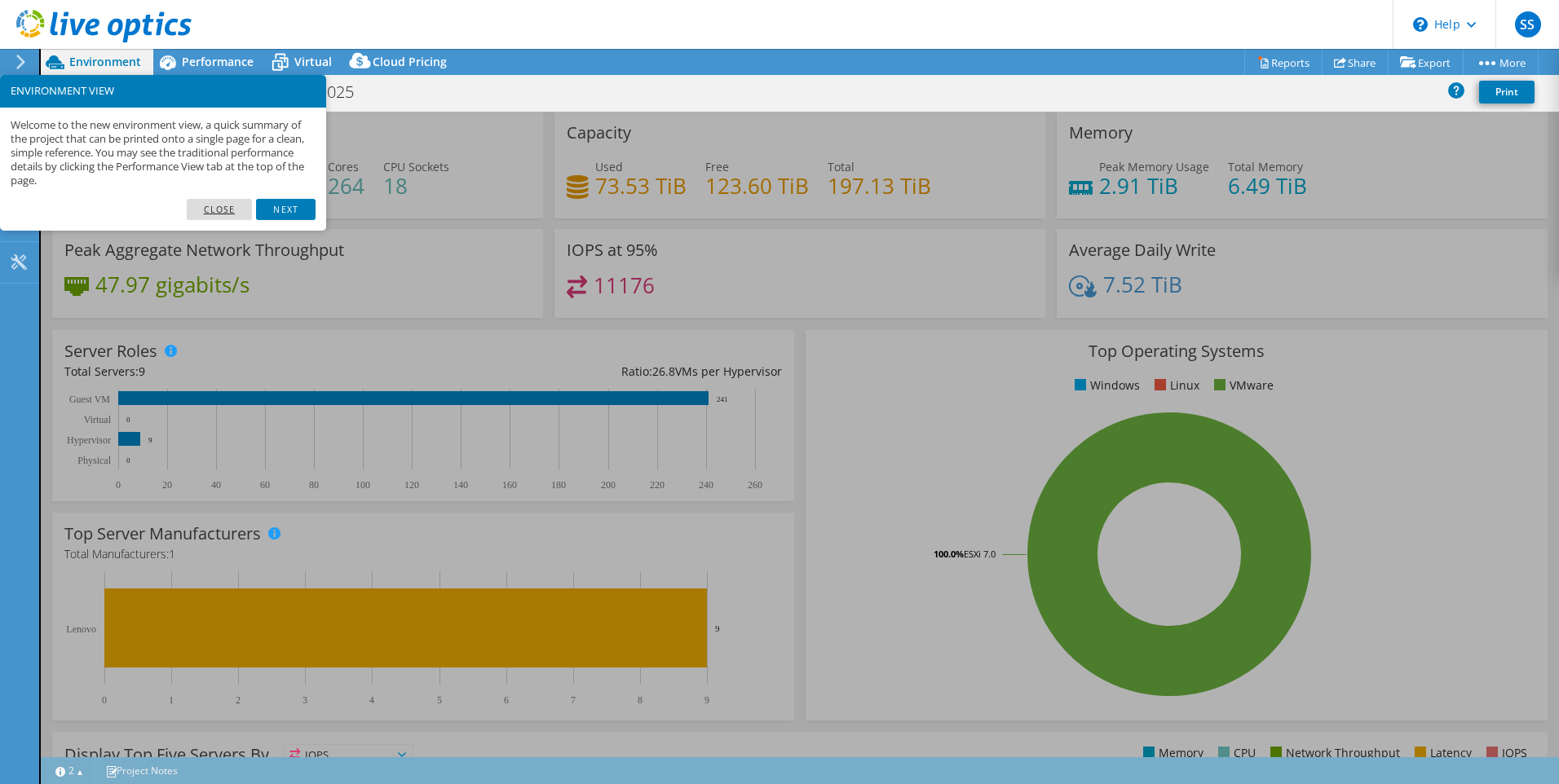
click at [234, 206] on link "Close" at bounding box center [219, 209] width 66 height 21
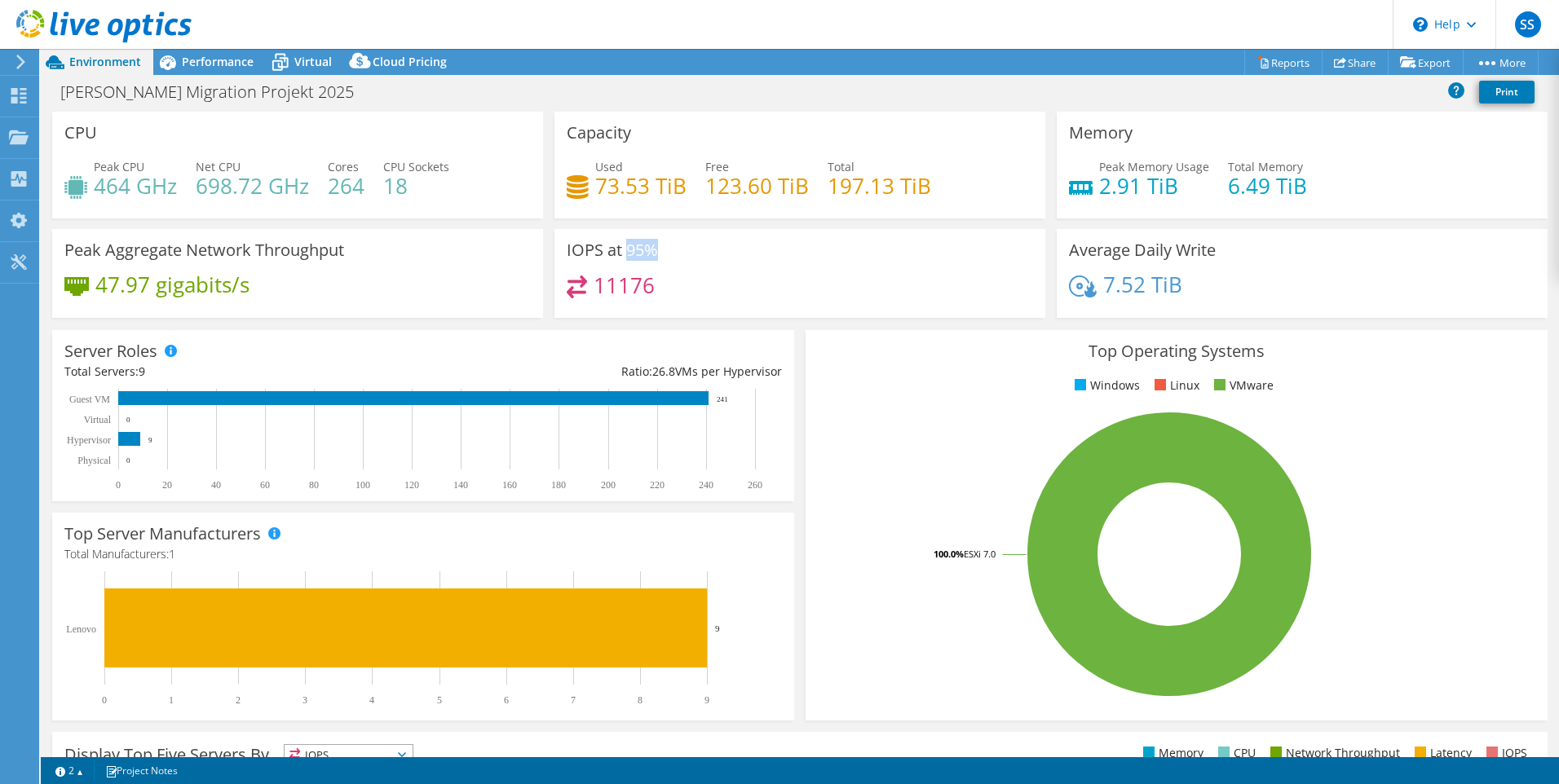
drag, startPoint x: 623, startPoint y: 251, endPoint x: 657, endPoint y: 251, distance: 34.0
click at [657, 251] on div "IOPS at 95% 11176" at bounding box center [800, 274] width 491 height 89
click at [630, 283] on h4 "11176" at bounding box center [625, 285] width 61 height 18
click at [16, 64] on icon at bounding box center [20, 62] width 12 height 15
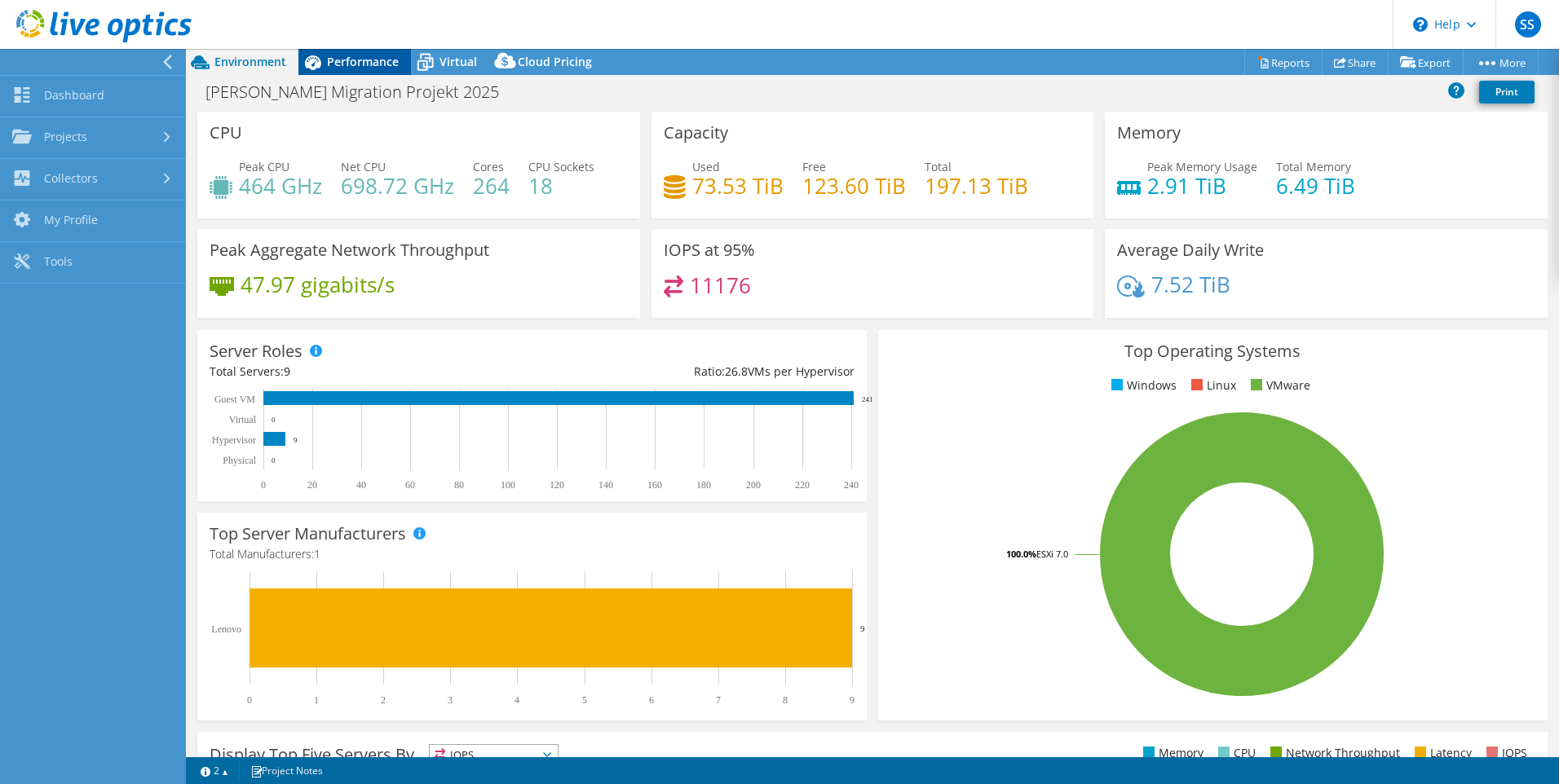
click at [353, 64] on span "Performance" at bounding box center [362, 61] width 71 height 16
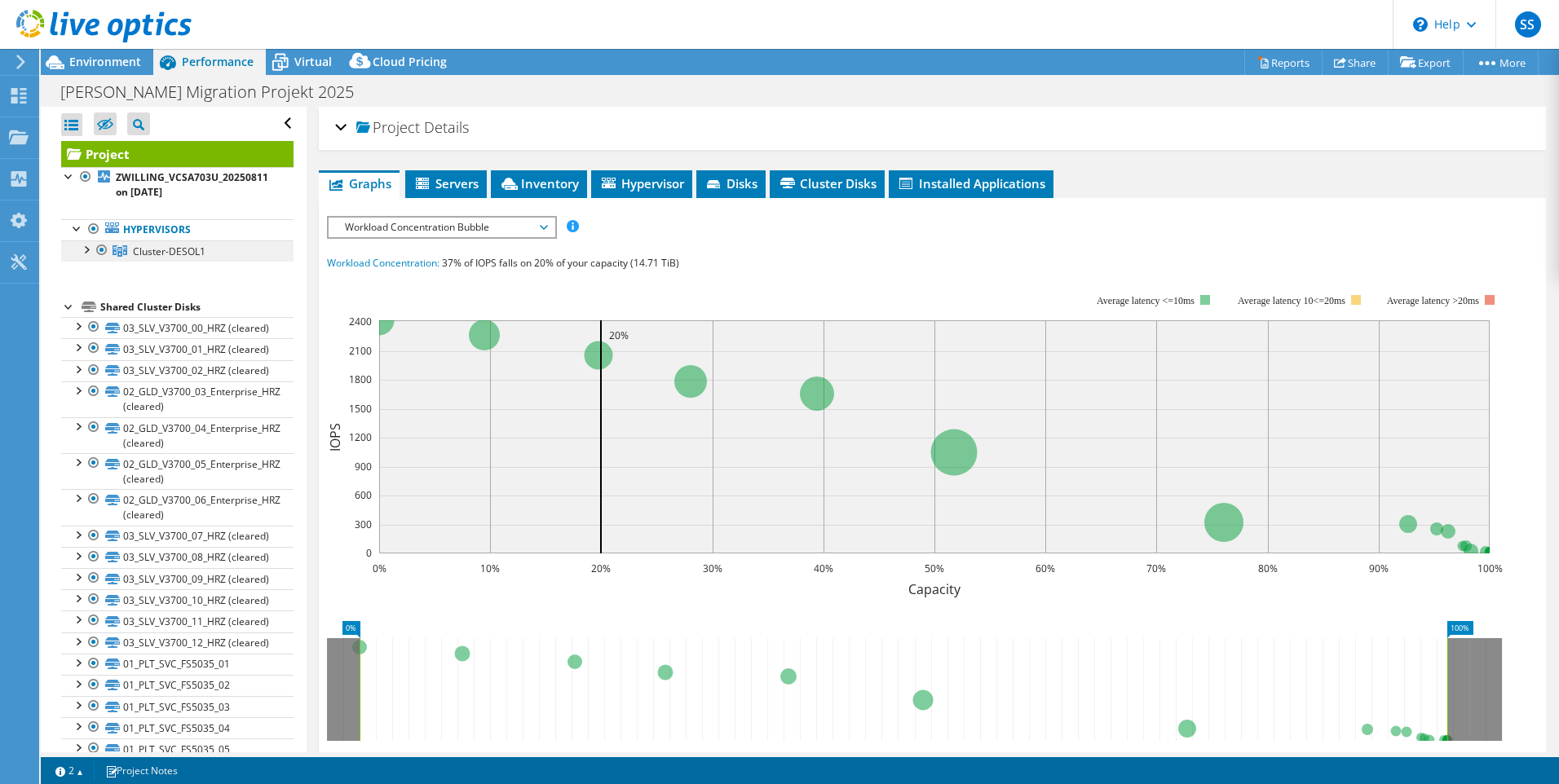
click at [156, 252] on span "Cluster-DESOL1" at bounding box center [169, 251] width 72 height 14
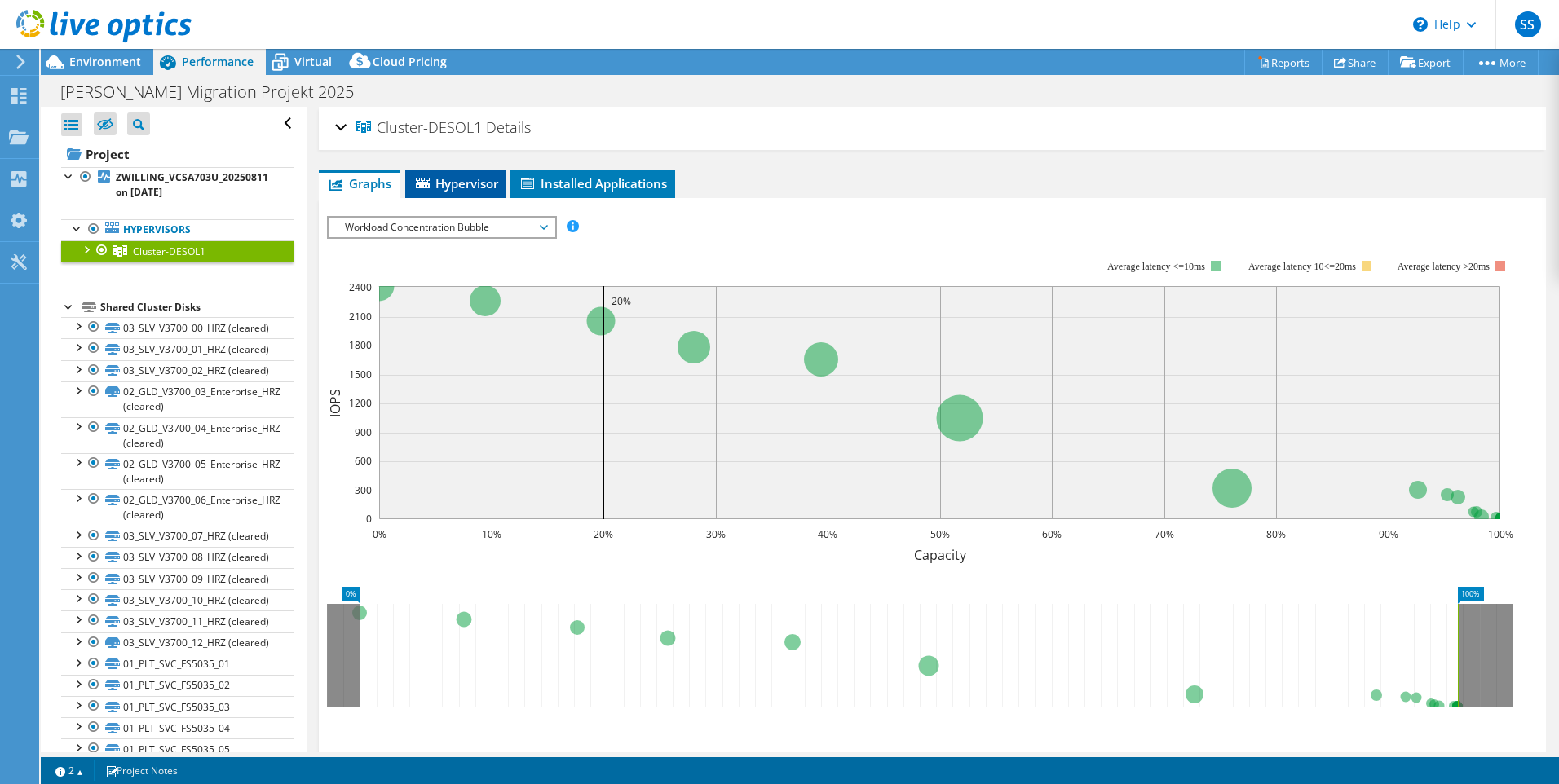
click at [459, 182] on span "Hypervisor" at bounding box center [456, 184] width 84 height 17
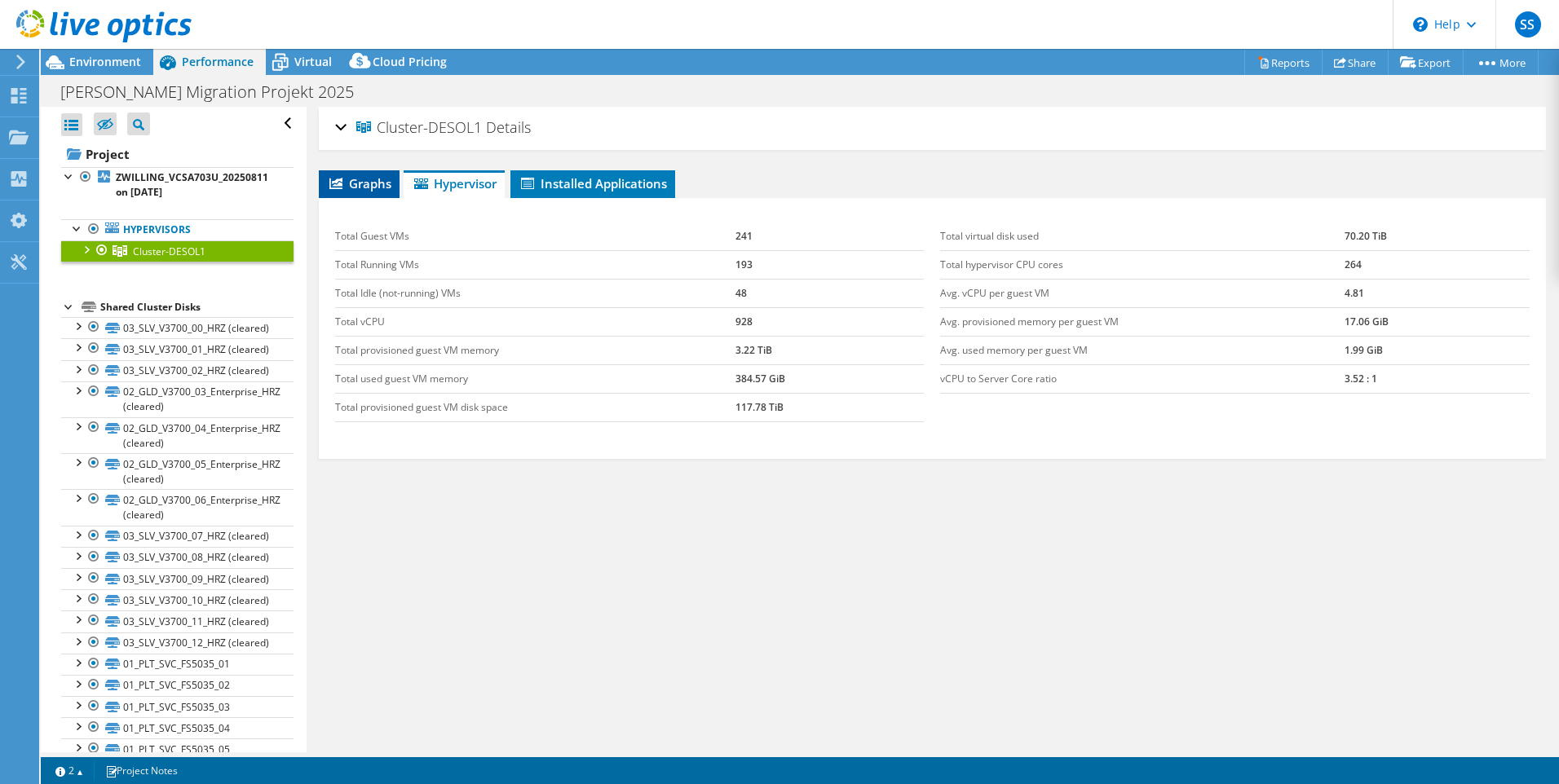
click at [339, 186] on icon at bounding box center [336, 184] width 13 height 11
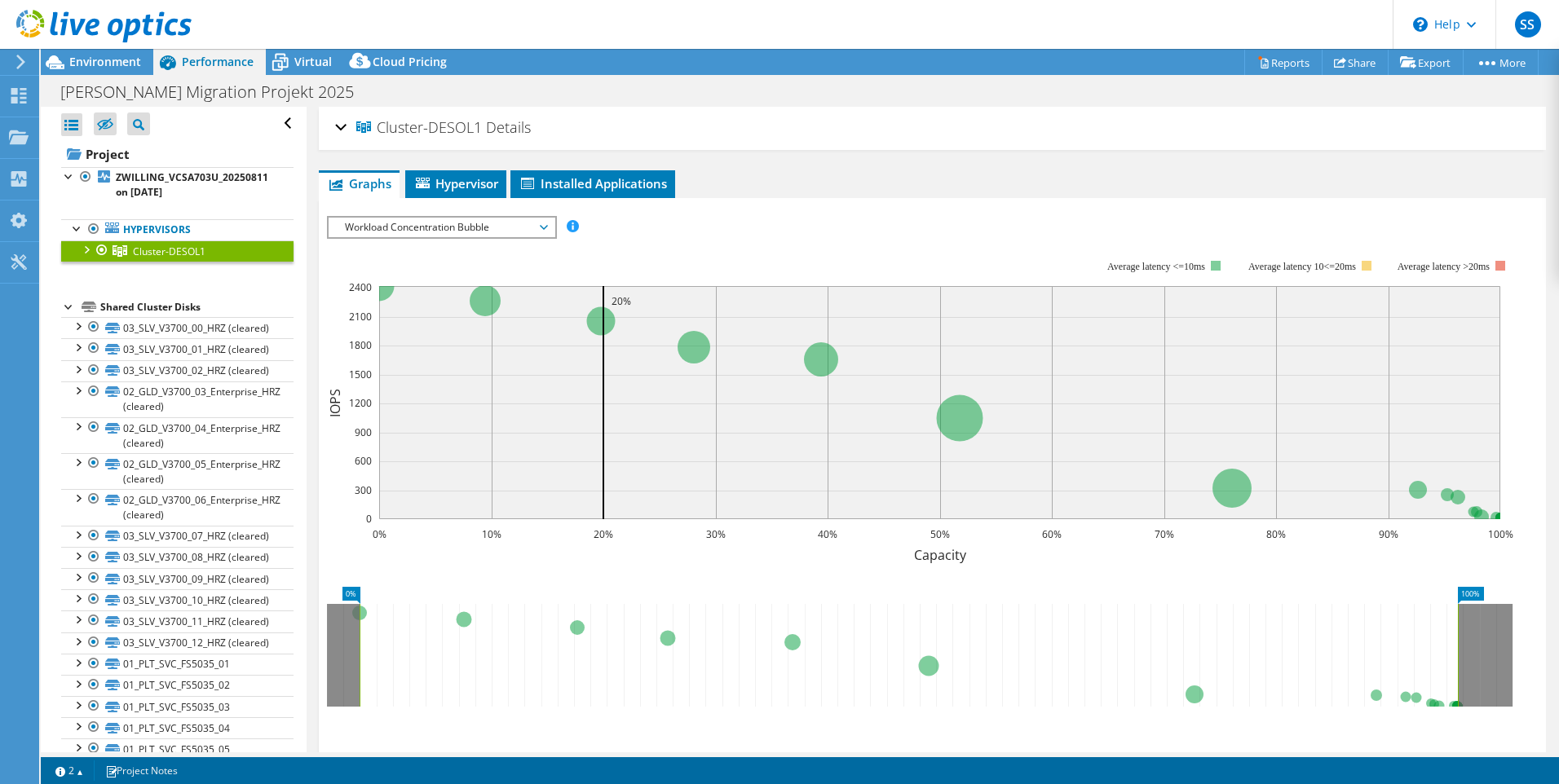
click at [542, 227] on span "Workload Concentration Bubble" at bounding box center [442, 227] width 210 height 19
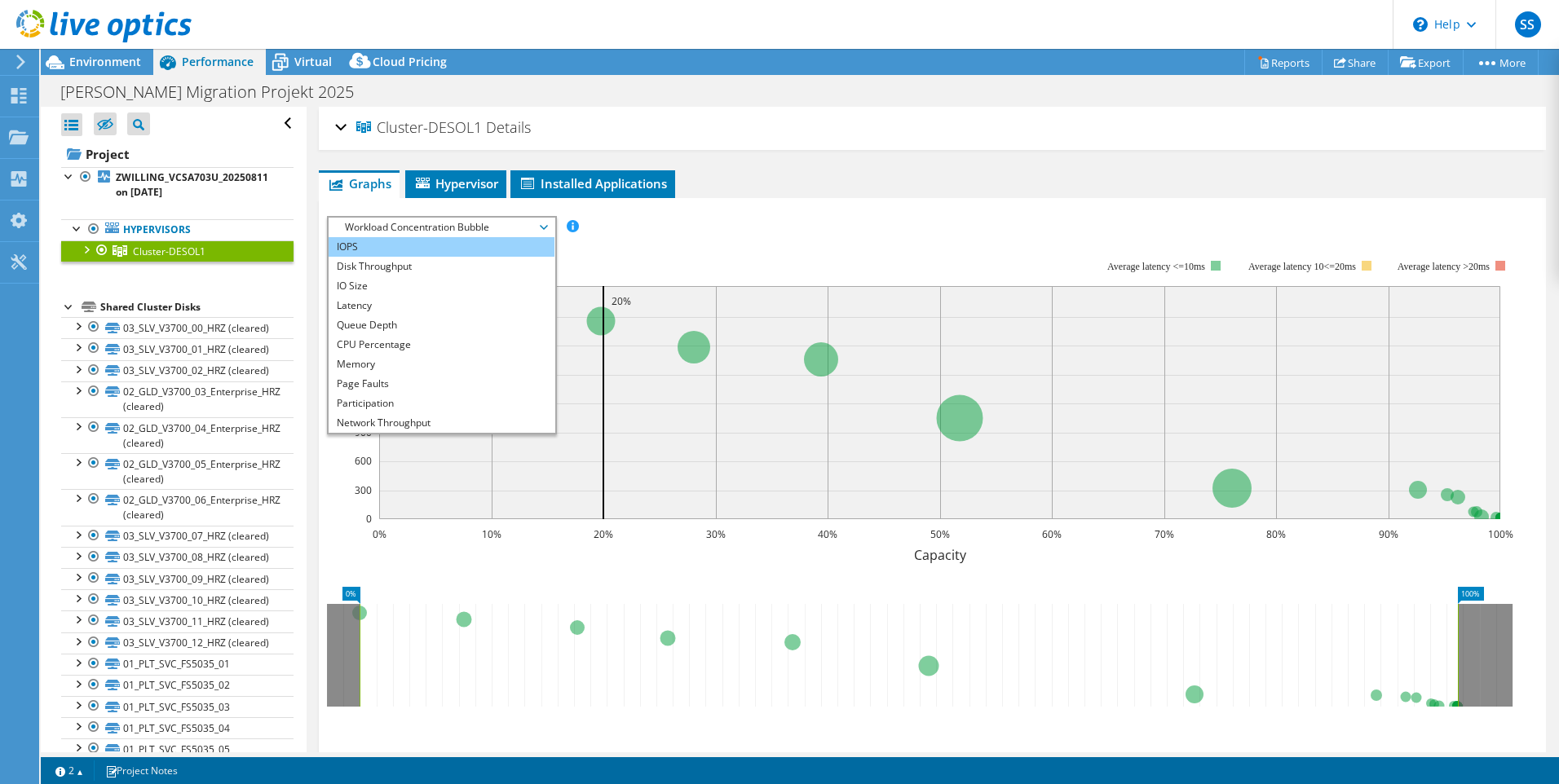
click at [416, 249] on li "IOPS" at bounding box center [441, 247] width 225 height 19
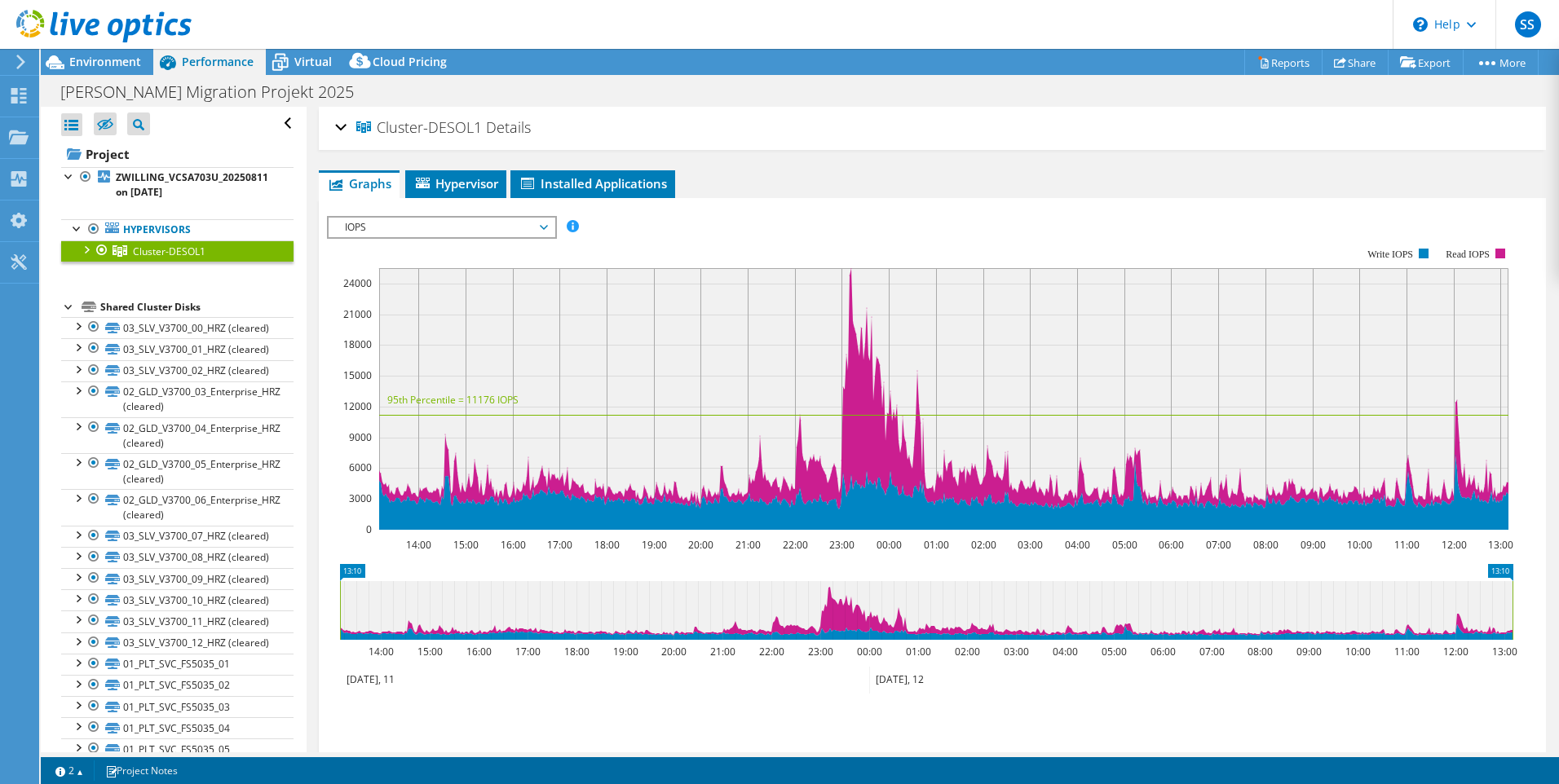
click at [493, 232] on span "IOPS" at bounding box center [442, 227] width 210 height 19
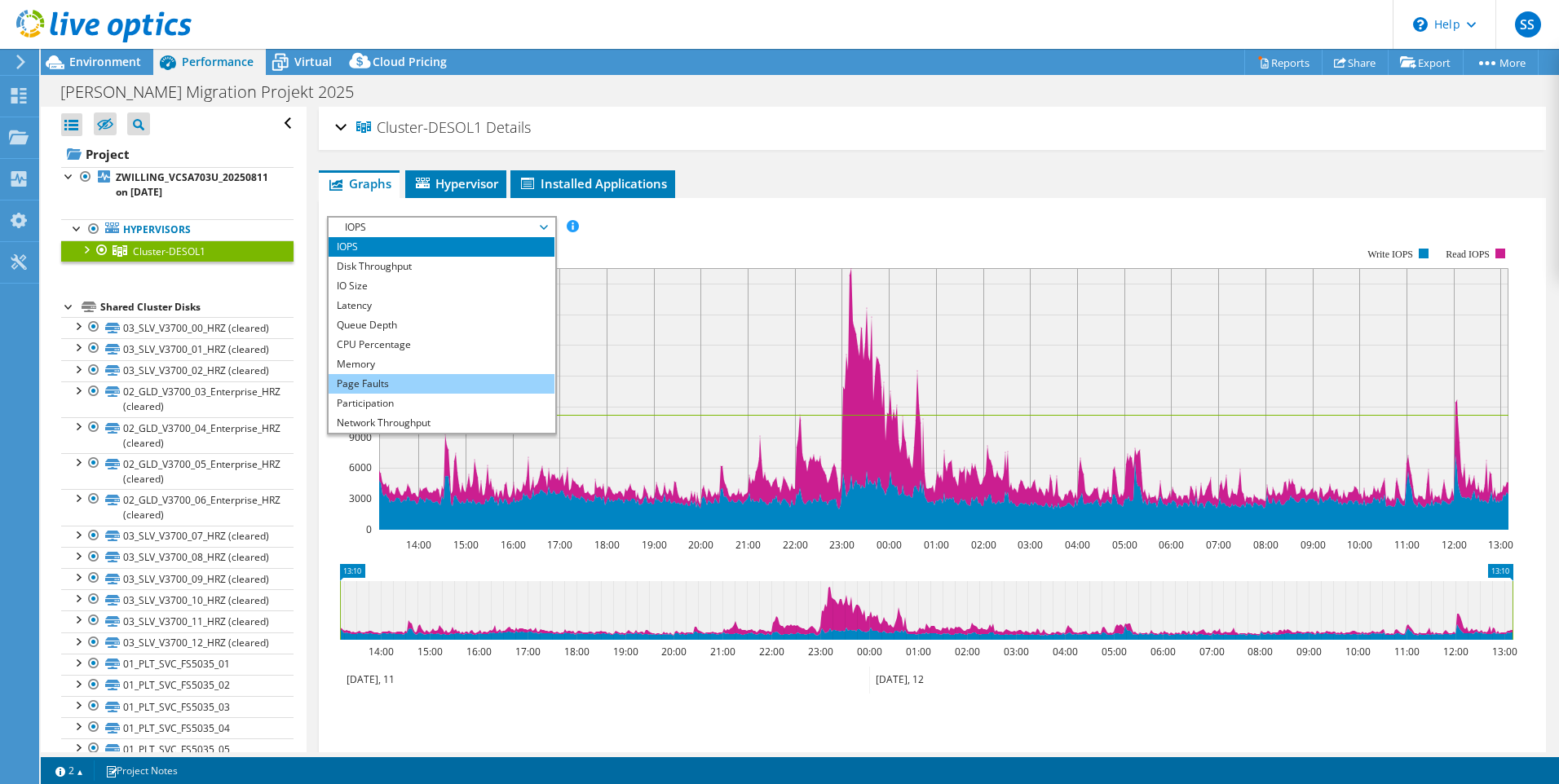
scroll to position [58, 0]
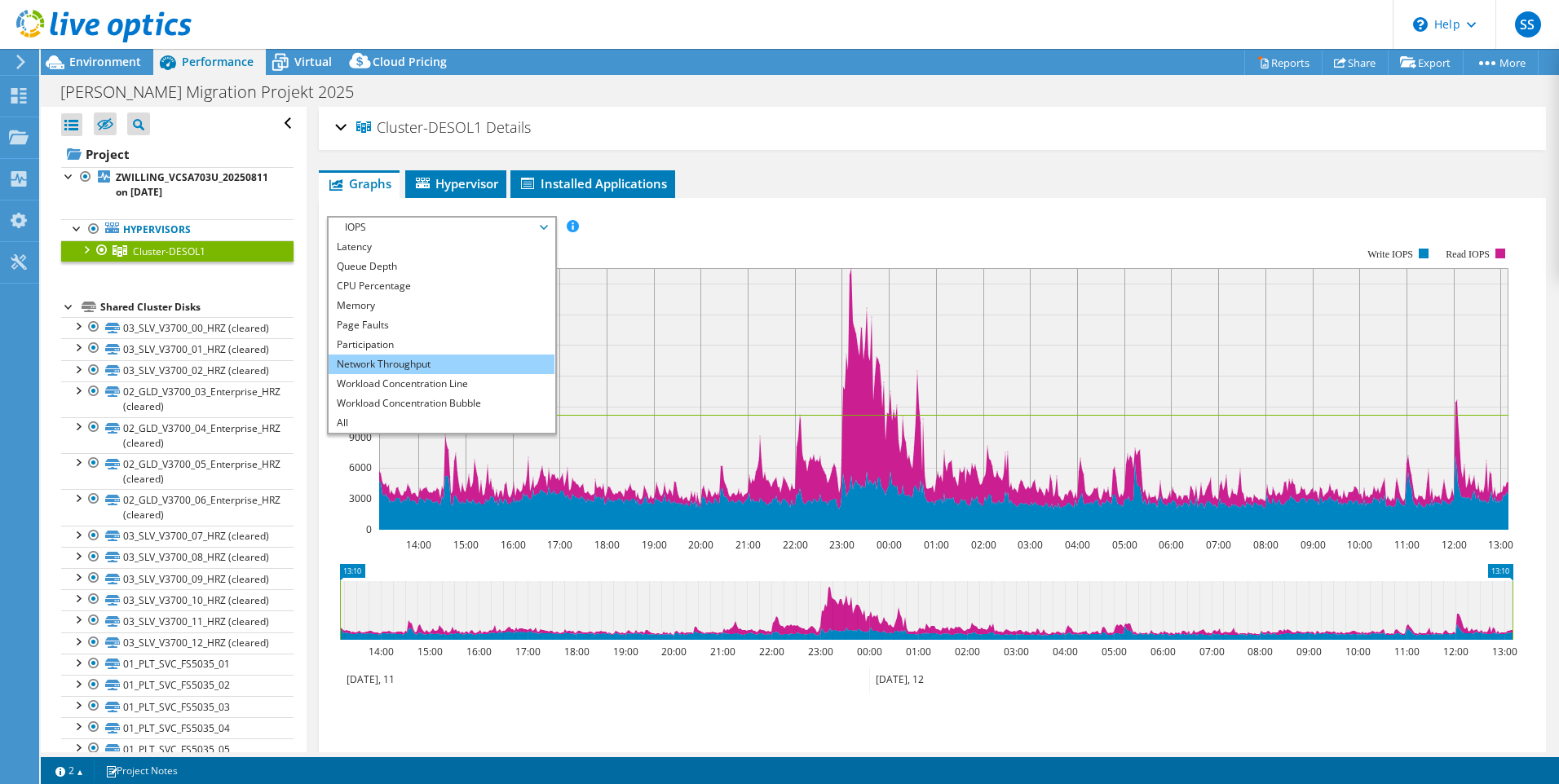
click at [412, 362] on li "Network Throughput" at bounding box center [441, 364] width 225 height 19
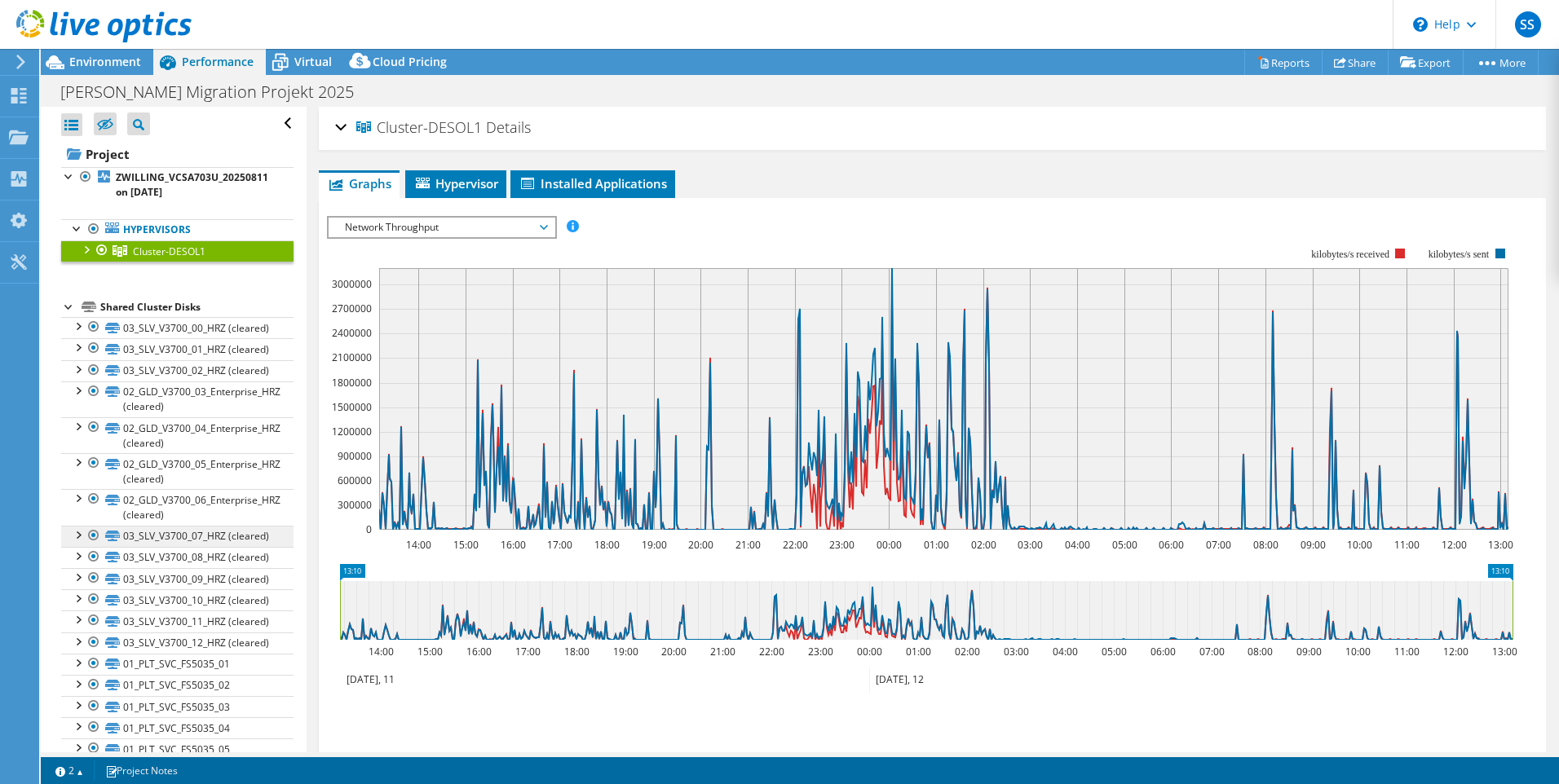
scroll to position [224, 0]
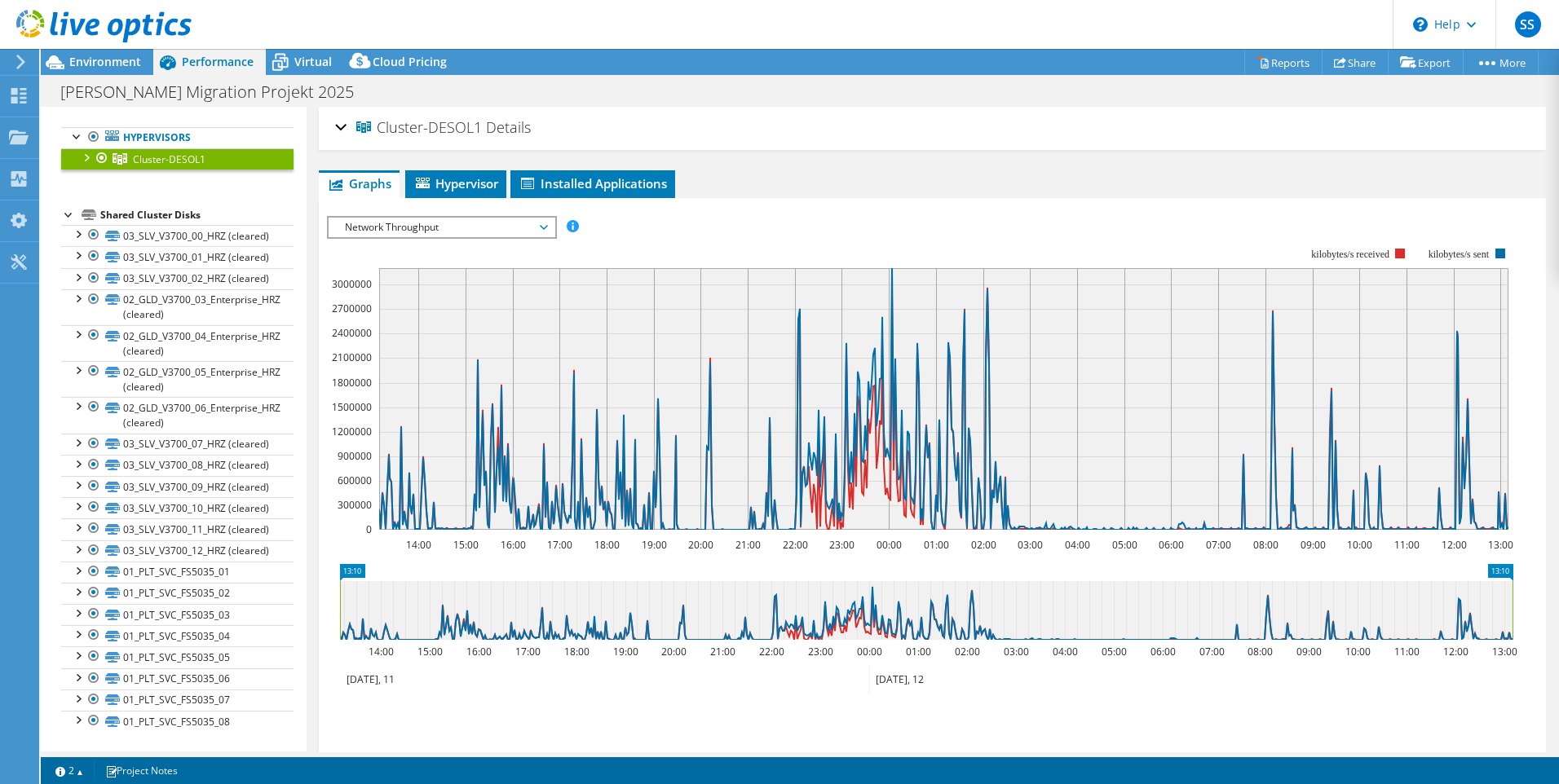
click at [544, 234] on span "Network Throughput" at bounding box center [442, 227] width 210 height 19
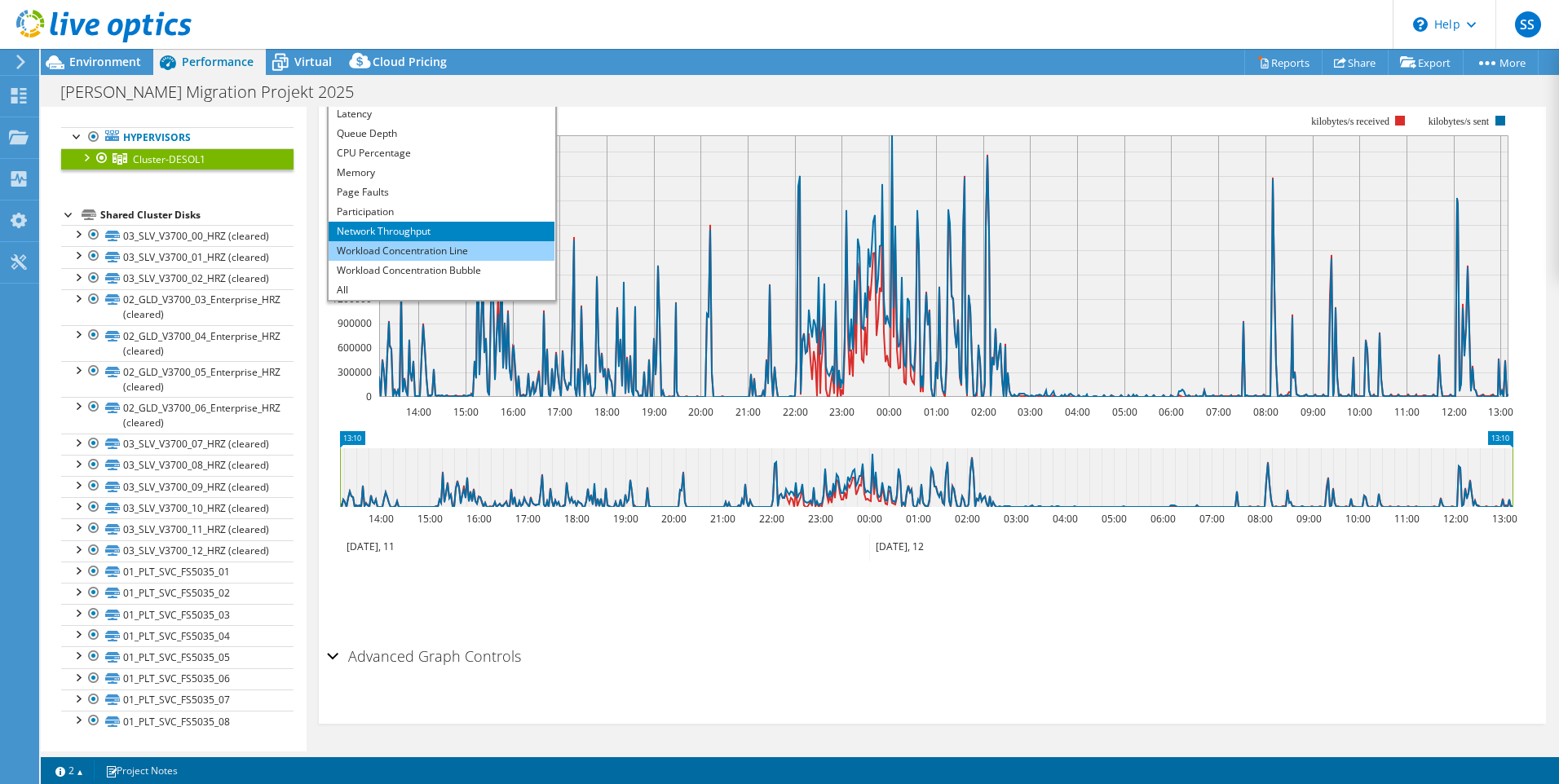
scroll to position [0, 0]
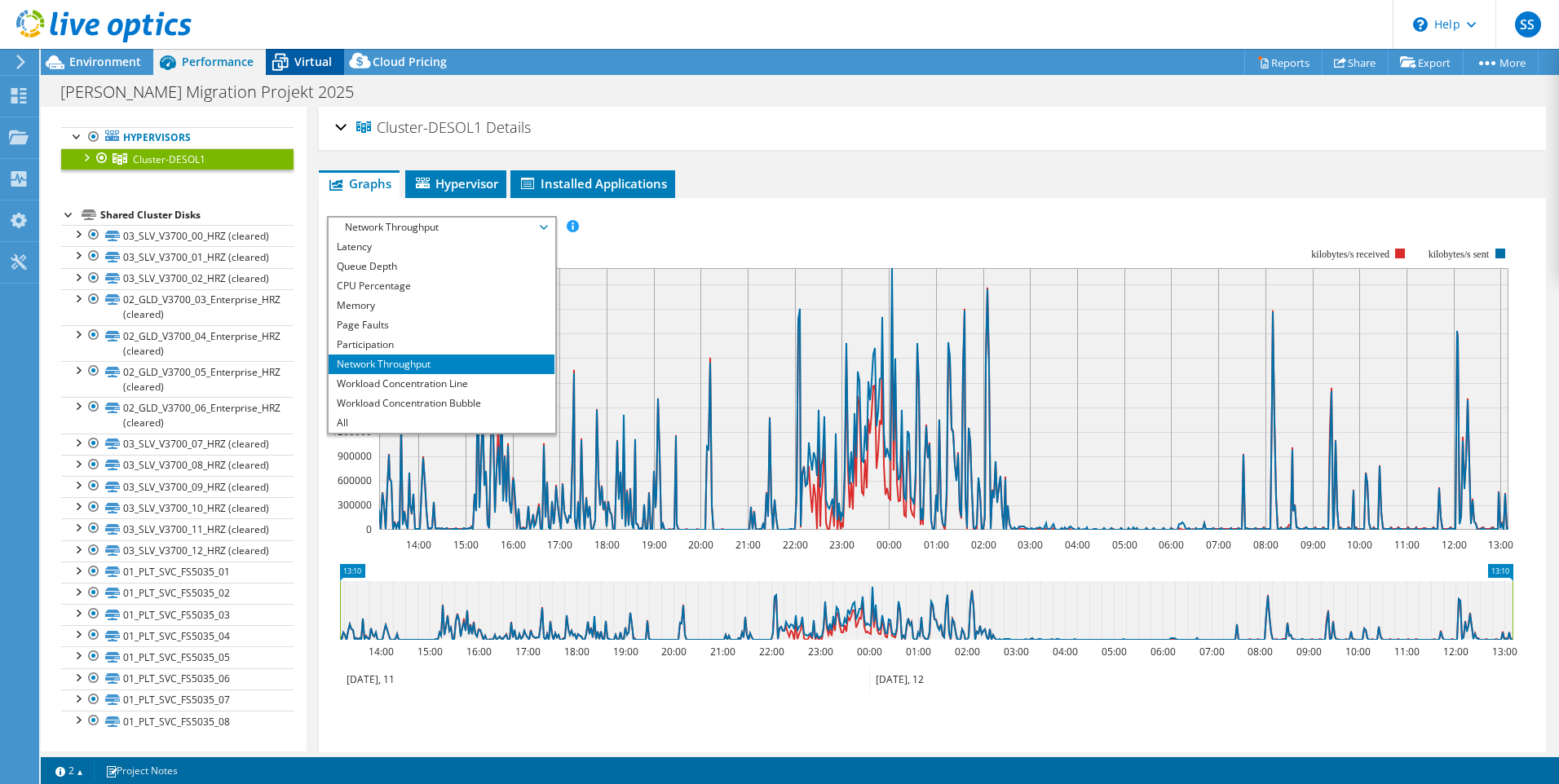
click at [305, 68] on span "Virtual" at bounding box center [313, 61] width 37 height 16
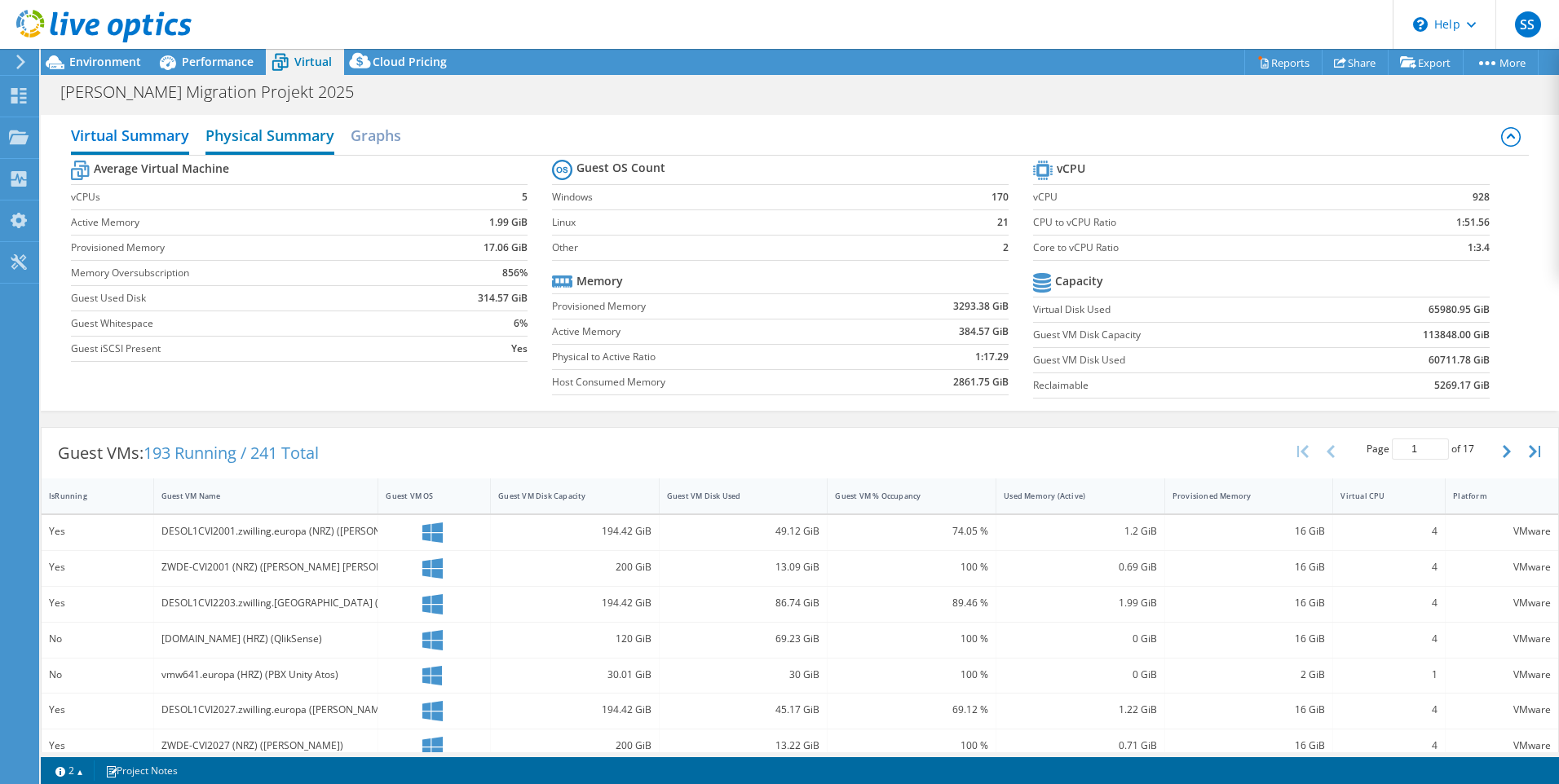
click at [266, 141] on h2 "Physical Summary" at bounding box center [269, 136] width 129 height 36
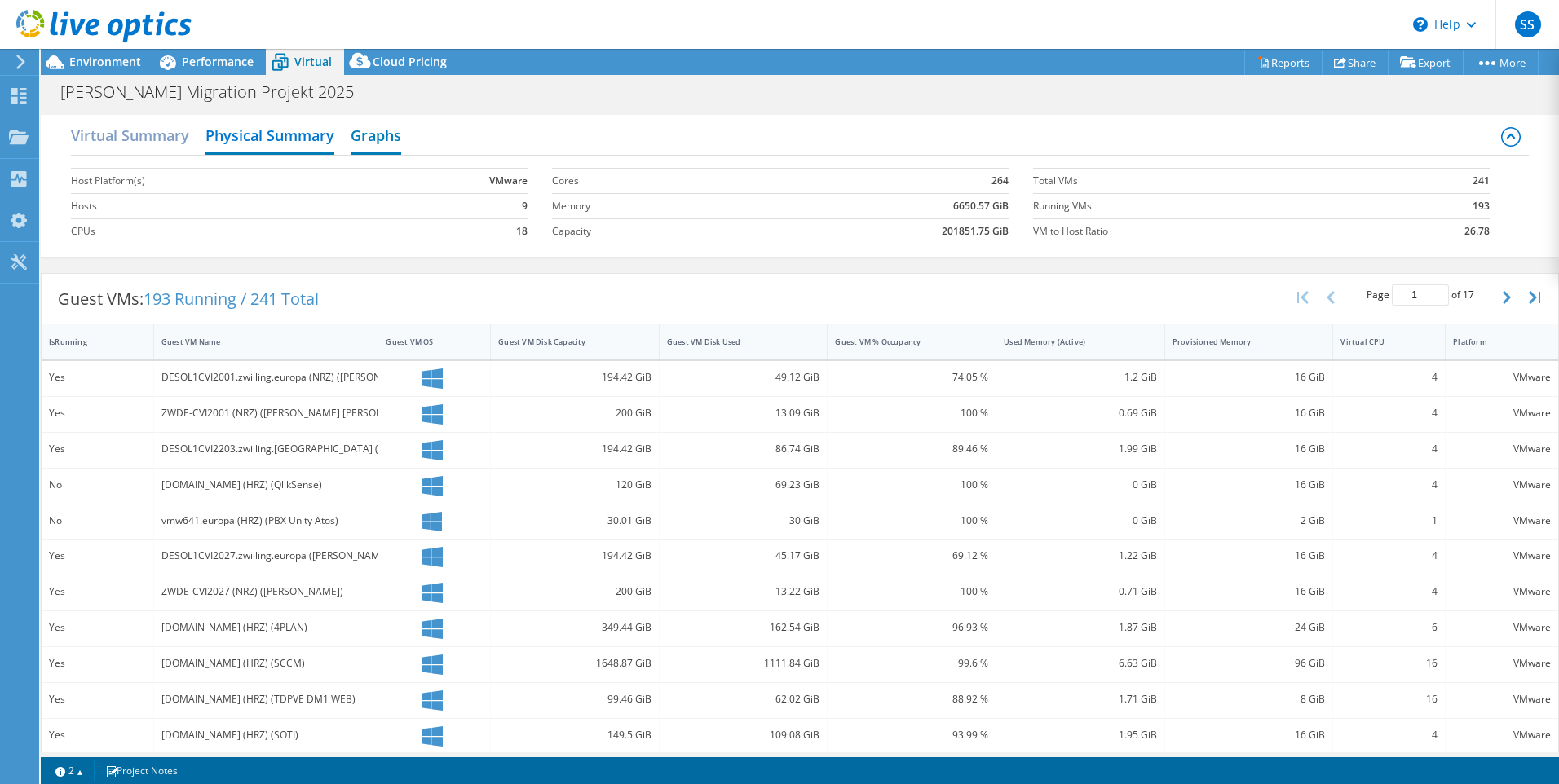
click at [401, 138] on h2 "Graphs" at bounding box center [376, 136] width 50 height 36
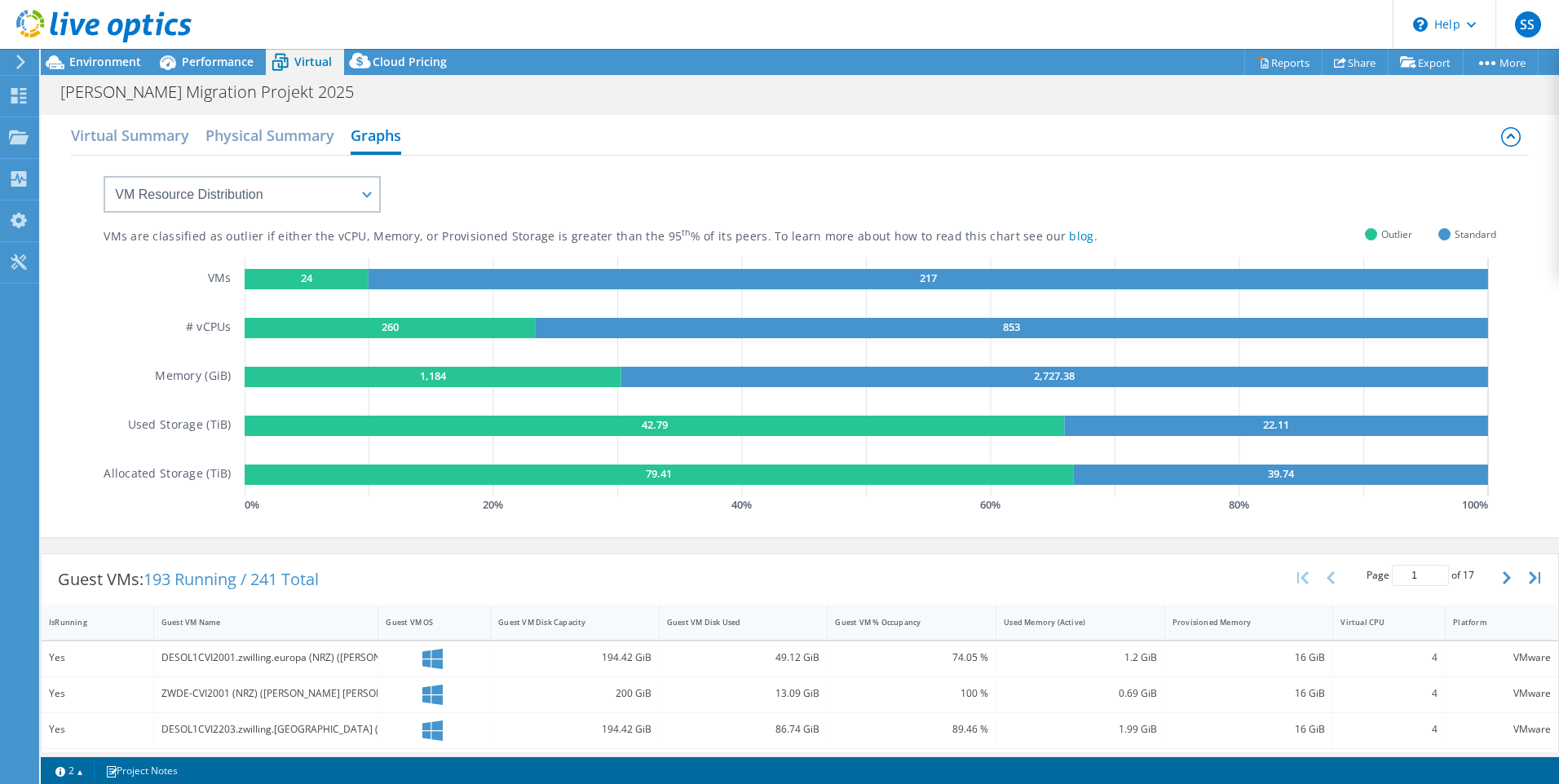
click at [15, 64] on icon at bounding box center [20, 62] width 12 height 15
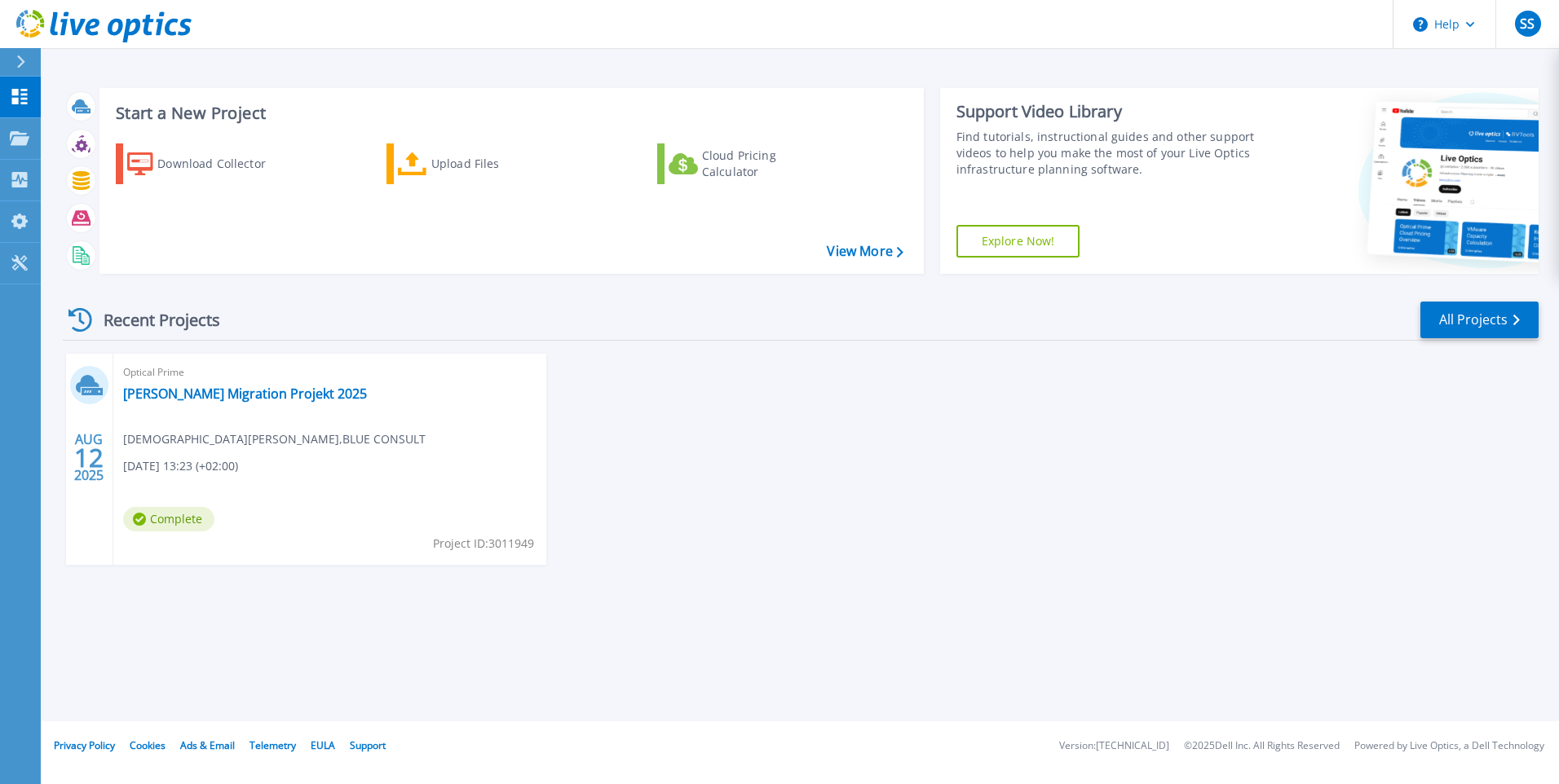
click at [819, 479] on div "AUG 12 2025 Optical Prime ZWILLING VM Migration Projekt 2025 Christian Tuckow ,…" at bounding box center [794, 475] width 1489 height 244
click at [221, 178] on div "Download Collector" at bounding box center [223, 163] width 131 height 32
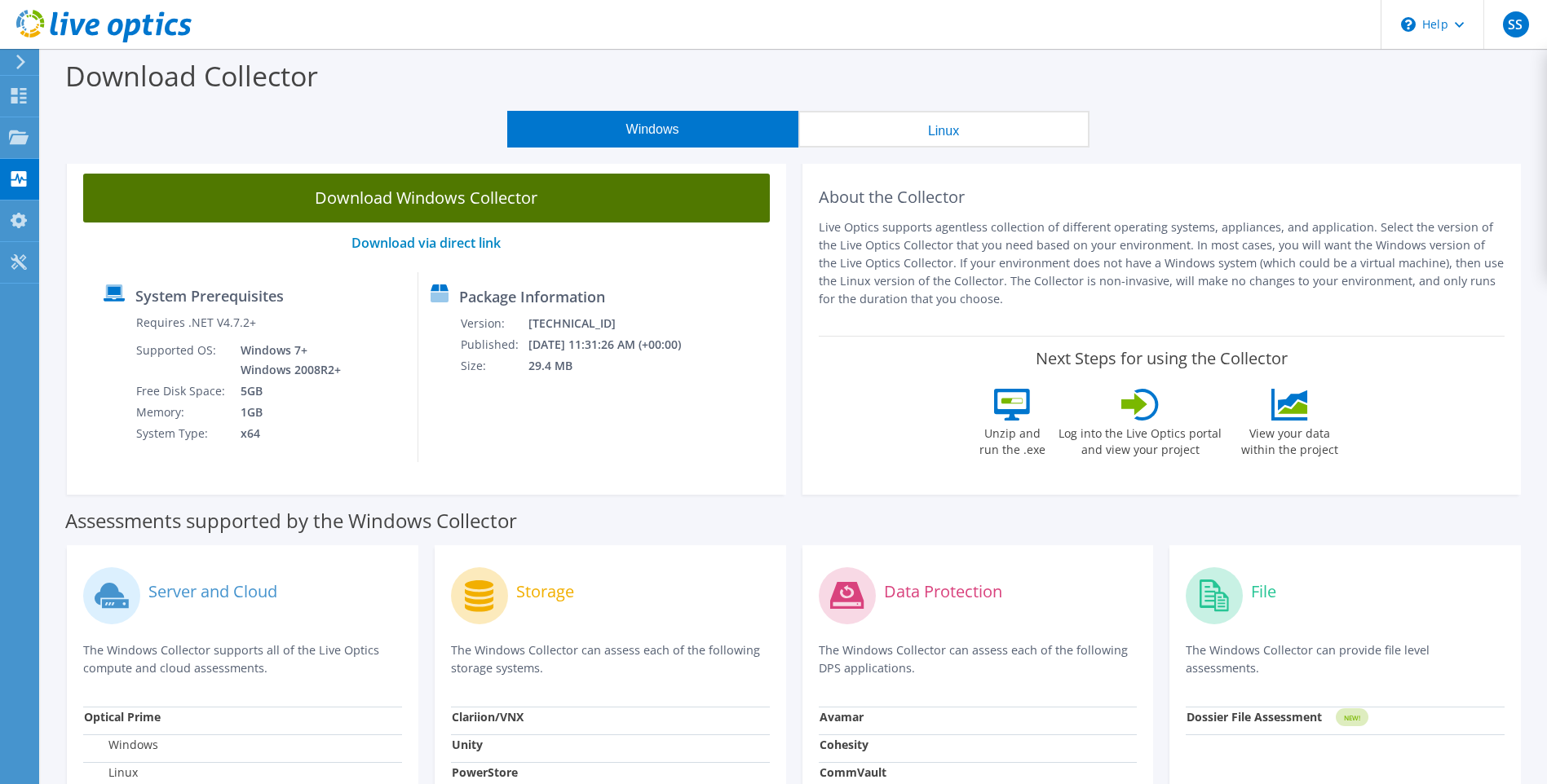
click at [432, 195] on link "Download Windows Collector" at bounding box center [427, 198] width 687 height 49
